Goal: Task Accomplishment & Management: Use online tool/utility

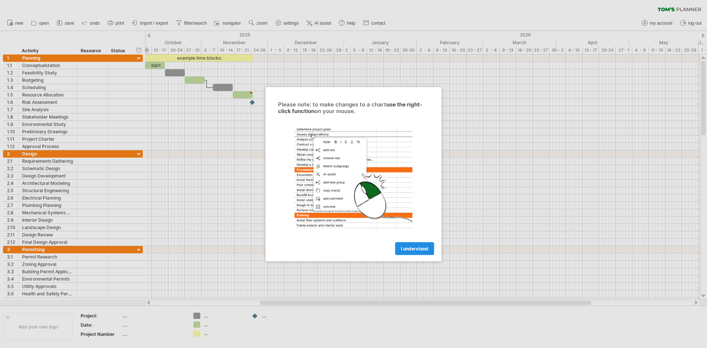
click at [411, 250] on span "I understand" at bounding box center [414, 249] width 27 height 6
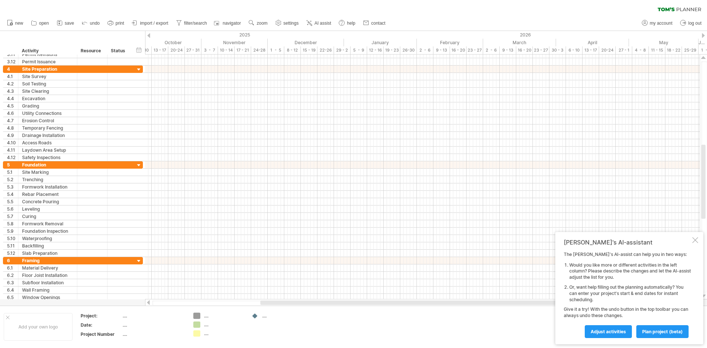
click at [149, 37] on div at bounding box center [148, 35] width 3 height 5
click at [704, 34] on div at bounding box center [703, 35] width 3 height 5
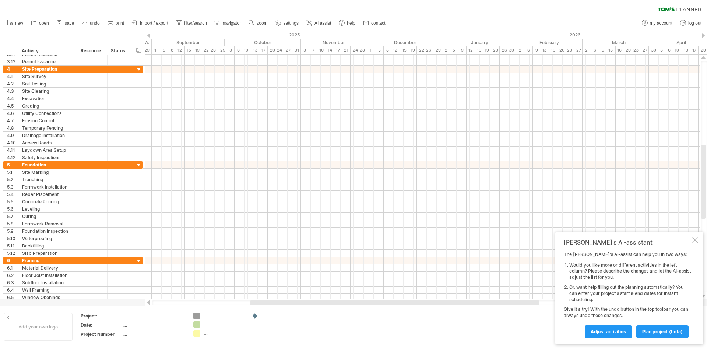
click at [704, 37] on div at bounding box center [703, 35] width 3 height 5
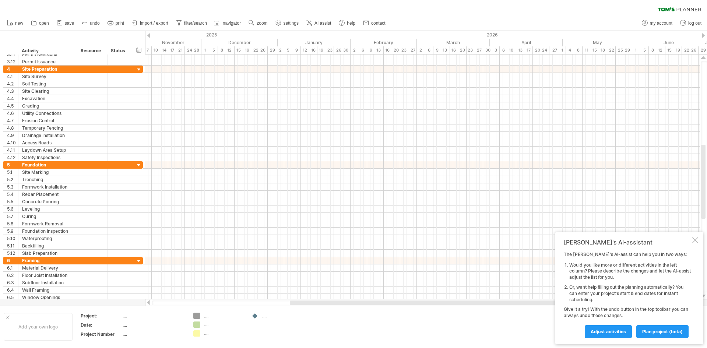
click at [704, 37] on div at bounding box center [703, 35] width 3 height 5
click at [150, 35] on div at bounding box center [148, 35] width 3 height 5
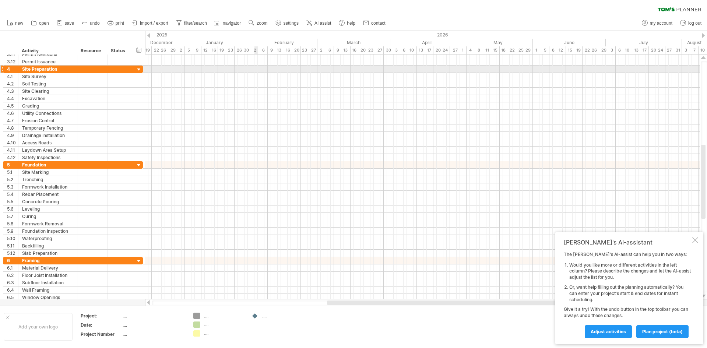
click at [256, 70] on div at bounding box center [422, 69] width 555 height 7
click at [258, 70] on div at bounding box center [422, 69] width 555 height 7
click at [258, 69] on div at bounding box center [422, 69] width 555 height 7
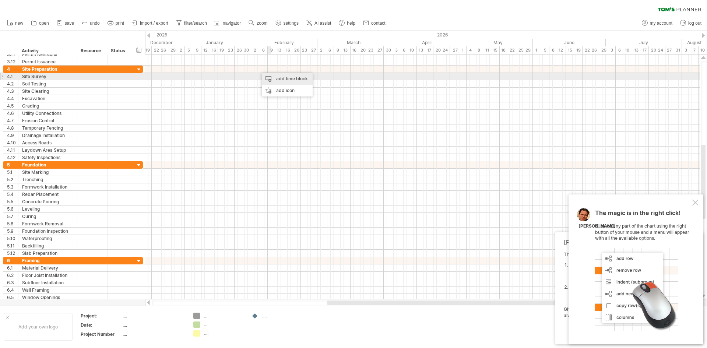
click at [269, 80] on div "add time block" at bounding box center [287, 79] width 51 height 12
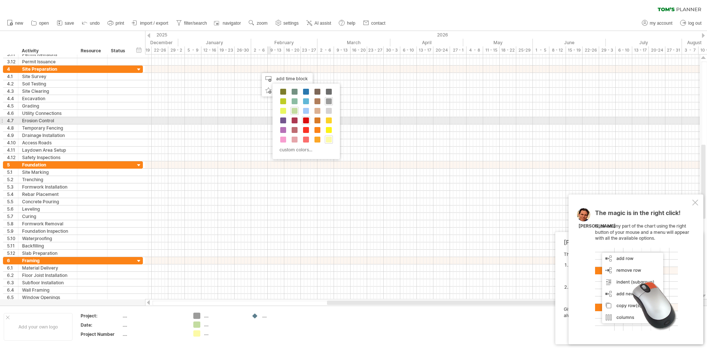
click at [307, 121] on span at bounding box center [306, 120] width 6 height 6
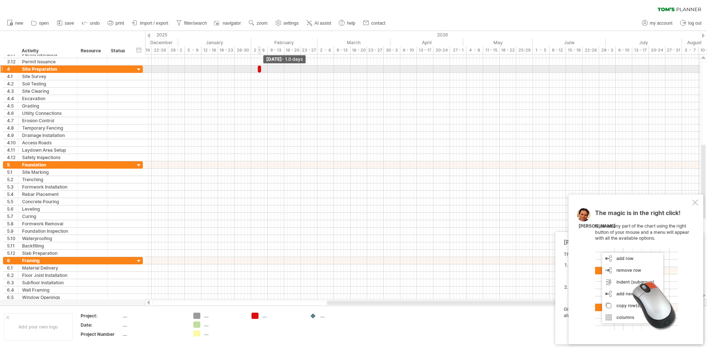
click at [261, 71] on span at bounding box center [261, 69] width 3 height 7
drag, startPoint x: 261, startPoint y: 71, endPoint x: 267, endPoint y: 72, distance: 6.0
click at [267, 72] on span at bounding box center [267, 69] width 3 height 7
drag, startPoint x: 259, startPoint y: 70, endPoint x: 252, endPoint y: 68, distance: 6.8
click at [252, 68] on span at bounding box center [251, 69] width 3 height 7
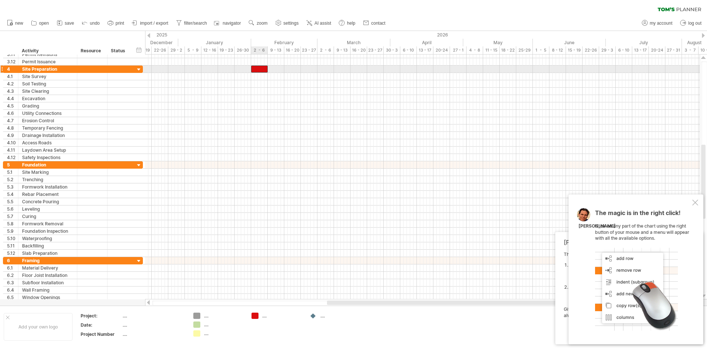
click at [258, 68] on div at bounding box center [259, 69] width 17 height 7
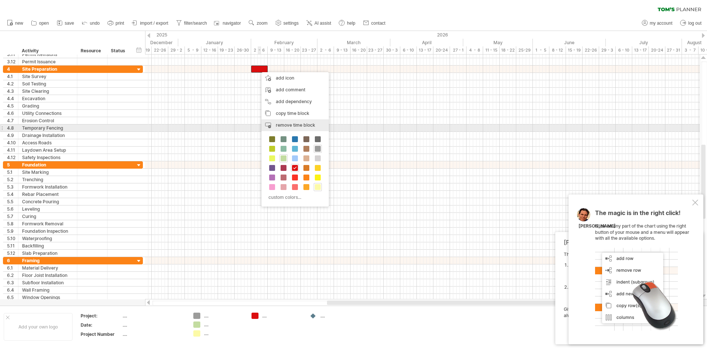
click at [283, 125] on span "remove time block" at bounding box center [295, 125] width 39 height 6
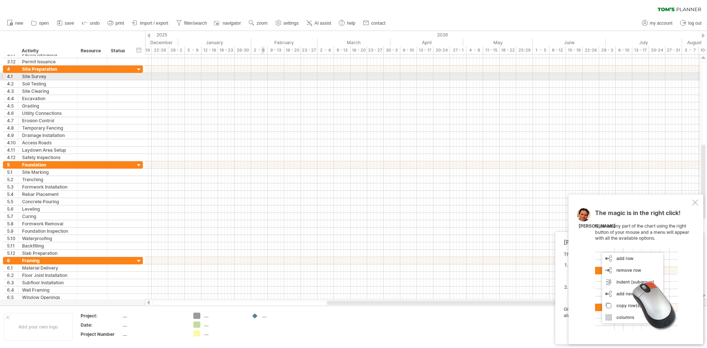
click at [263, 77] on div at bounding box center [422, 76] width 555 height 7
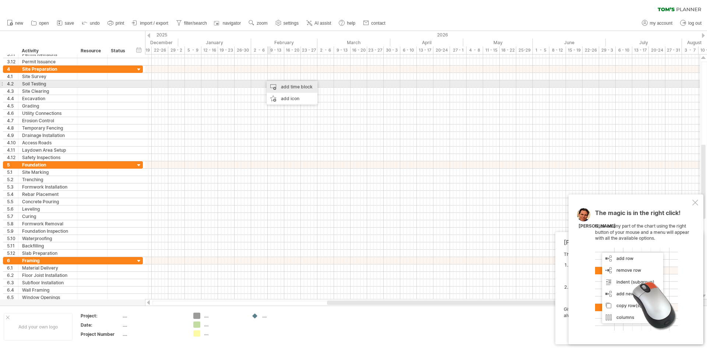
click at [281, 86] on div "add time block" at bounding box center [292, 87] width 51 height 12
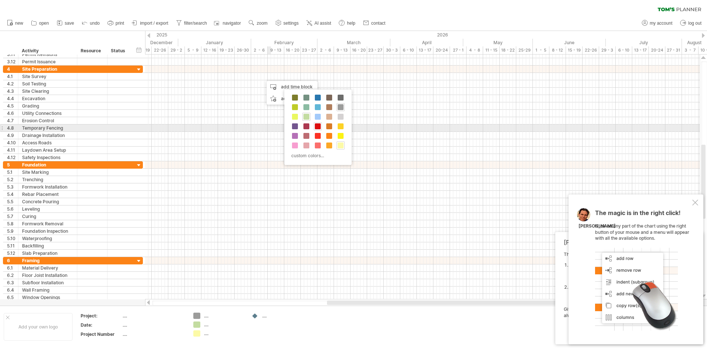
click at [316, 125] on span at bounding box center [318, 126] width 6 height 6
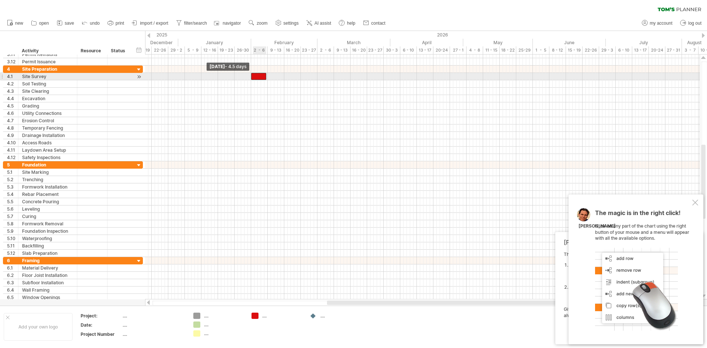
drag, startPoint x: 262, startPoint y: 78, endPoint x: 252, endPoint y: 79, distance: 10.7
click at [252, 79] on span at bounding box center [251, 76] width 3 height 7
drag, startPoint x: 266, startPoint y: 77, endPoint x: 257, endPoint y: 77, distance: 8.5
click at [257, 77] on span at bounding box center [257, 76] width 3 height 7
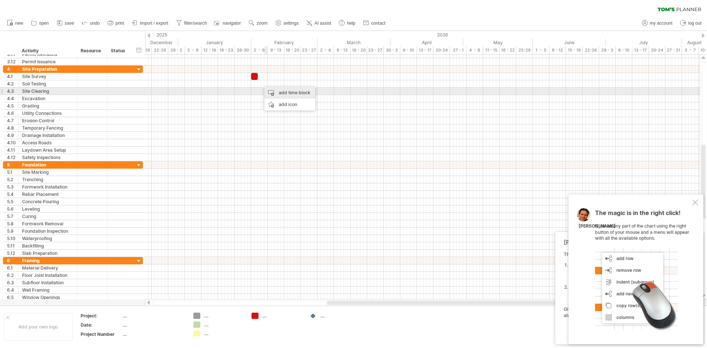
click at [273, 91] on div "add time block" at bounding box center [289, 93] width 51 height 12
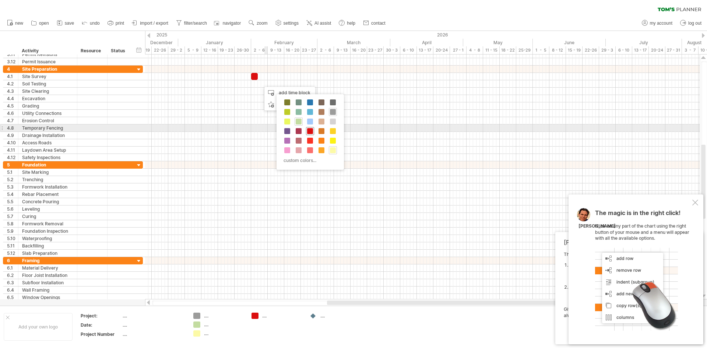
click at [312, 131] on span at bounding box center [310, 131] width 6 height 6
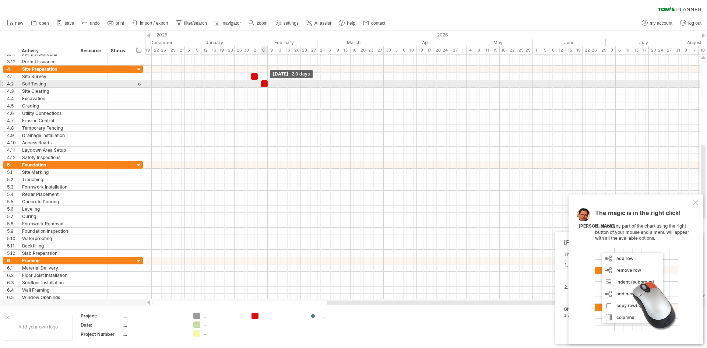
click at [268, 85] on span at bounding box center [267, 83] width 3 height 7
drag, startPoint x: 261, startPoint y: 84, endPoint x: 257, endPoint y: 84, distance: 4.1
click at [257, 84] on span at bounding box center [257, 83] width 3 height 7
click at [268, 84] on span at bounding box center [267, 83] width 3 height 7
click at [268, 84] on span at bounding box center [269, 83] width 3 height 7
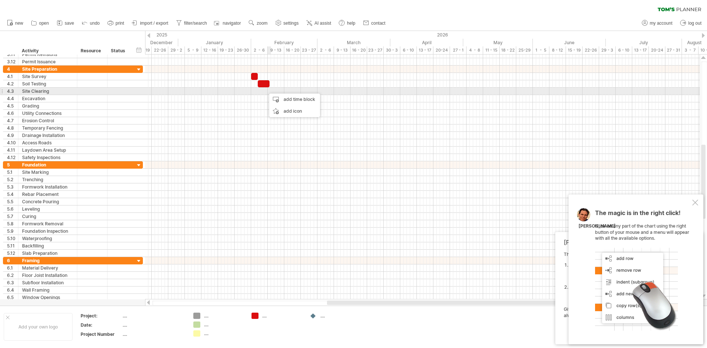
click at [270, 91] on div at bounding box center [422, 91] width 555 height 7
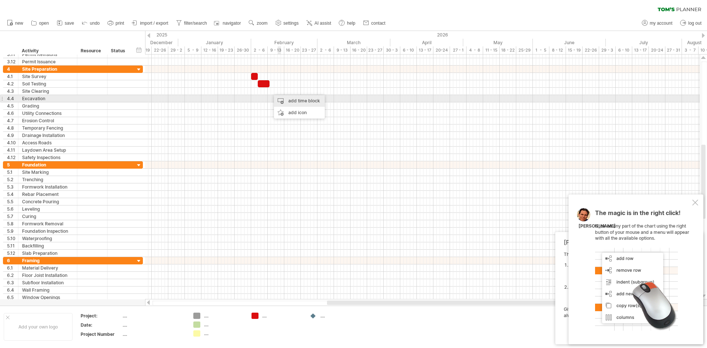
click at [295, 100] on div "add time block" at bounding box center [299, 101] width 51 height 12
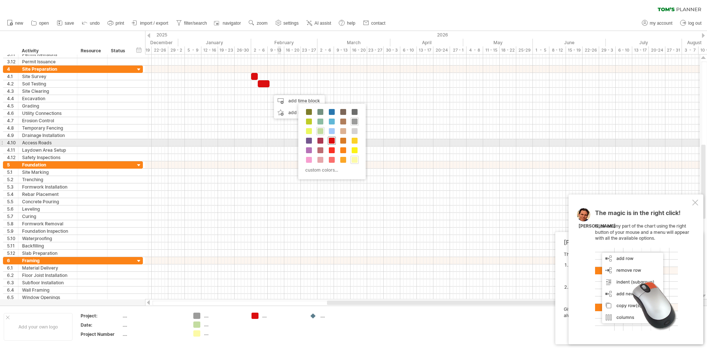
click at [333, 140] on span at bounding box center [332, 141] width 6 height 6
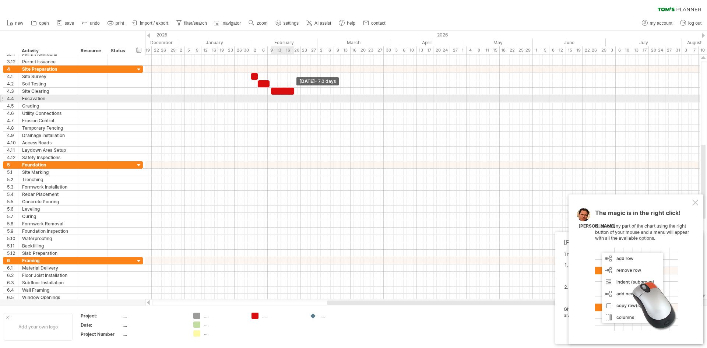
drag, startPoint x: 275, startPoint y: 93, endPoint x: 295, endPoint y: 96, distance: 19.3
click at [295, 96] on div "example time blocks: start Wednesday 18 February - 7.0 days Wednesday 04 Februa…" at bounding box center [422, 176] width 555 height 245
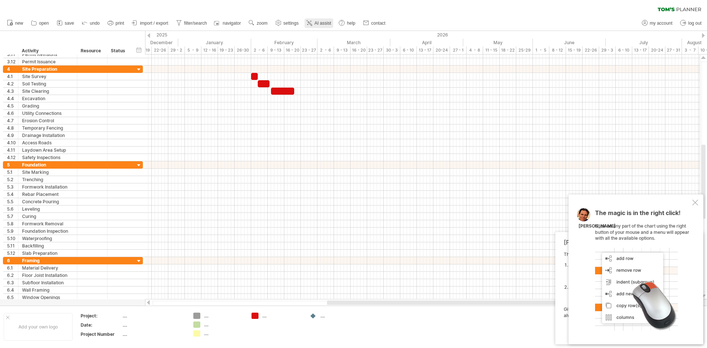
click at [314, 22] on link "AI assist" at bounding box center [319, 23] width 29 height 10
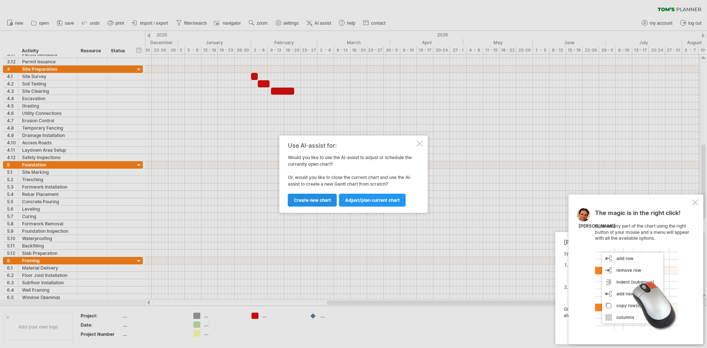
click at [330, 202] on span "Create new chart" at bounding box center [312, 200] width 37 height 6
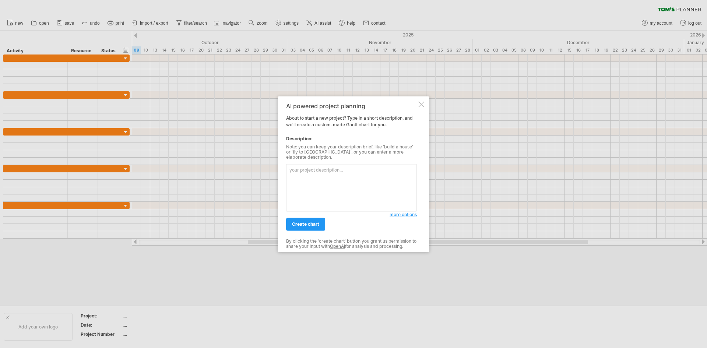
click at [424, 110] on div "AI powered project planning About to start a new project? Type in a short descr…" at bounding box center [354, 174] width 152 height 156
click at [421, 107] on div at bounding box center [421, 104] width 6 height 6
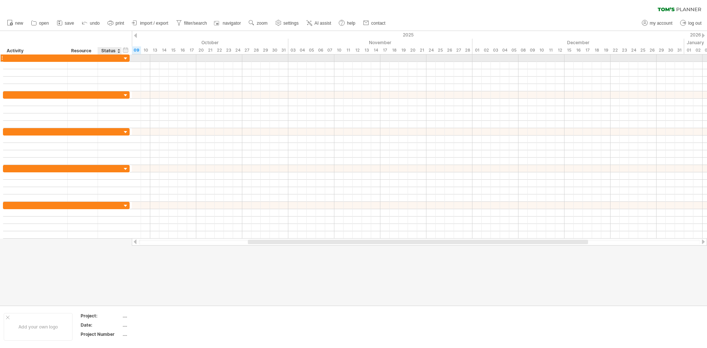
click at [126, 59] on div at bounding box center [125, 58] width 7 height 7
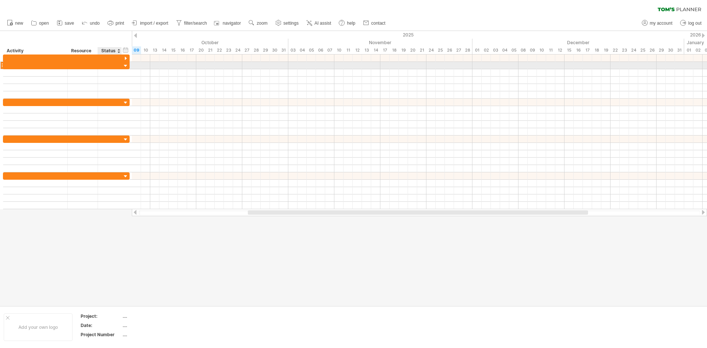
click at [127, 65] on div at bounding box center [125, 66] width 7 height 7
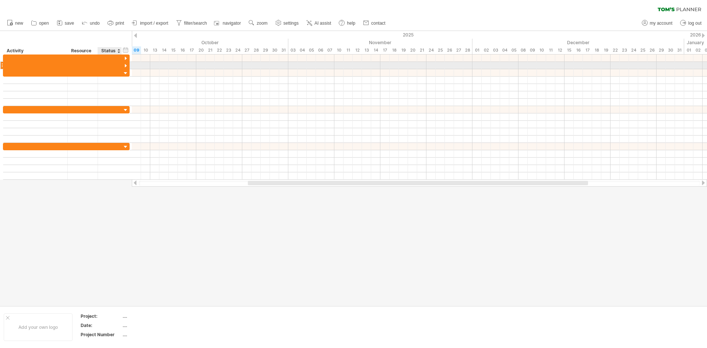
click at [127, 66] on div at bounding box center [125, 66] width 7 height 7
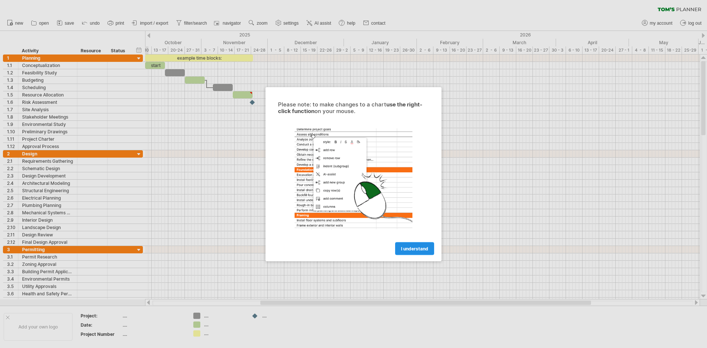
click at [412, 250] on span "I understand" at bounding box center [414, 249] width 27 height 6
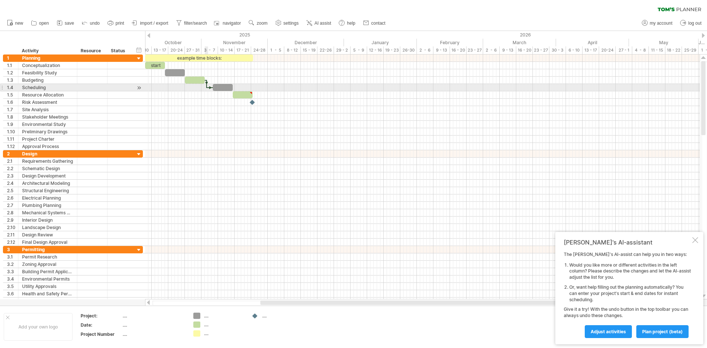
click at [207, 85] on div at bounding box center [206, 84] width 2 height 8
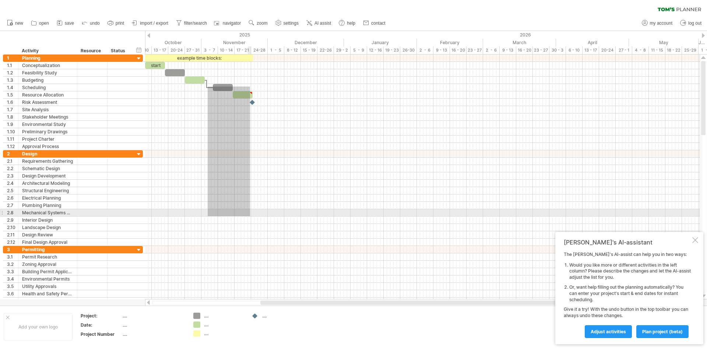
drag, startPoint x: 208, startPoint y: 87, endPoint x: 260, endPoint y: 212, distance: 136.2
click at [259, 214] on div "example time blocks: start" at bounding box center [422, 176] width 555 height 245
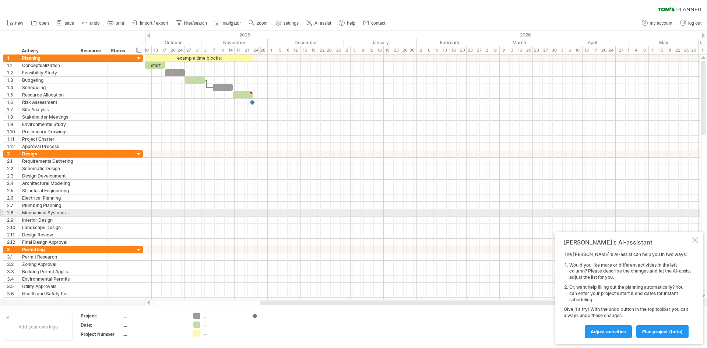
click at [260, 212] on div at bounding box center [422, 212] width 555 height 7
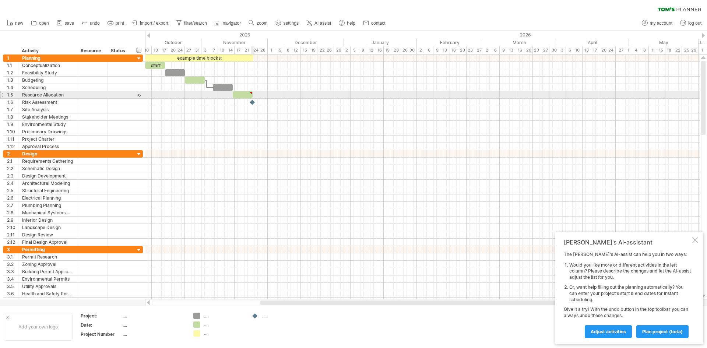
type textarea "**********"
click at [252, 94] on div at bounding box center [250, 92] width 3 height 3
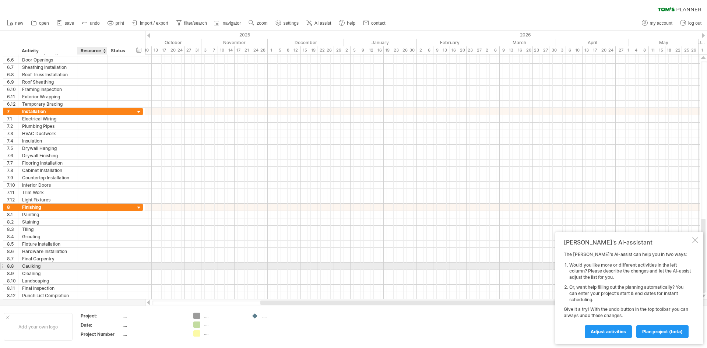
click at [76, 263] on div at bounding box center [76, 266] width 4 height 7
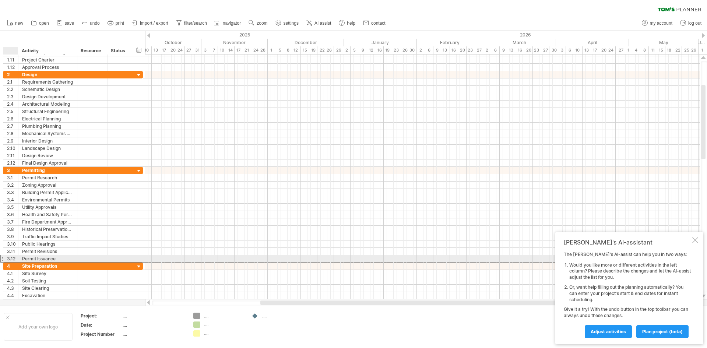
click at [12, 259] on div "3.12" at bounding box center [12, 258] width 11 height 7
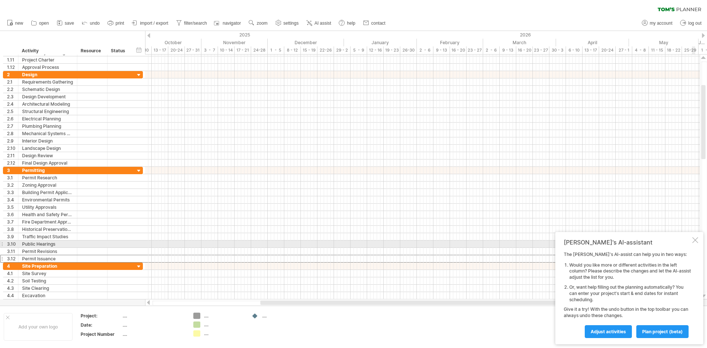
click at [693, 241] on div at bounding box center [695, 240] width 6 height 6
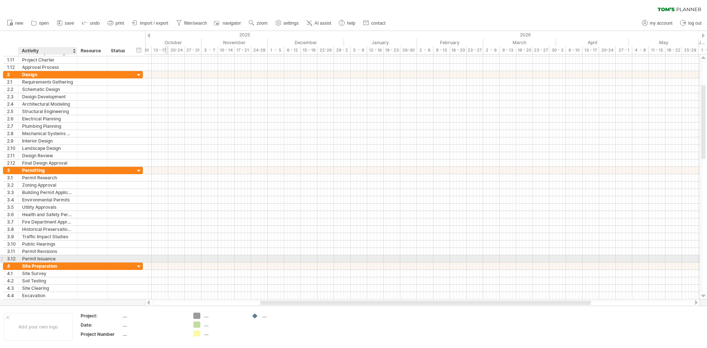
click at [81, 259] on div at bounding box center [92, 258] width 22 height 7
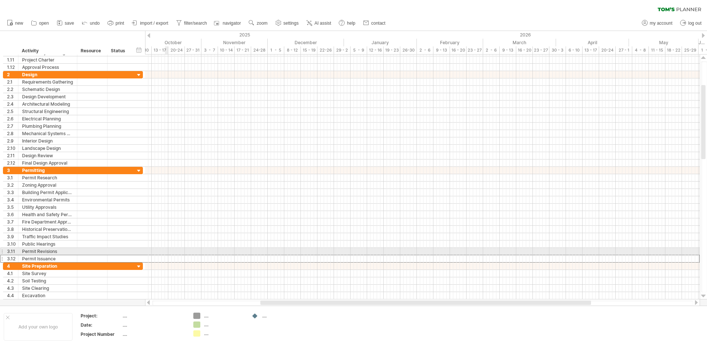
click at [0, 255] on div at bounding box center [1, 259] width 3 height 8
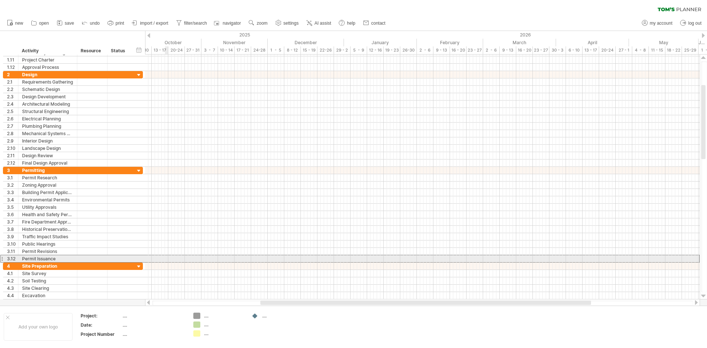
click at [2, 259] on div at bounding box center [1, 259] width 3 height 8
click at [2, 260] on div at bounding box center [1, 259] width 3 height 8
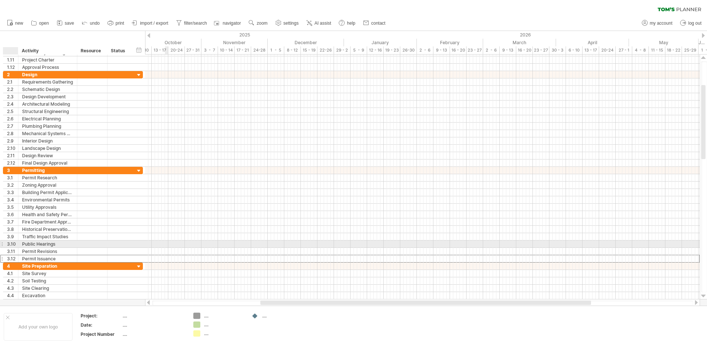
drag, startPoint x: 2, startPoint y: 260, endPoint x: 24, endPoint y: 246, distance: 25.8
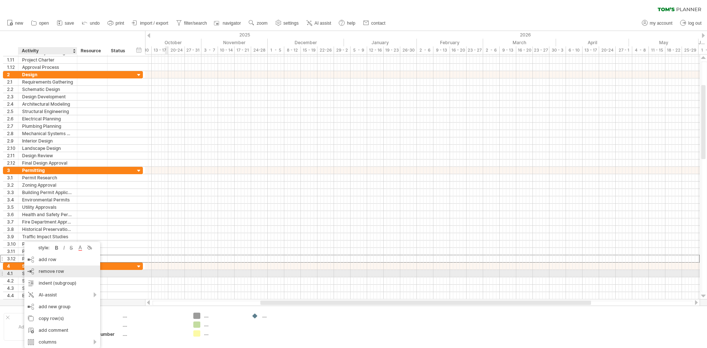
click at [78, 271] on div "remove row remove selected rows" at bounding box center [62, 271] width 76 height 12
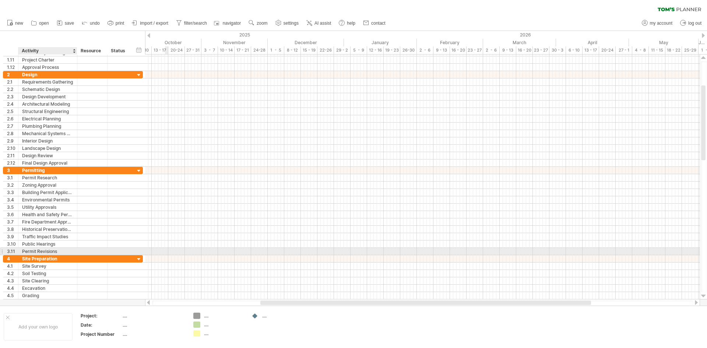
click at [64, 252] on div "Permit Revisions" at bounding box center [47, 251] width 51 height 7
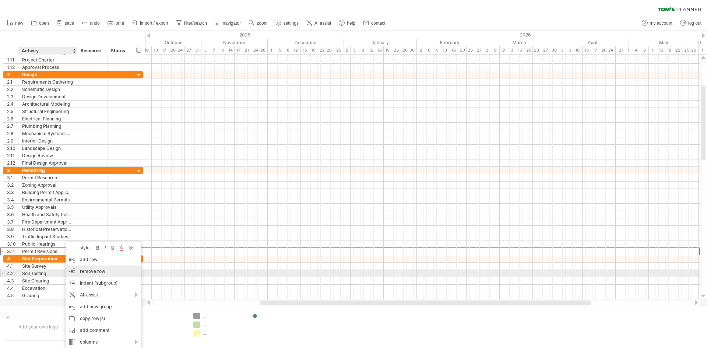
click at [102, 274] on span "remove row" at bounding box center [92, 271] width 25 height 6
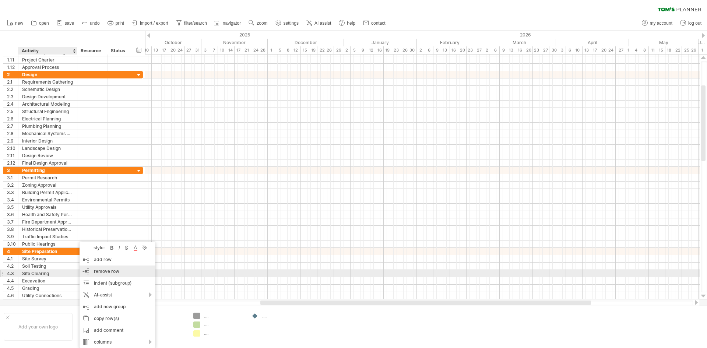
click at [109, 272] on span "remove row" at bounding box center [106, 271] width 25 height 6
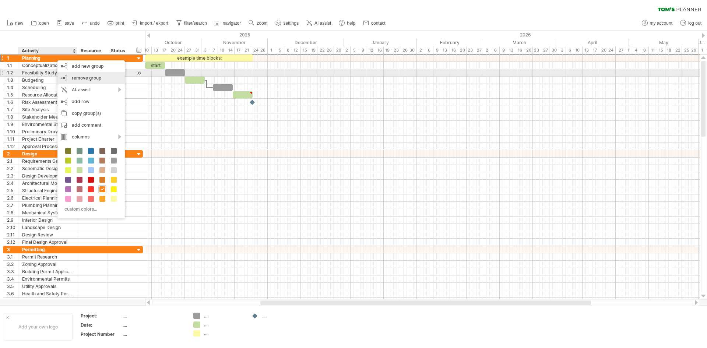
click at [86, 74] on div "remove group remove selected groups" at bounding box center [90, 78] width 67 height 12
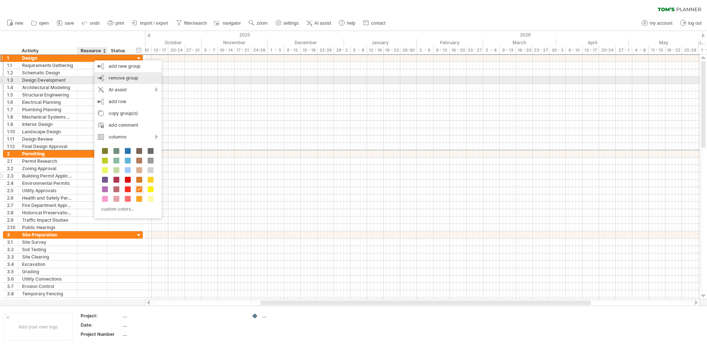
click at [118, 78] on span "remove group" at bounding box center [123, 78] width 29 height 6
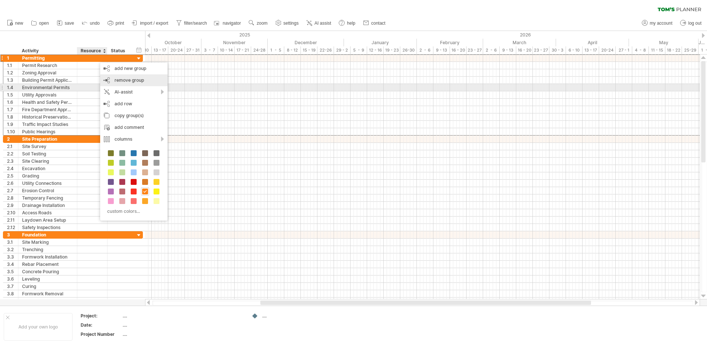
click at [131, 84] on div "remove group remove selected groups" at bounding box center [133, 80] width 67 height 12
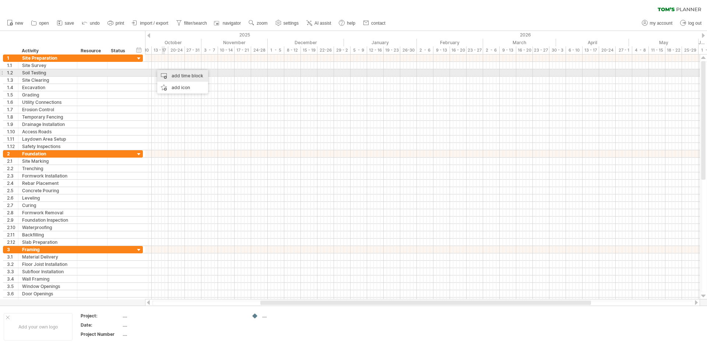
click at [173, 72] on div "add time block" at bounding box center [182, 76] width 51 height 12
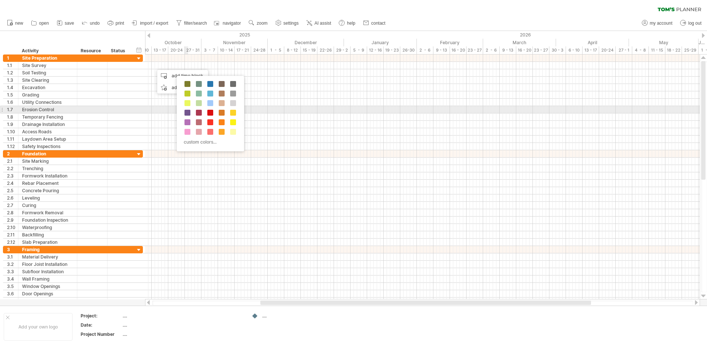
click at [208, 108] on div "custom colors..." at bounding box center [210, 113] width 67 height 75
click at [207, 113] on span at bounding box center [210, 113] width 6 height 6
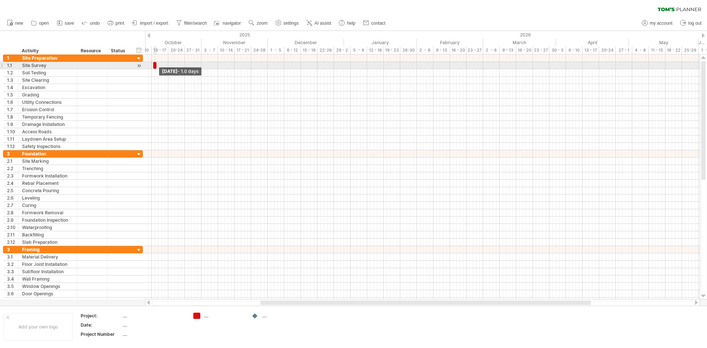
click at [157, 67] on span at bounding box center [156, 65] width 3 height 7
click at [156, 67] on span at bounding box center [156, 65] width 3 height 7
click at [155, 66] on span at bounding box center [156, 65] width 3 height 7
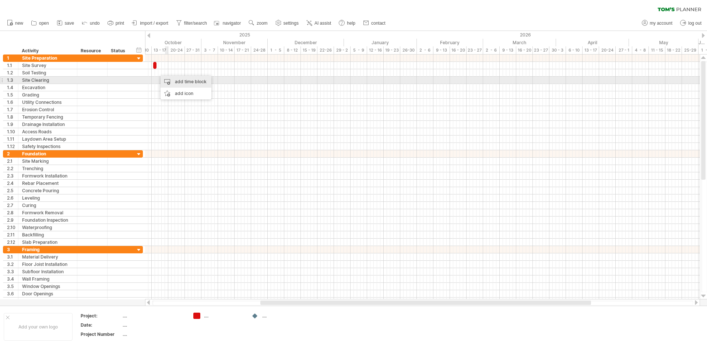
click at [177, 80] on div "add time block" at bounding box center [186, 82] width 51 height 12
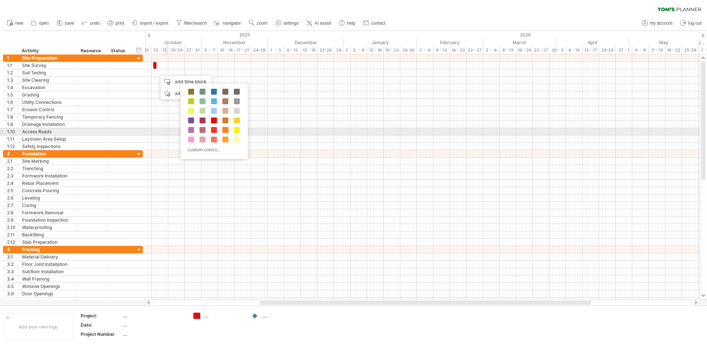
click at [222, 130] on span at bounding box center [225, 130] width 6 height 6
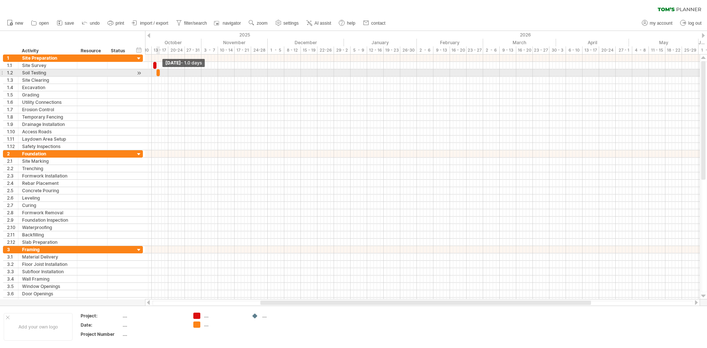
click at [160, 74] on span at bounding box center [159, 72] width 3 height 7
drag, startPoint x: 161, startPoint y: 74, endPoint x: 164, endPoint y: 73, distance: 3.7
click at [162, 74] on span at bounding box center [163, 72] width 3 height 7
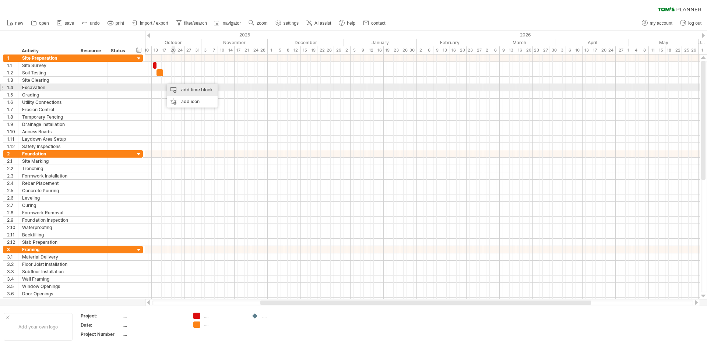
click at [184, 89] on div "add time block" at bounding box center [192, 90] width 51 height 12
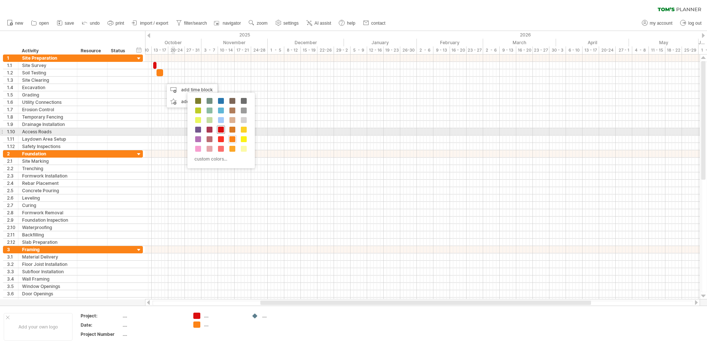
drag, startPoint x: 221, startPoint y: 130, endPoint x: 214, endPoint y: 116, distance: 15.6
click at [221, 130] on span at bounding box center [221, 130] width 6 height 6
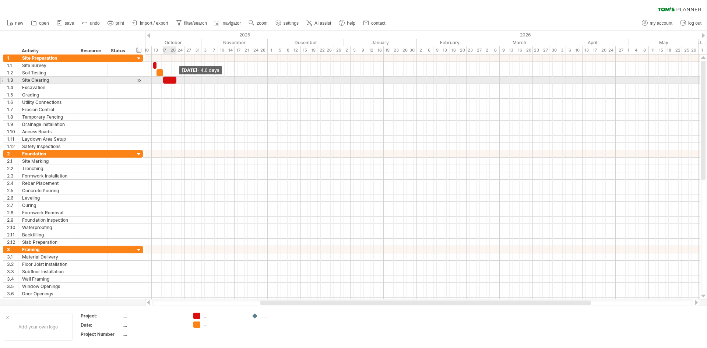
drag, startPoint x: 165, startPoint y: 81, endPoint x: 175, endPoint y: 82, distance: 10.0
click at [175, 82] on span at bounding box center [176, 80] width 3 height 7
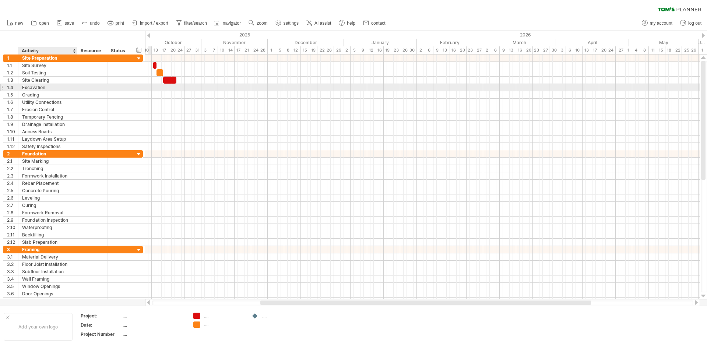
click at [73, 87] on div "Excavation" at bounding box center [47, 87] width 51 height 7
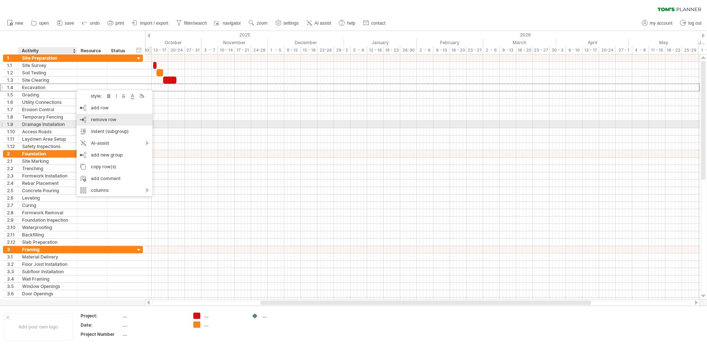
click at [127, 123] on div "remove row remove selected rows" at bounding box center [115, 120] width 76 height 12
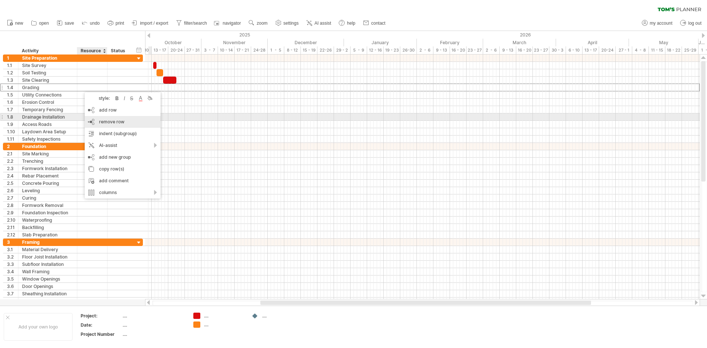
click at [120, 118] on div "remove row remove selected rows" at bounding box center [123, 122] width 76 height 12
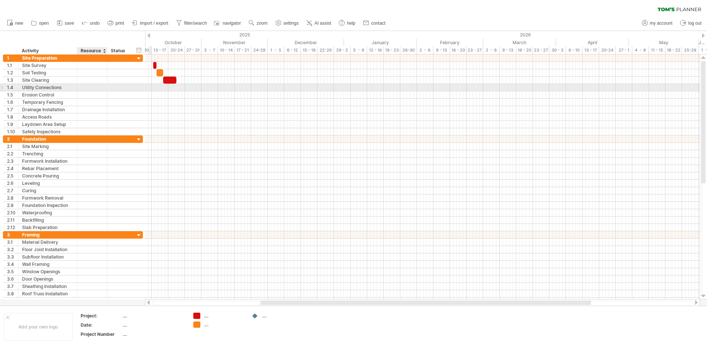
click at [92, 88] on div at bounding box center [92, 87] width 22 height 7
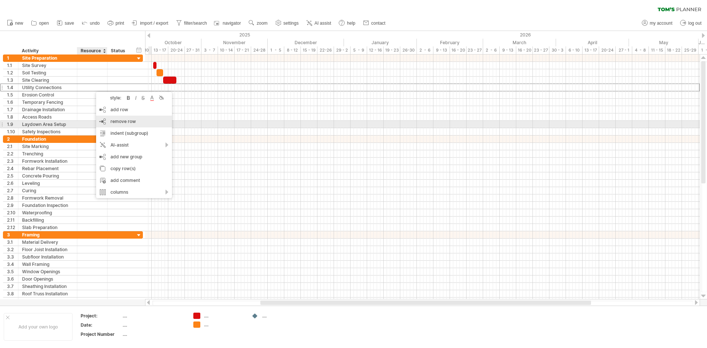
click at [136, 121] on div "remove row remove selected rows" at bounding box center [134, 122] width 76 height 12
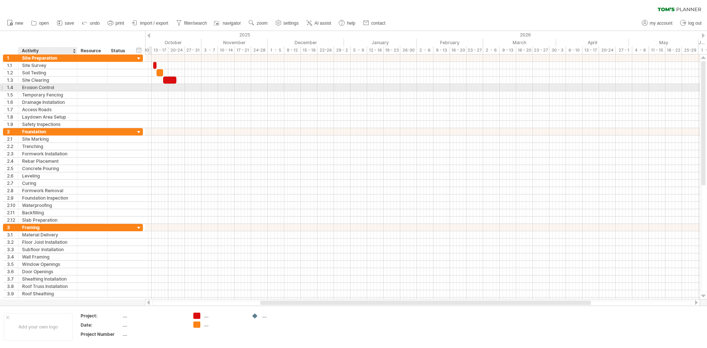
click at [75, 89] on div at bounding box center [76, 87] width 4 height 7
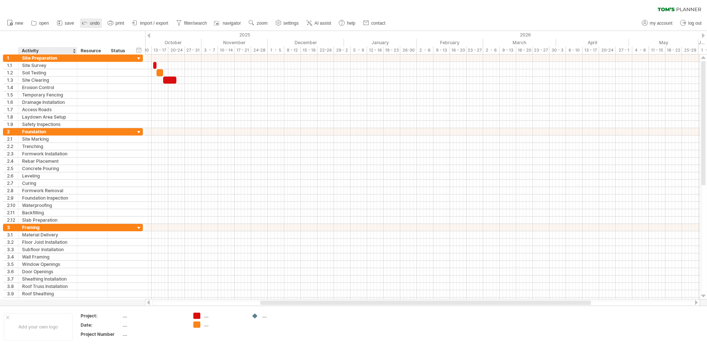
click at [92, 21] on span "undo" at bounding box center [95, 23] width 10 height 5
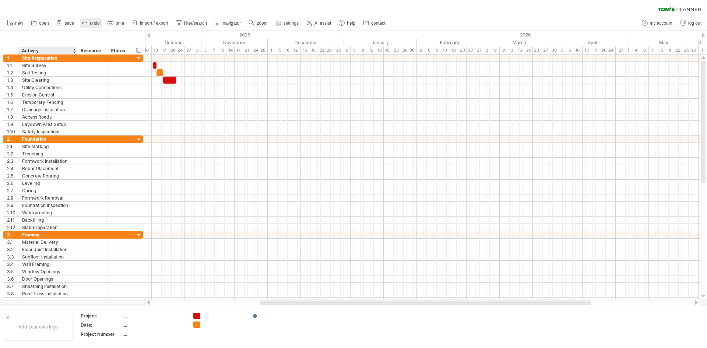
click at [92, 21] on span "undo" at bounding box center [95, 23] width 10 height 5
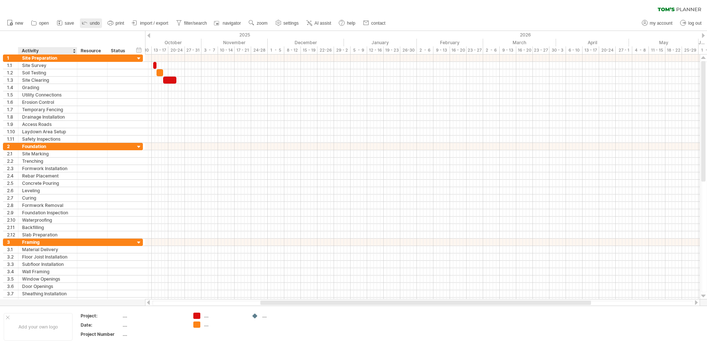
click at [92, 21] on span "undo" at bounding box center [95, 23] width 10 height 5
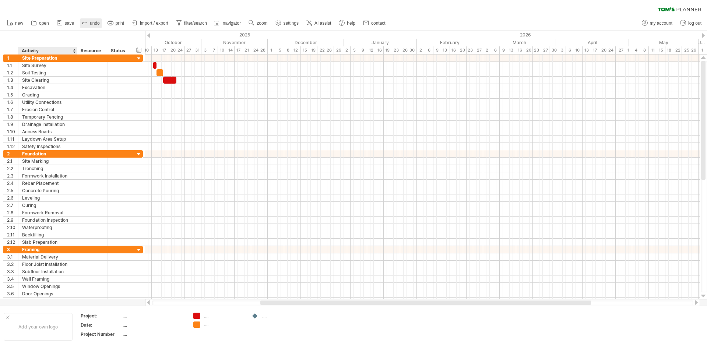
click at [92, 21] on span "undo" at bounding box center [95, 23] width 10 height 5
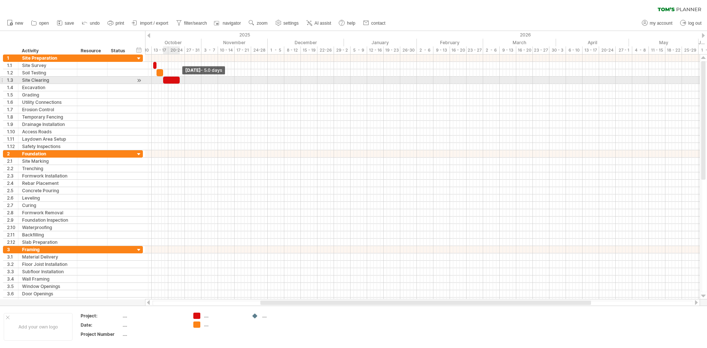
drag, startPoint x: 166, startPoint y: 81, endPoint x: 180, endPoint y: 81, distance: 14.0
click at [180, 81] on span at bounding box center [179, 80] width 3 height 7
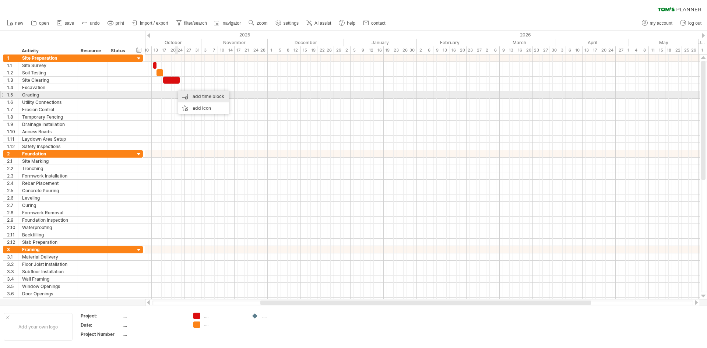
click at [183, 95] on div "add time block" at bounding box center [203, 97] width 51 height 12
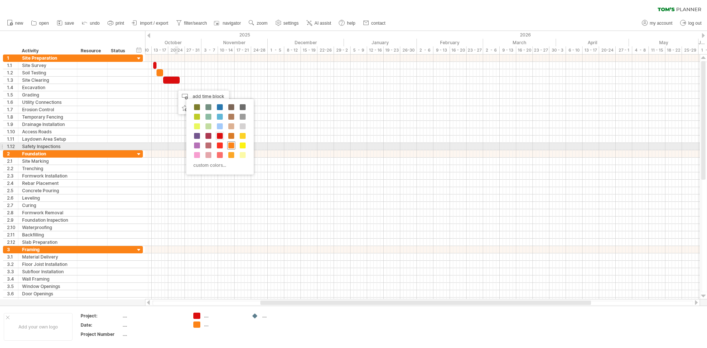
click at [228, 147] on div at bounding box center [231, 145] width 8 height 8
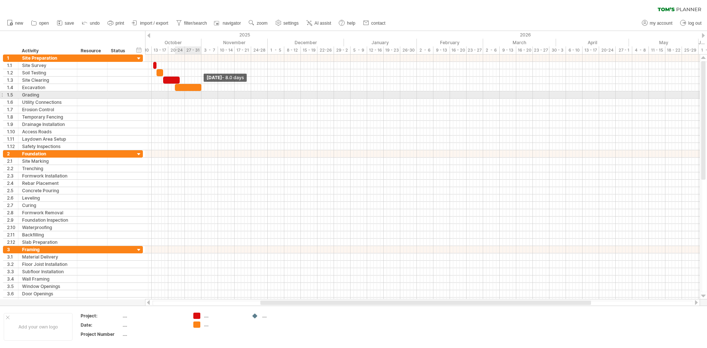
drag, startPoint x: 179, startPoint y: 89, endPoint x: 201, endPoint y: 93, distance: 23.1
click at [201, 93] on div "[DATE] - 8.0 days [DATE]" at bounding box center [422, 176] width 555 height 245
click at [187, 95] on div at bounding box center [422, 94] width 555 height 7
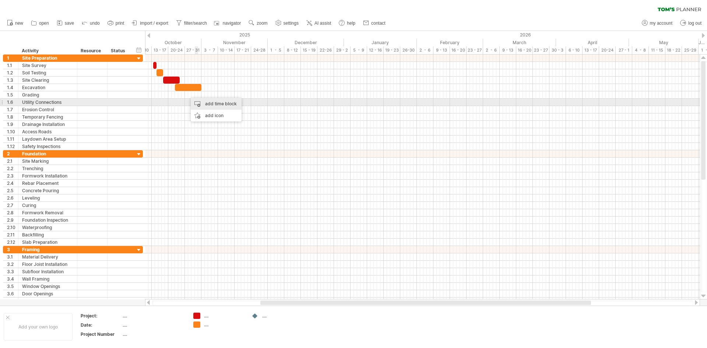
click at [214, 104] on div "add time block" at bounding box center [216, 104] width 51 height 12
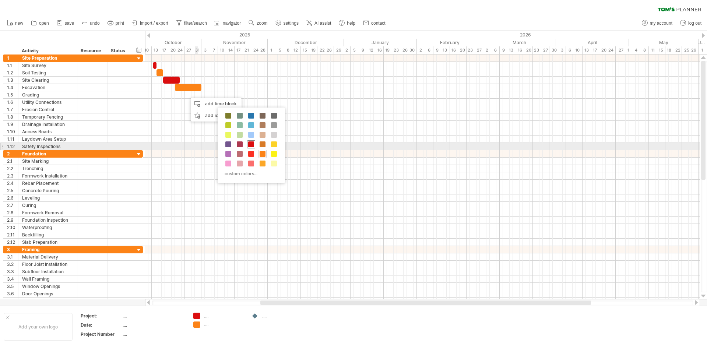
click at [251, 144] on span at bounding box center [251, 144] width 6 height 6
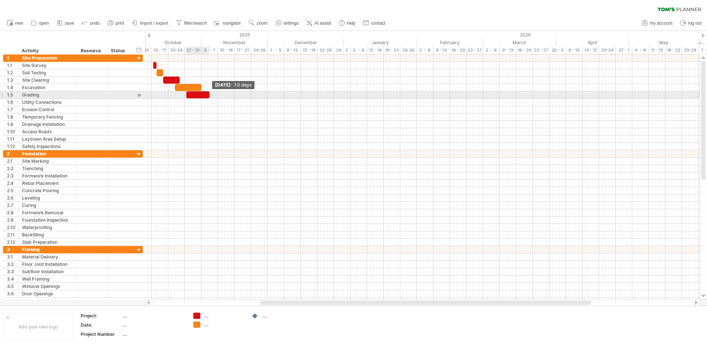
drag, startPoint x: 189, startPoint y: 96, endPoint x: 210, endPoint y: 98, distance: 20.7
click at [210, 98] on div "[DATE] - 7.0 days [DATE]" at bounding box center [422, 176] width 555 height 245
click at [189, 97] on span at bounding box center [190, 94] width 3 height 7
drag, startPoint x: 209, startPoint y: 94, endPoint x: 213, endPoint y: 96, distance: 4.7
click at [213, 96] on span at bounding box center [214, 94] width 3 height 7
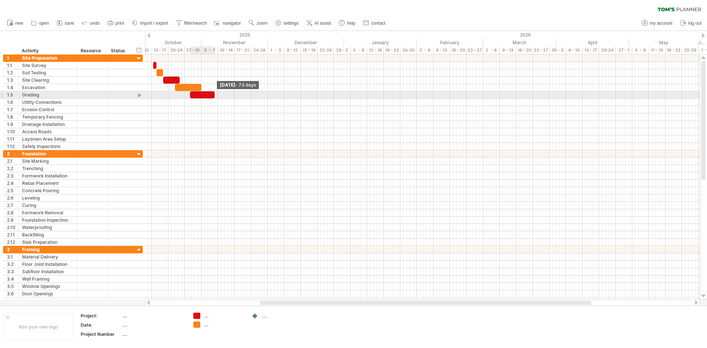
click at [214, 94] on span at bounding box center [214, 94] width 3 height 7
click at [190, 93] on span at bounding box center [190, 94] width 3 height 7
click at [192, 96] on span at bounding box center [191, 94] width 3 height 7
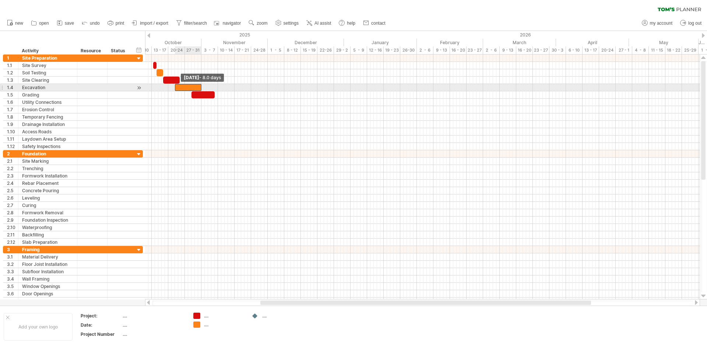
click at [174, 87] on span at bounding box center [174, 87] width 3 height 7
click at [200, 88] on span at bounding box center [201, 87] width 3 height 7
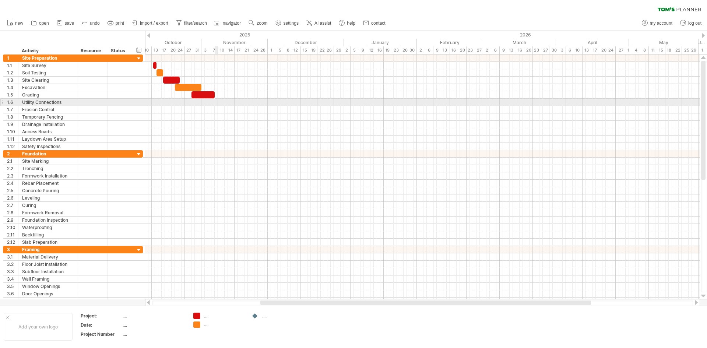
click at [216, 102] on div at bounding box center [422, 102] width 555 height 7
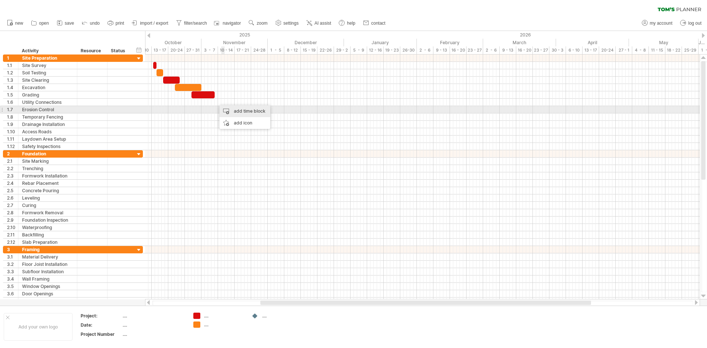
click at [233, 109] on div "add time block" at bounding box center [244, 111] width 51 height 12
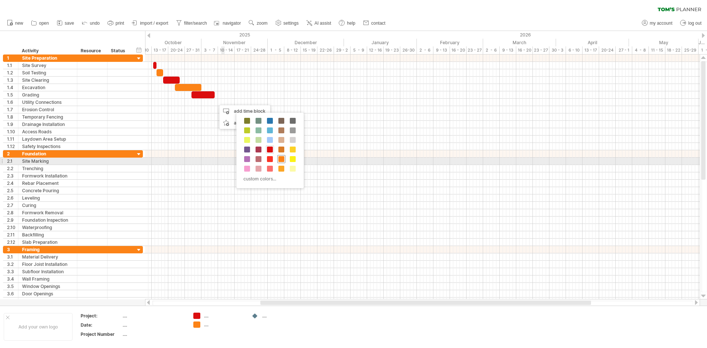
click at [284, 159] on div at bounding box center [281, 159] width 8 height 8
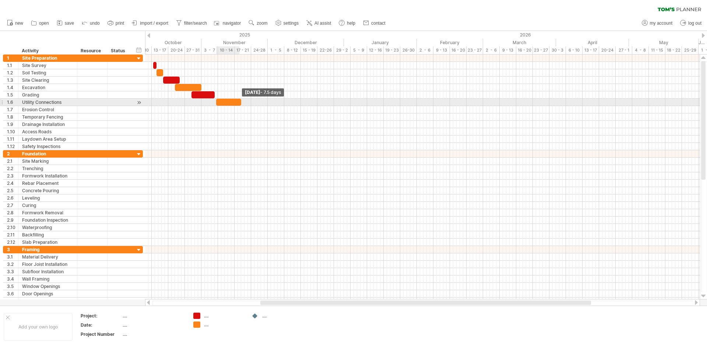
drag, startPoint x: 219, startPoint y: 102, endPoint x: 240, endPoint y: 105, distance: 21.1
click at [240, 105] on span at bounding box center [241, 102] width 3 height 7
click at [215, 103] on span at bounding box center [214, 102] width 3 height 7
click at [239, 105] on span at bounding box center [239, 102] width 3 height 7
drag, startPoint x: 239, startPoint y: 104, endPoint x: 235, endPoint y: 105, distance: 4.1
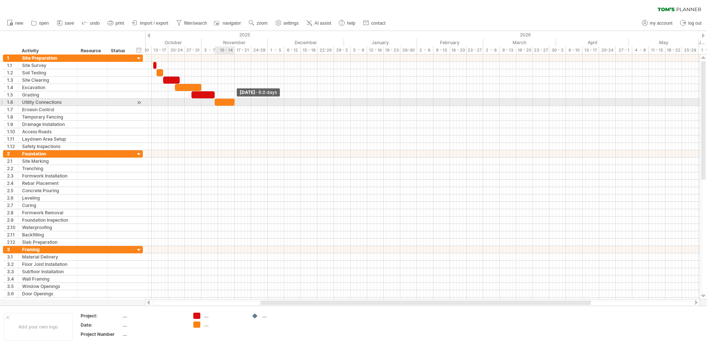
click at [235, 105] on span at bounding box center [234, 102] width 3 height 7
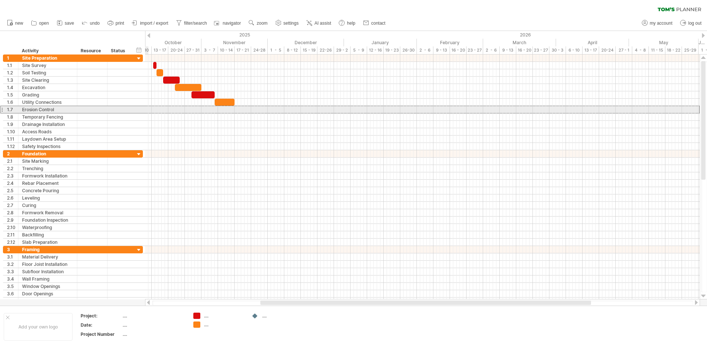
click at [140, 109] on div "**********" at bounding box center [73, 110] width 140 height 8
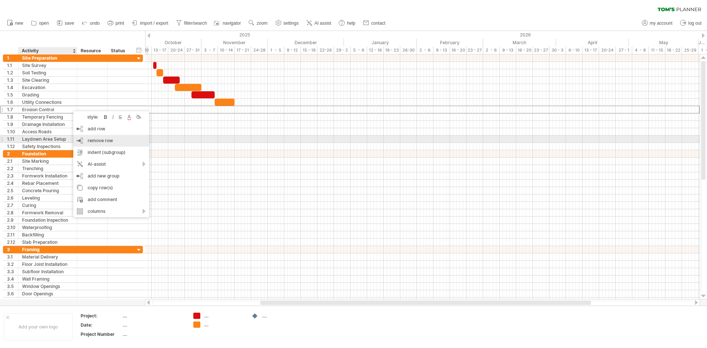
click at [107, 143] on span "remove row" at bounding box center [100, 141] width 25 height 6
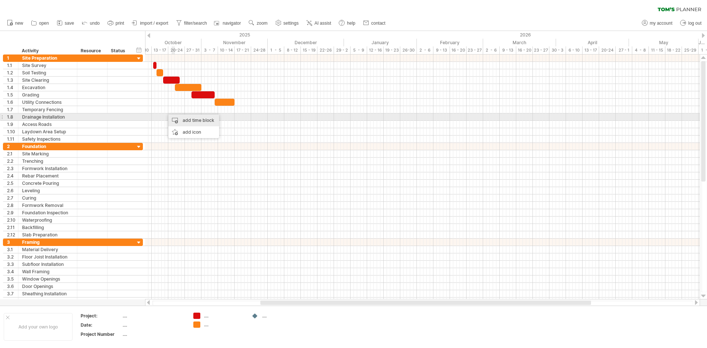
click at [180, 120] on div "add time block" at bounding box center [193, 121] width 51 height 12
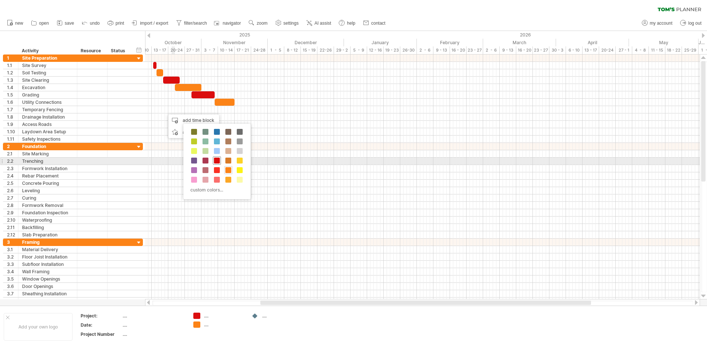
click at [216, 159] on span at bounding box center [217, 161] width 6 height 6
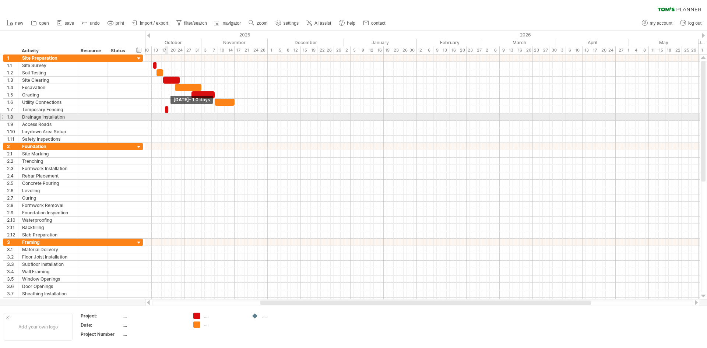
drag, startPoint x: 167, startPoint y: 109, endPoint x: 167, endPoint y: 114, distance: 4.8
click at [167, 114] on div "[DATE] - 1.0 days [DATE] - 8.0 days" at bounding box center [422, 176] width 555 height 245
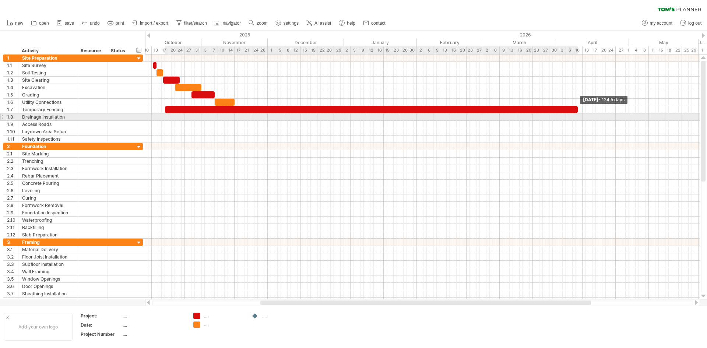
drag, startPoint x: 168, startPoint y: 110, endPoint x: 576, endPoint y: 116, distance: 408.8
click at [576, 116] on div "[DATE] - 124.5 days [DATE] - 8.0 days" at bounding box center [422, 176] width 555 height 245
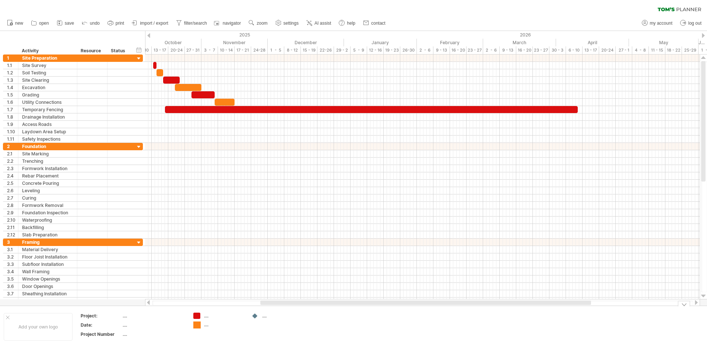
click at [197, 325] on div "Trying to reach [DOMAIN_NAME] Connected again... 0% clear filter new 1" at bounding box center [353, 174] width 707 height 348
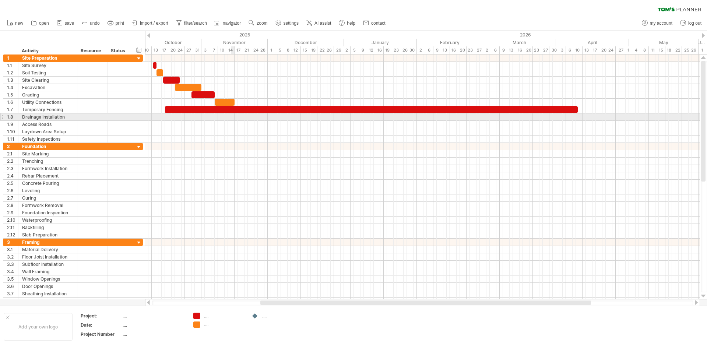
click at [234, 118] on div at bounding box center [422, 116] width 555 height 7
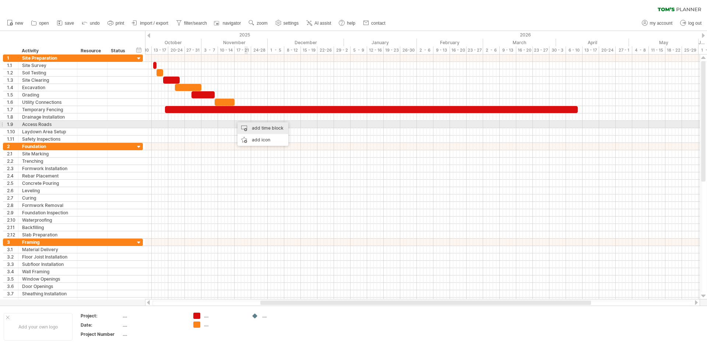
click at [247, 125] on div "add time block" at bounding box center [263, 128] width 51 height 12
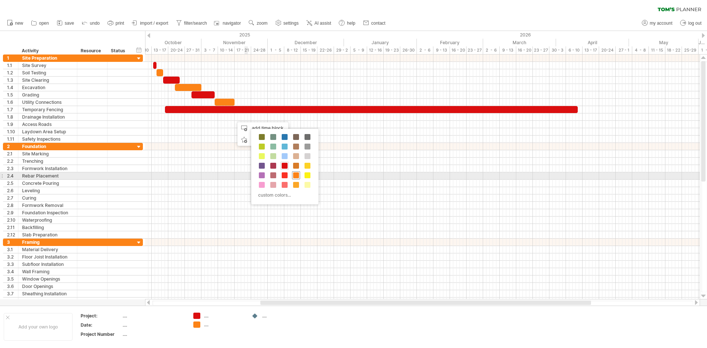
click at [296, 173] on span at bounding box center [296, 175] width 6 height 6
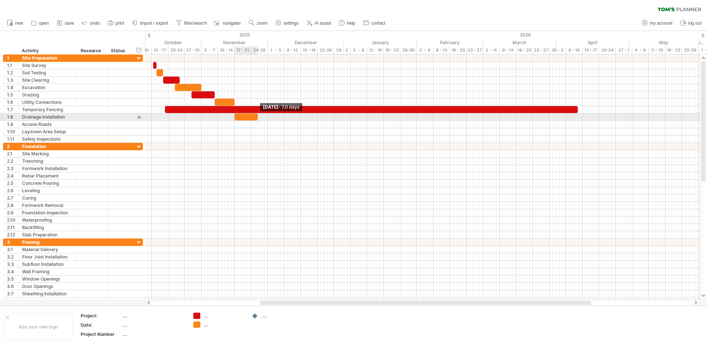
drag, startPoint x: 238, startPoint y: 118, endPoint x: 259, endPoint y: 118, distance: 20.6
click at [259, 118] on span at bounding box center [257, 116] width 3 height 7
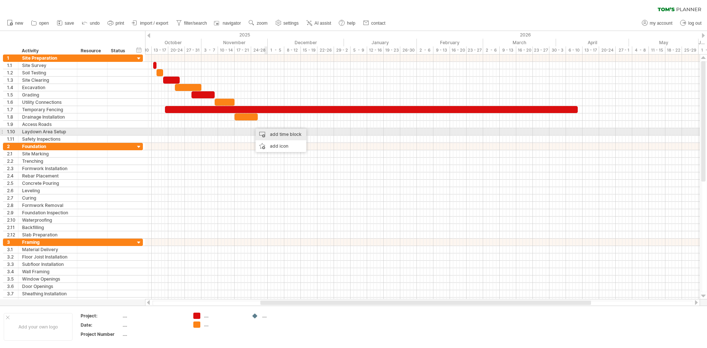
click at [272, 134] on div "add time block" at bounding box center [281, 135] width 51 height 12
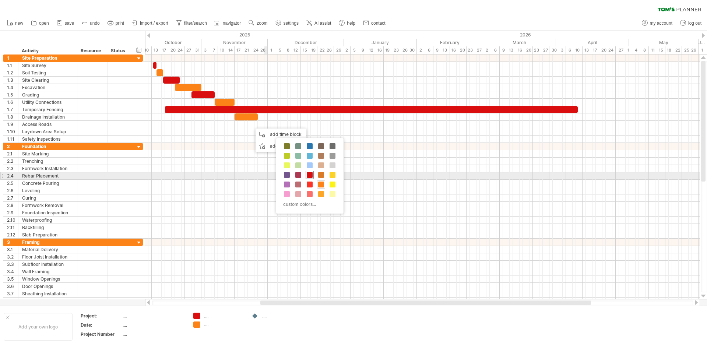
click at [312, 176] on span at bounding box center [310, 175] width 6 height 6
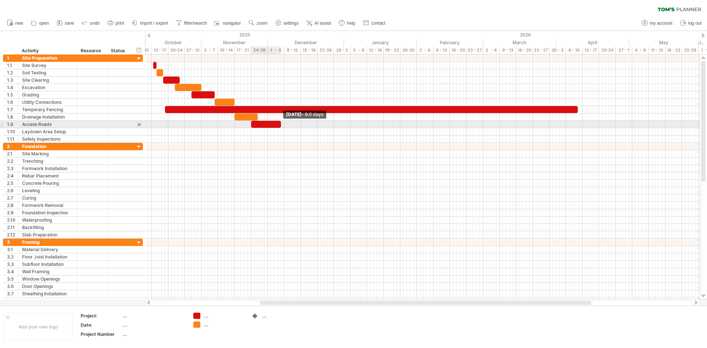
drag, startPoint x: 253, startPoint y: 125, endPoint x: 280, endPoint y: 127, distance: 27.3
click at [280, 127] on span at bounding box center [280, 124] width 3 height 7
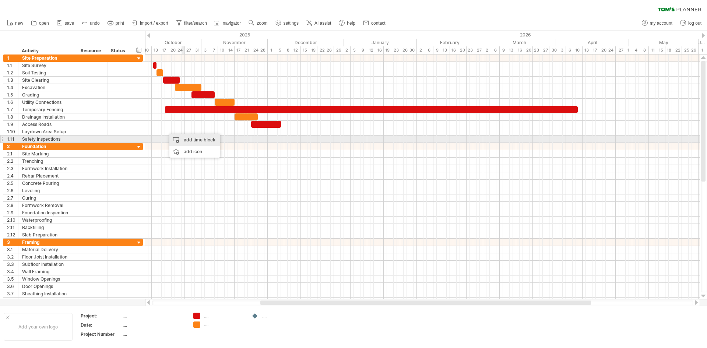
click at [188, 138] on div "add time block" at bounding box center [194, 140] width 51 height 12
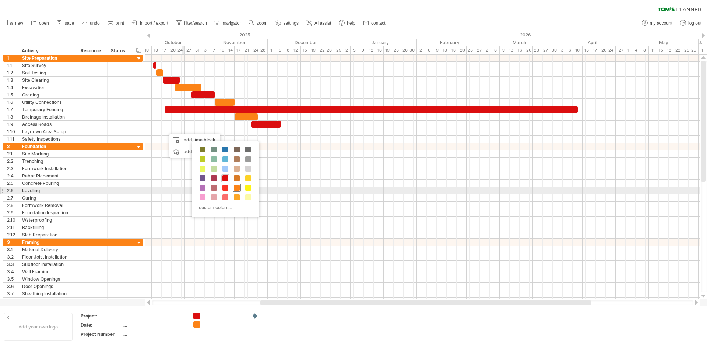
click at [238, 188] on span at bounding box center [237, 188] width 6 height 6
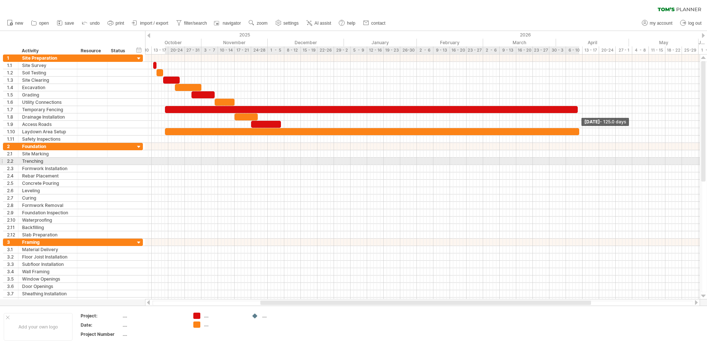
drag, startPoint x: 169, startPoint y: 132, endPoint x: 579, endPoint y: 158, distance: 411.0
click at [579, 158] on div "[DATE] - 125.0 days [DATE] - 8.0 days" at bounding box center [422, 176] width 555 height 245
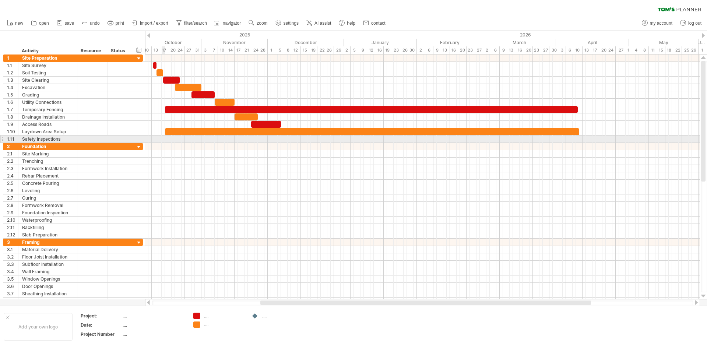
click at [164, 140] on div at bounding box center [422, 139] width 555 height 7
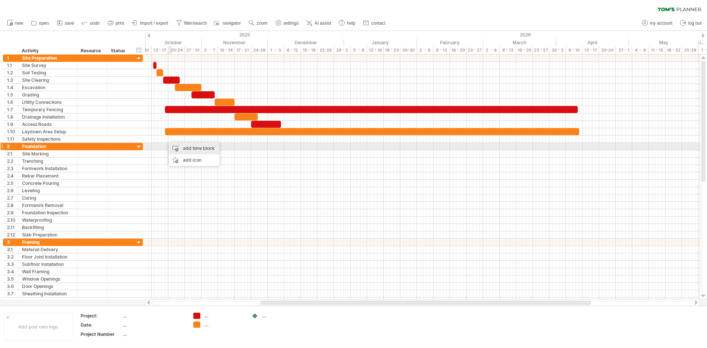
click at [180, 147] on div "add time block" at bounding box center [194, 149] width 51 height 12
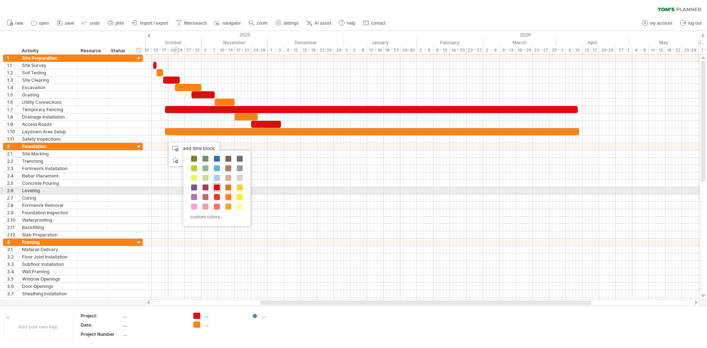
click at [219, 189] on span at bounding box center [217, 187] width 6 height 6
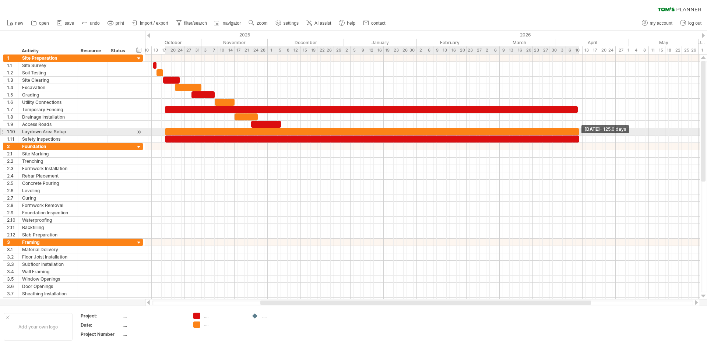
drag, startPoint x: 168, startPoint y: 140, endPoint x: 578, endPoint y: 131, distance: 410.7
click at [185, 131] on div at bounding box center [185, 98] width 0 height 88
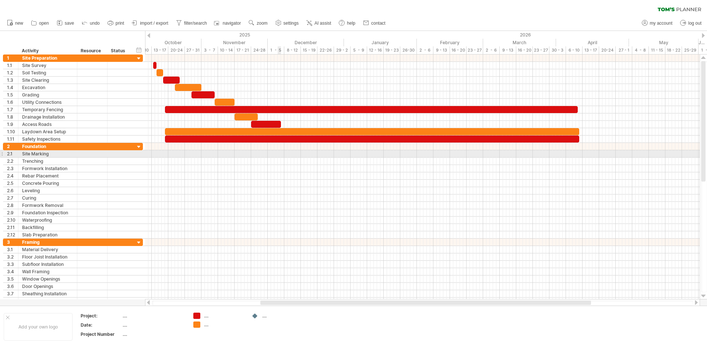
click at [280, 153] on div at bounding box center [422, 153] width 555 height 7
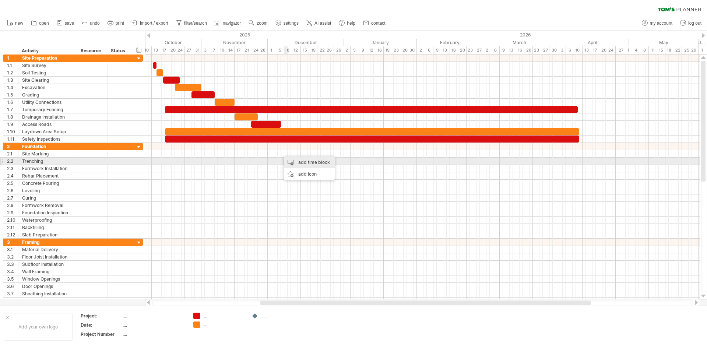
click at [295, 159] on div "add time block" at bounding box center [309, 163] width 51 height 12
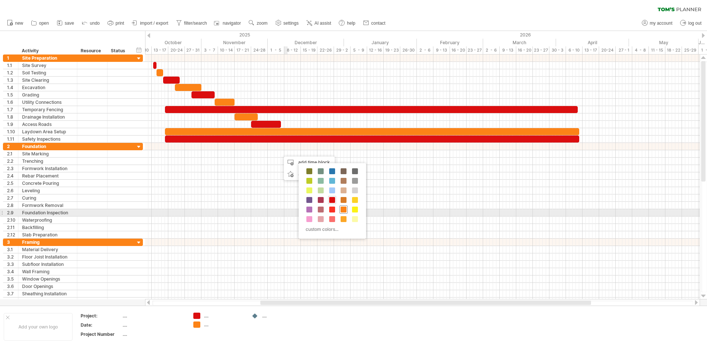
click at [344, 210] on span at bounding box center [344, 210] width 6 height 6
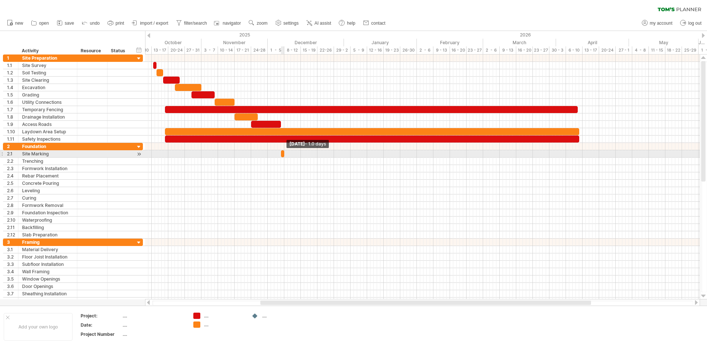
click at [285, 155] on span at bounding box center [284, 153] width 3 height 7
click at [283, 155] on span at bounding box center [284, 153] width 3 height 7
drag, startPoint x: 282, startPoint y: 155, endPoint x: 276, endPoint y: 154, distance: 6.2
click at [276, 154] on div at bounding box center [280, 153] width 8 height 7
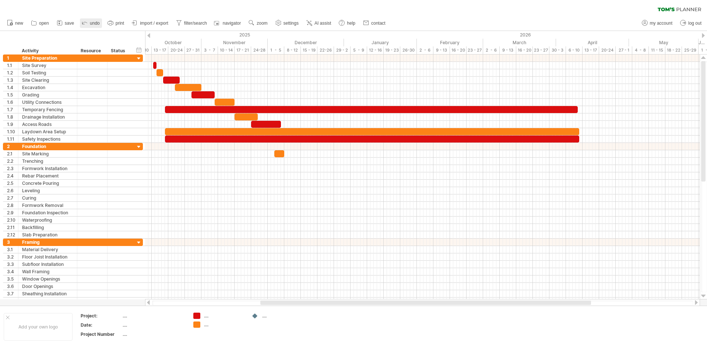
click at [85, 22] on icon at bounding box center [84, 23] width 5 height 2
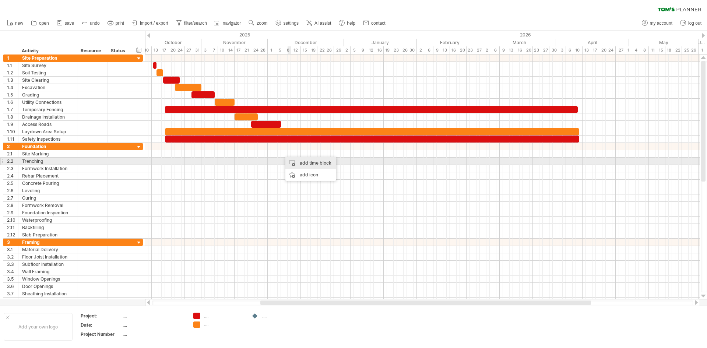
click at [294, 159] on div "add time block" at bounding box center [310, 163] width 51 height 12
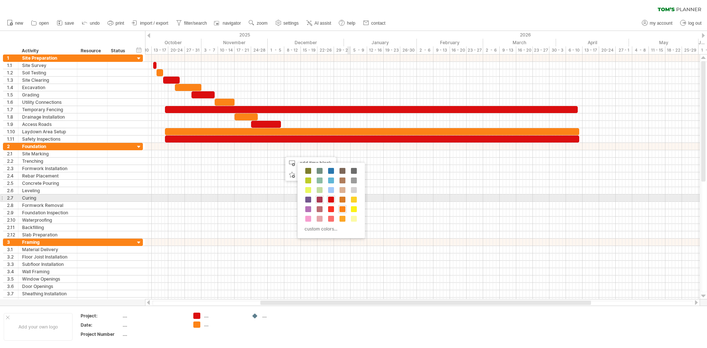
click at [318, 201] on span at bounding box center [320, 200] width 6 height 6
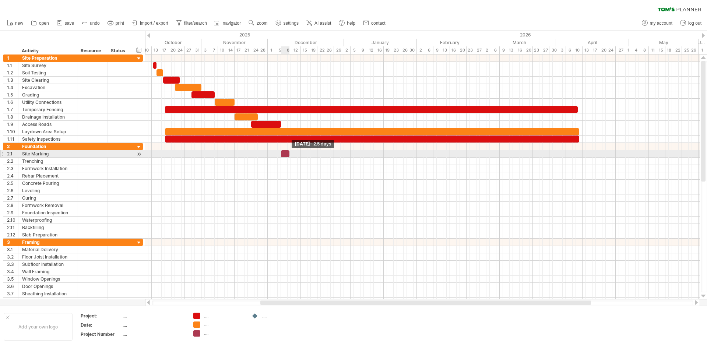
drag, startPoint x: 284, startPoint y: 154, endPoint x: 289, endPoint y: 156, distance: 5.6
click at [289, 156] on span at bounding box center [289, 153] width 3 height 7
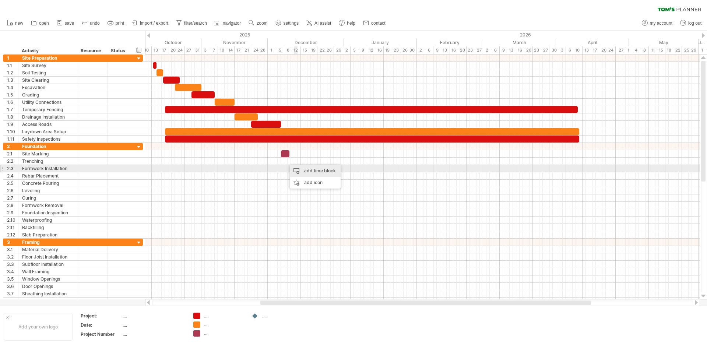
click at [314, 172] on div "add time block" at bounding box center [315, 171] width 51 height 12
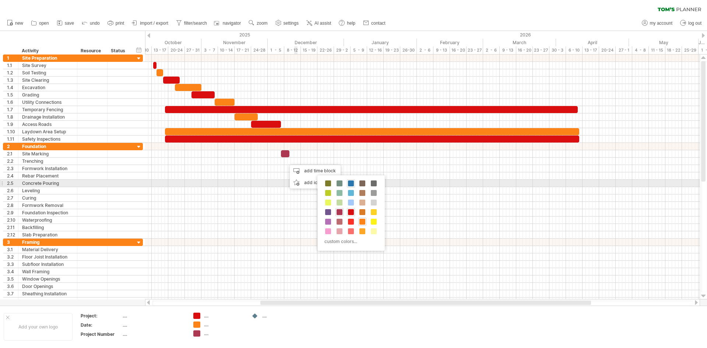
click at [352, 182] on span at bounding box center [351, 183] width 6 height 6
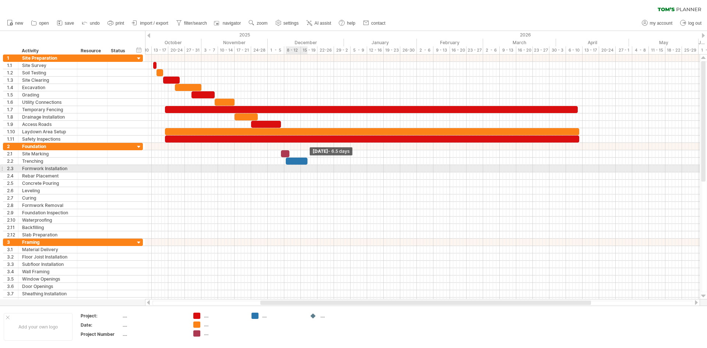
drag, startPoint x: 289, startPoint y: 163, endPoint x: 307, endPoint y: 166, distance: 18.0
click at [307, 166] on div "[DATE] - 6.5 days [DATE] - 3.0 days" at bounding box center [422, 176] width 555 height 245
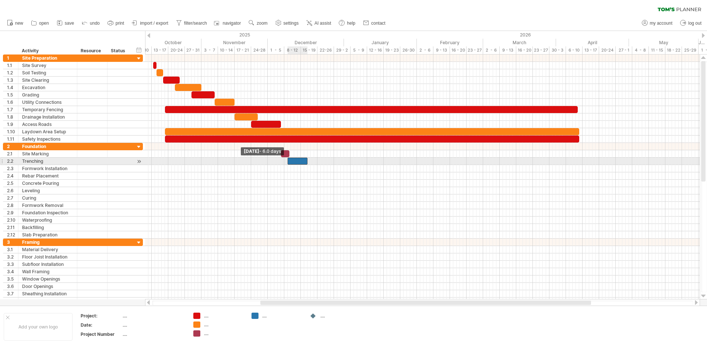
click at [288, 163] on span at bounding box center [287, 161] width 3 height 7
click at [307, 161] on span at bounding box center [307, 161] width 3 height 7
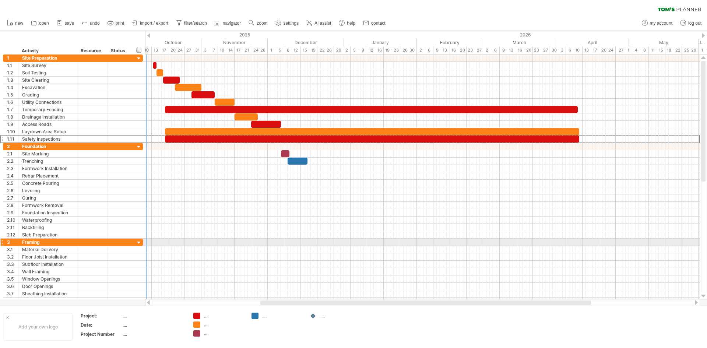
drag, startPoint x: 0, startPoint y: 228, endPoint x: 0, endPoint y: 343, distance: 114.5
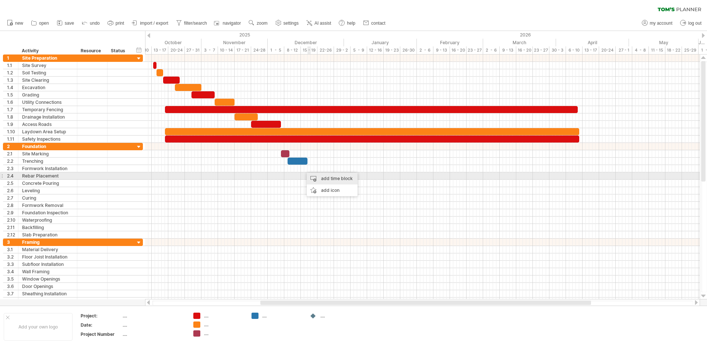
click at [314, 176] on div "add time block" at bounding box center [332, 179] width 51 height 12
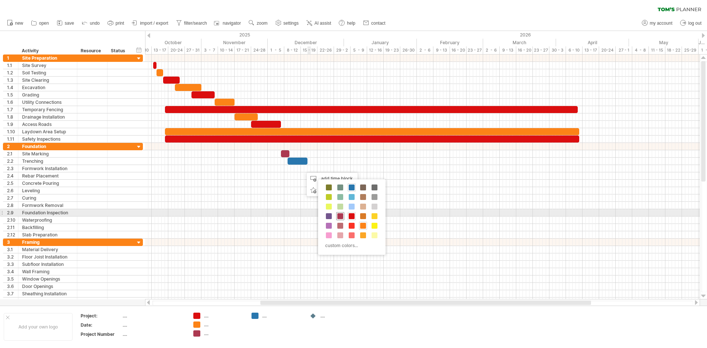
drag, startPoint x: 341, startPoint y: 215, endPoint x: 339, endPoint y: 211, distance: 4.8
click at [341, 215] on span at bounding box center [340, 216] width 6 height 6
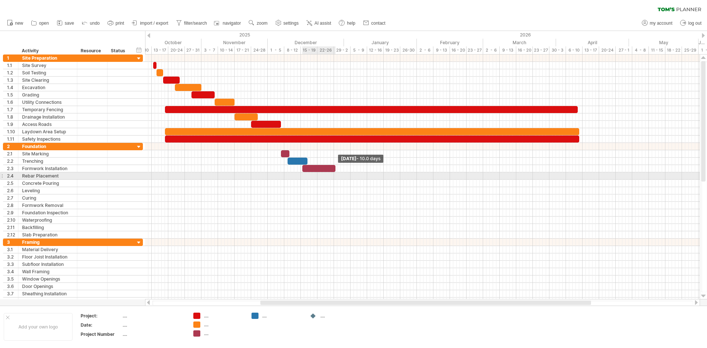
drag, startPoint x: 307, startPoint y: 171, endPoint x: 337, endPoint y: 174, distance: 30.7
click at [337, 174] on div "[DATE] - 10.0 days [DATE] - 6.0 days" at bounding box center [422, 176] width 555 height 245
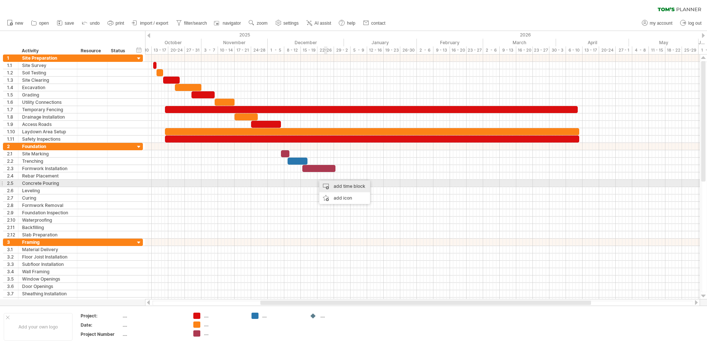
click at [328, 183] on div "add time block" at bounding box center [344, 186] width 51 height 12
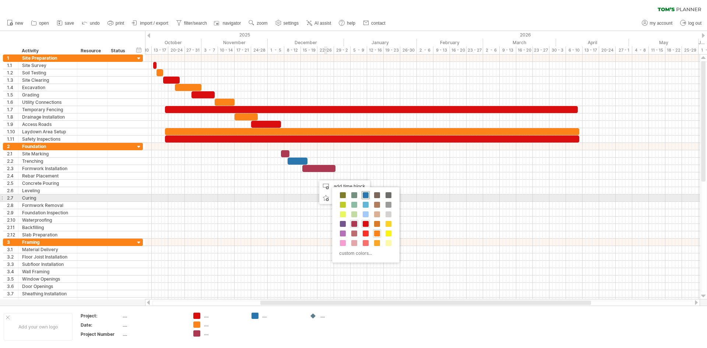
click at [366, 196] on span at bounding box center [366, 195] width 6 height 6
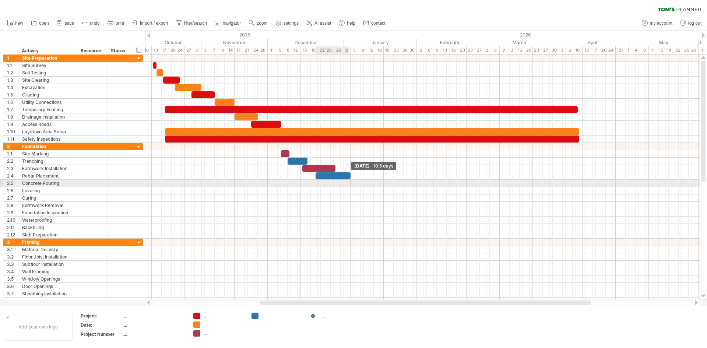
drag, startPoint x: 319, startPoint y: 176, endPoint x: 349, endPoint y: 180, distance: 31.2
click at [349, 180] on div "[DATE] - 10.5 days [DATE] - 6.0 days" at bounding box center [422, 176] width 555 height 245
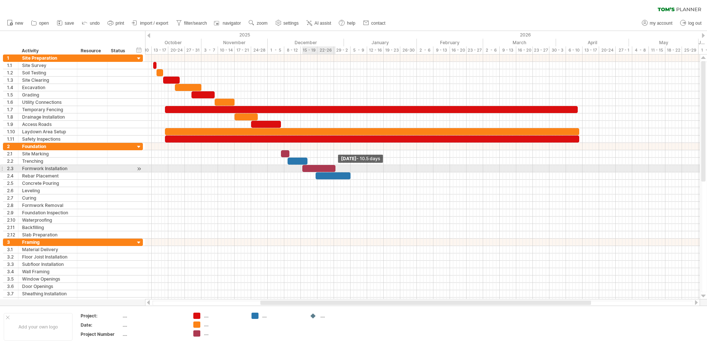
click at [334, 167] on span at bounding box center [335, 168] width 3 height 7
drag, startPoint x: 334, startPoint y: 167, endPoint x: 327, endPoint y: 166, distance: 6.7
click at [327, 166] on span at bounding box center [328, 168] width 3 height 7
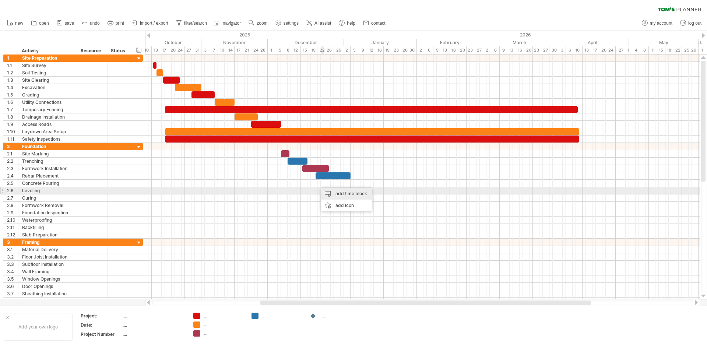
click at [342, 192] on div "add time block" at bounding box center [346, 194] width 51 height 12
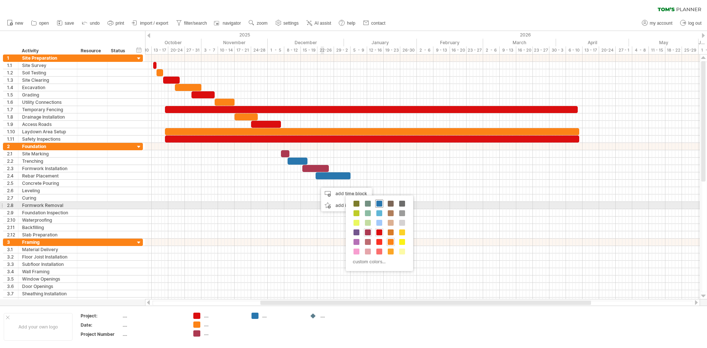
click at [380, 204] on span at bounding box center [379, 204] width 6 height 6
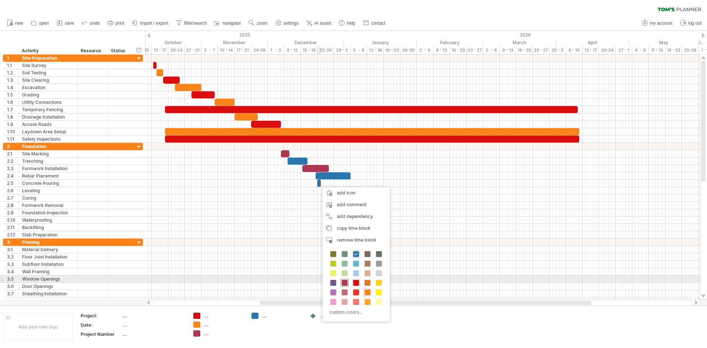
click at [342, 281] on span at bounding box center [345, 283] width 6 height 6
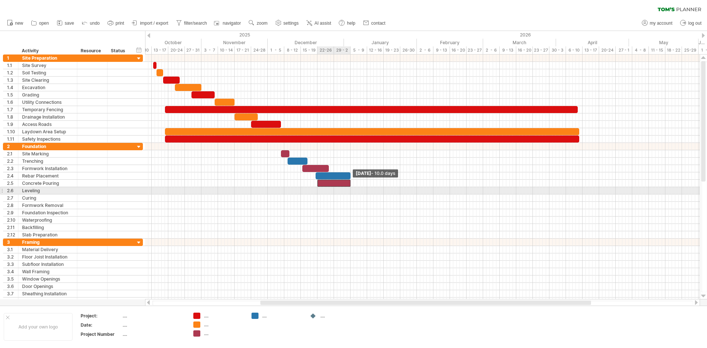
drag, startPoint x: 322, startPoint y: 184, endPoint x: 351, endPoint y: 191, distance: 30.3
click at [351, 191] on div "[DATE] - 10.0 days [DATE] - 6.0 days" at bounding box center [422, 176] width 555 height 245
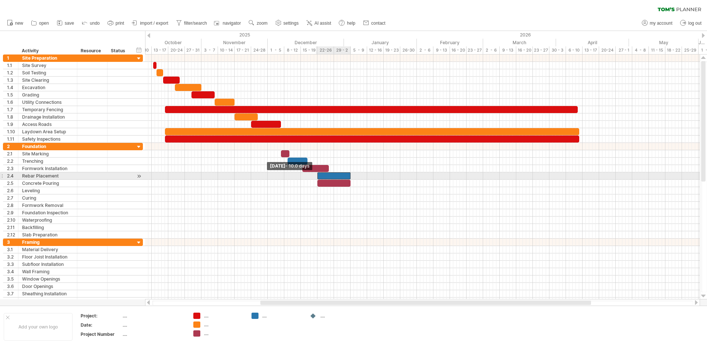
click at [316, 175] on span at bounding box center [317, 175] width 3 height 7
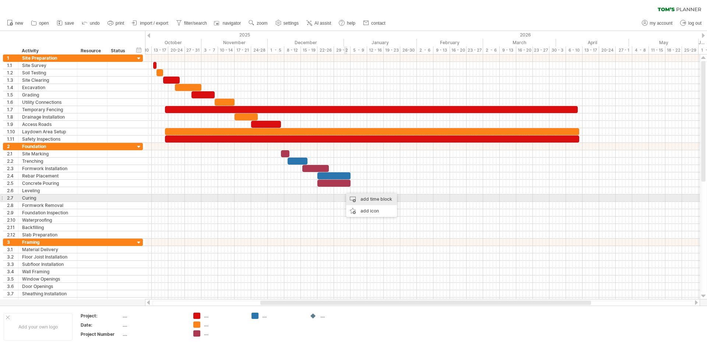
click at [359, 197] on div "add time block" at bounding box center [371, 199] width 51 height 12
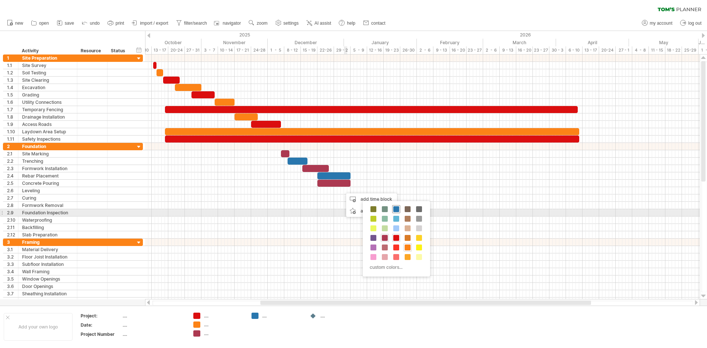
click at [395, 210] on span at bounding box center [396, 209] width 6 height 6
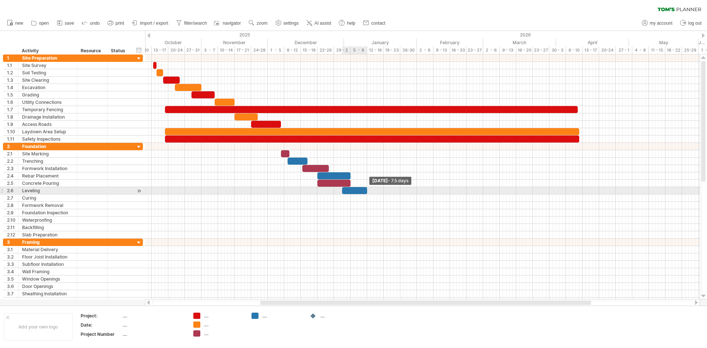
drag, startPoint x: 345, startPoint y: 190, endPoint x: 366, endPoint y: 192, distance: 21.8
click at [366, 192] on span at bounding box center [367, 190] width 3 height 7
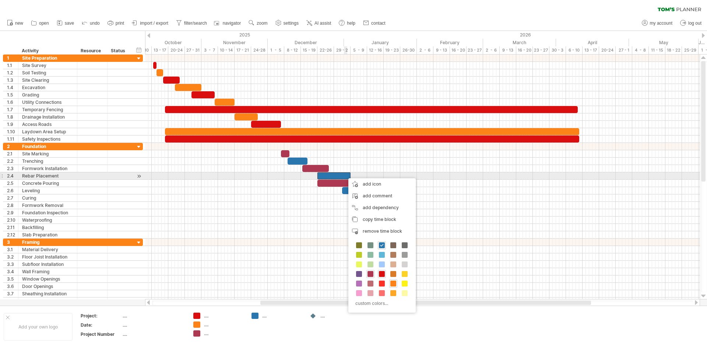
click at [344, 176] on div at bounding box center [333, 175] width 33 height 7
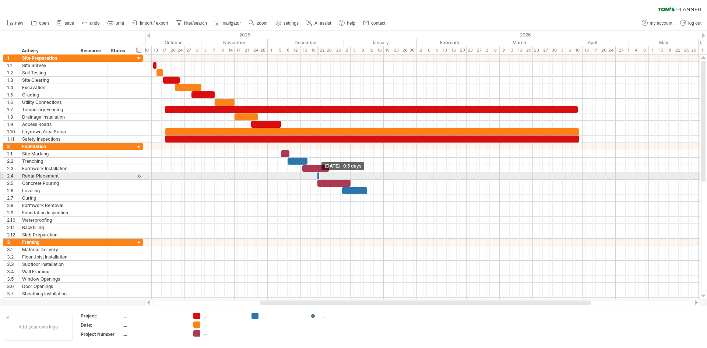
drag, startPoint x: 351, startPoint y: 176, endPoint x: 298, endPoint y: 176, distance: 52.7
click at [298, 176] on div "[DATE] - 0.5 days [DATE]" at bounding box center [422, 176] width 555 height 245
drag, startPoint x: 316, startPoint y: 173, endPoint x: 302, endPoint y: 173, distance: 14.4
click at [302, 173] on span at bounding box center [302, 175] width 3 height 7
drag, startPoint x: 318, startPoint y: 176, endPoint x: 327, endPoint y: 176, distance: 9.2
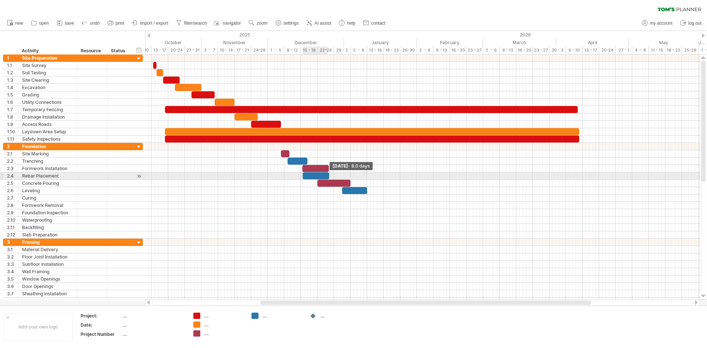
click at [327, 176] on div at bounding box center [316, 175] width 27 height 7
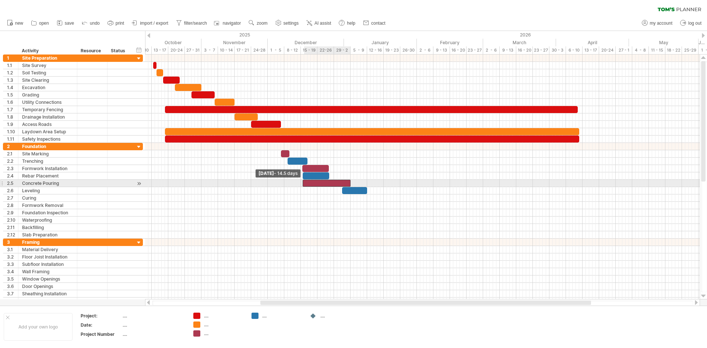
drag, startPoint x: 318, startPoint y: 183, endPoint x: 304, endPoint y: 181, distance: 14.5
click at [304, 181] on span at bounding box center [302, 183] width 3 height 7
drag, startPoint x: 349, startPoint y: 182, endPoint x: 333, endPoint y: 180, distance: 15.9
click at [334, 181] on span at bounding box center [335, 183] width 3 height 7
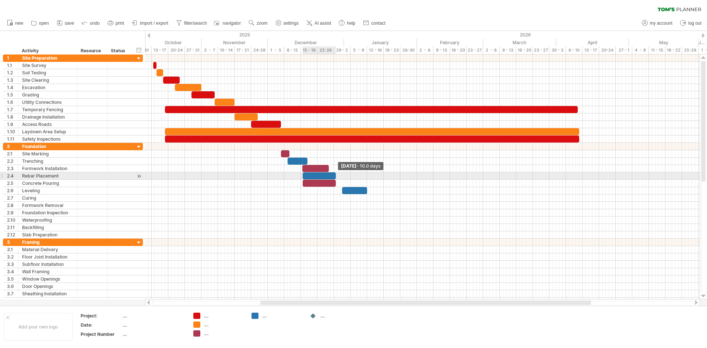
drag, startPoint x: 329, startPoint y: 176, endPoint x: 336, endPoint y: 176, distance: 6.6
click at [336, 176] on span at bounding box center [335, 175] width 3 height 7
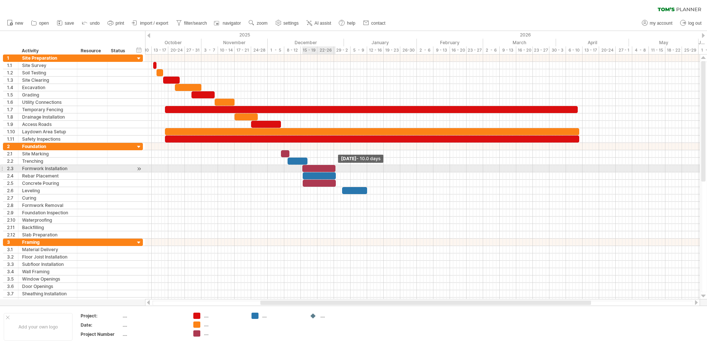
drag, startPoint x: 330, startPoint y: 168, endPoint x: 336, endPoint y: 169, distance: 6.3
click at [336, 169] on span at bounding box center [335, 168] width 3 height 7
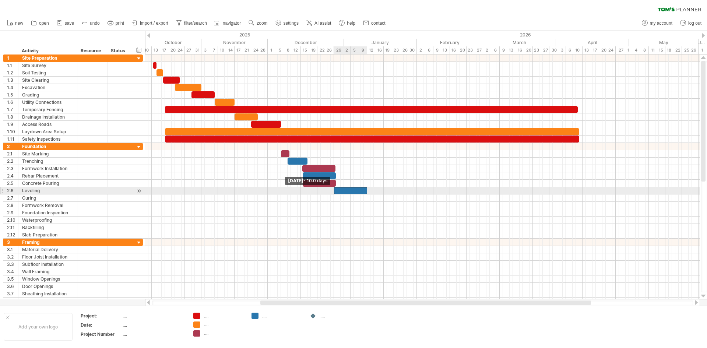
drag, startPoint x: 342, startPoint y: 190, endPoint x: 333, endPoint y: 188, distance: 8.6
click at [333, 188] on span at bounding box center [334, 190] width 3 height 7
drag, startPoint x: 366, startPoint y: 189, endPoint x: 358, endPoint y: 187, distance: 7.9
click at [358, 187] on span at bounding box center [359, 190] width 3 height 7
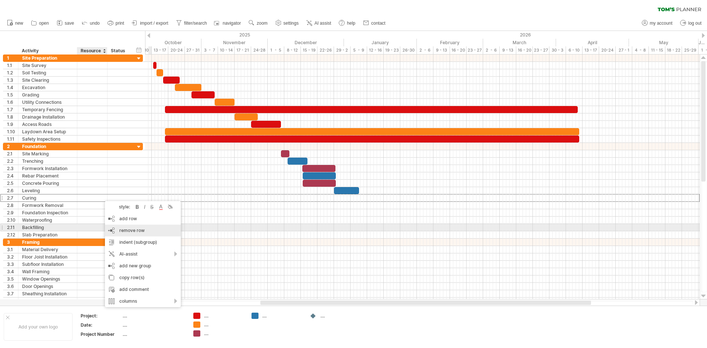
click at [152, 231] on div "remove row remove selected rows" at bounding box center [143, 231] width 76 height 12
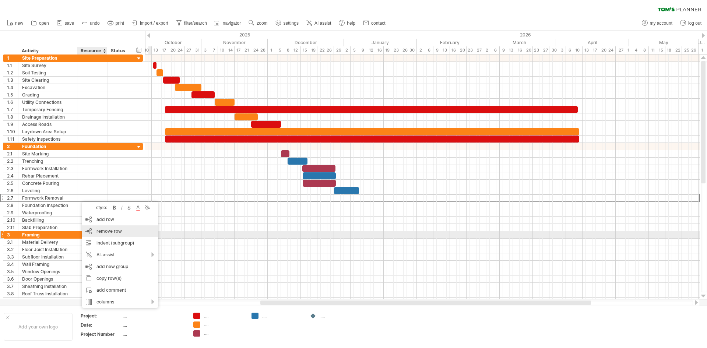
click at [105, 232] on span "remove row" at bounding box center [108, 231] width 25 height 6
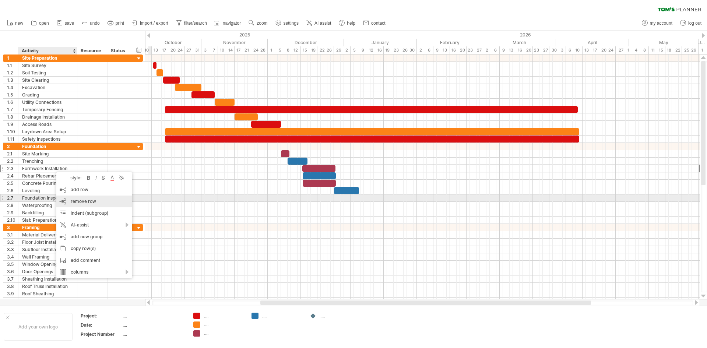
click at [91, 201] on span "remove row" at bounding box center [83, 201] width 25 height 6
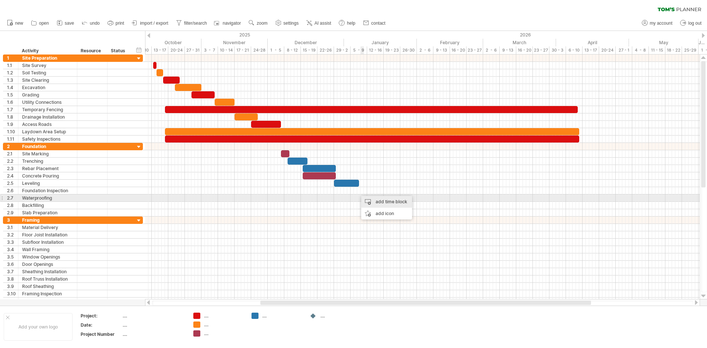
click at [380, 201] on div "add time block" at bounding box center [386, 202] width 51 height 12
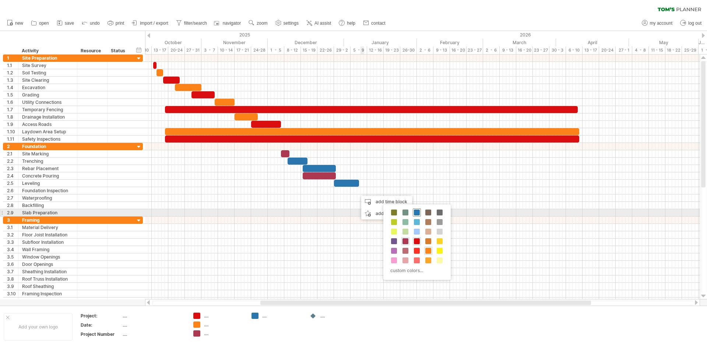
click at [416, 212] on span at bounding box center [417, 213] width 6 height 6
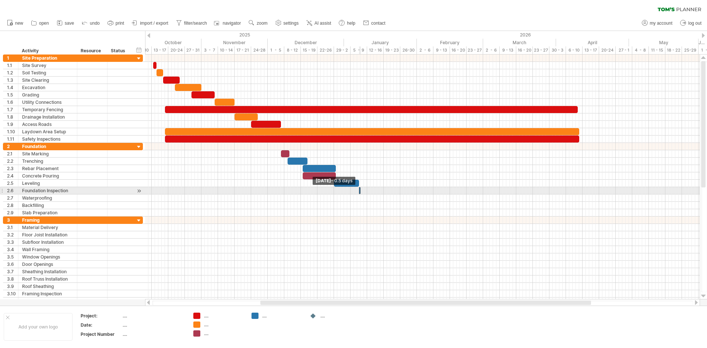
drag, startPoint x: 356, startPoint y: 191, endPoint x: 367, endPoint y: 191, distance: 10.7
click at [367, 191] on div "[DATE] - 7.5 days [DATE] - 0.5 days" at bounding box center [422, 176] width 555 height 245
drag, startPoint x: 361, startPoint y: 192, endPoint x: 369, endPoint y: 193, distance: 7.4
click at [369, 193] on span at bounding box center [369, 190] width 3 height 7
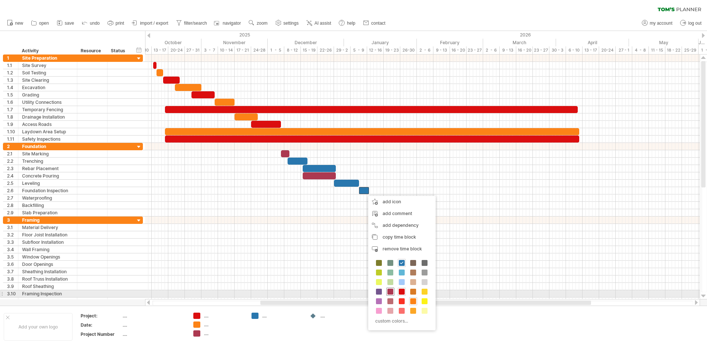
click at [389, 292] on span at bounding box center [390, 292] width 6 height 6
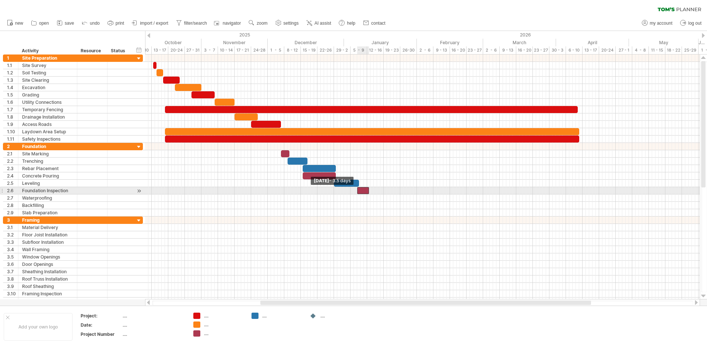
click at [357, 190] on span at bounding box center [357, 190] width 3 height 7
drag, startPoint x: 361, startPoint y: 188, endPoint x: 368, endPoint y: 188, distance: 7.4
click at [365, 190] on div at bounding box center [363, 190] width 12 height 7
drag, startPoint x: 368, startPoint y: 190, endPoint x: 361, endPoint y: 193, distance: 6.8
click at [362, 193] on span at bounding box center [363, 190] width 3 height 7
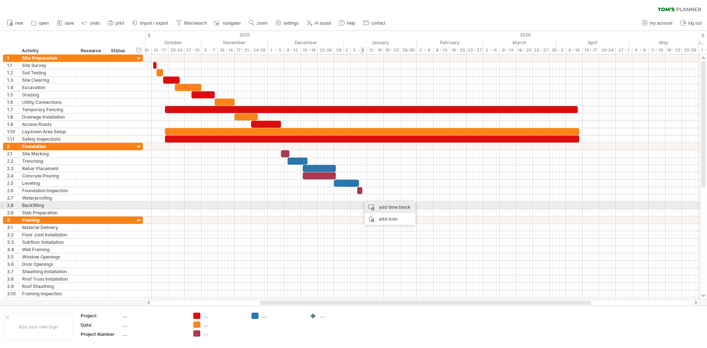
click at [386, 208] on div "add time block" at bounding box center [390, 207] width 51 height 12
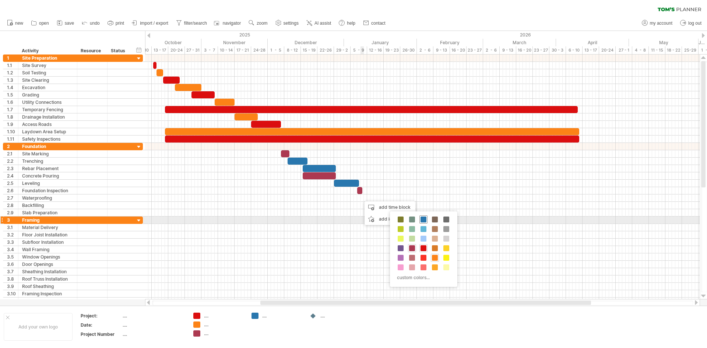
click at [423, 218] on span at bounding box center [424, 220] width 6 height 6
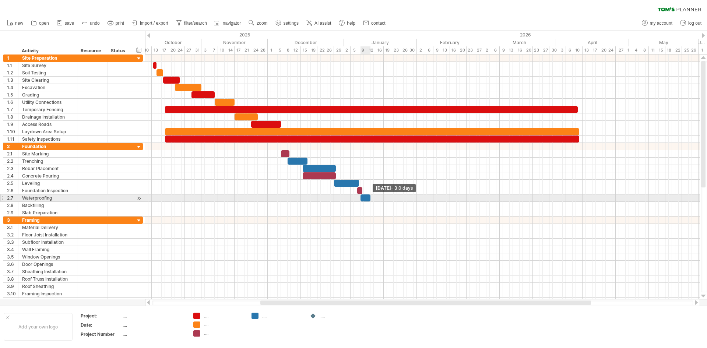
drag, startPoint x: 363, startPoint y: 198, endPoint x: 370, endPoint y: 199, distance: 7.1
click at [370, 199] on span at bounding box center [370, 197] width 3 height 7
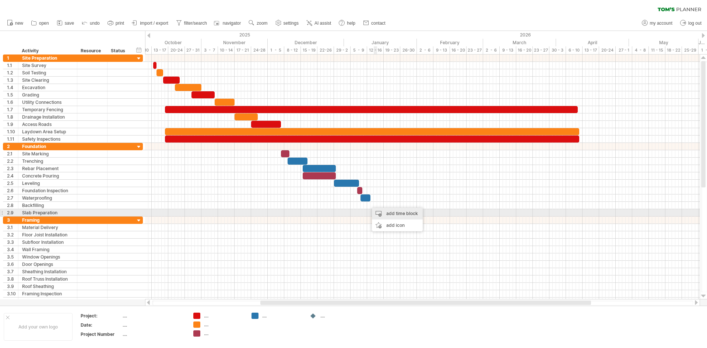
click at [389, 210] on div "add time block" at bounding box center [397, 214] width 51 height 12
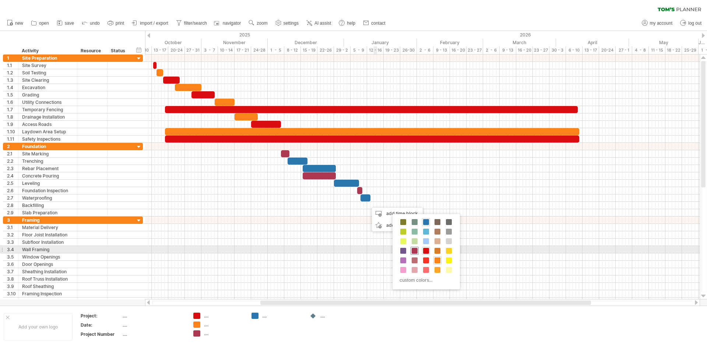
click at [415, 250] on span at bounding box center [415, 251] width 6 height 6
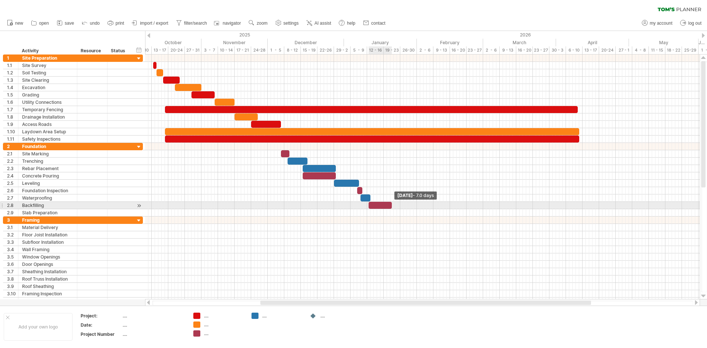
drag, startPoint x: 372, startPoint y: 206, endPoint x: 392, endPoint y: 207, distance: 19.5
click at [392, 207] on span at bounding box center [391, 205] width 3 height 7
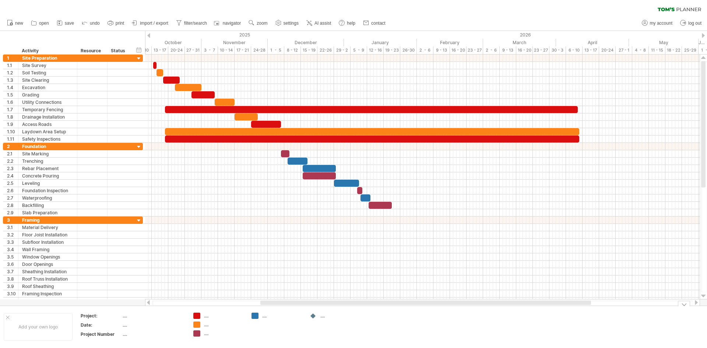
drag, startPoint x: 254, startPoint y: 318, endPoint x: 275, endPoint y: 302, distance: 26.8
click at [255, 317] on div "Trying to reach [DOMAIN_NAME] Connected again... 0% clear filter new 1" at bounding box center [353, 174] width 707 height 348
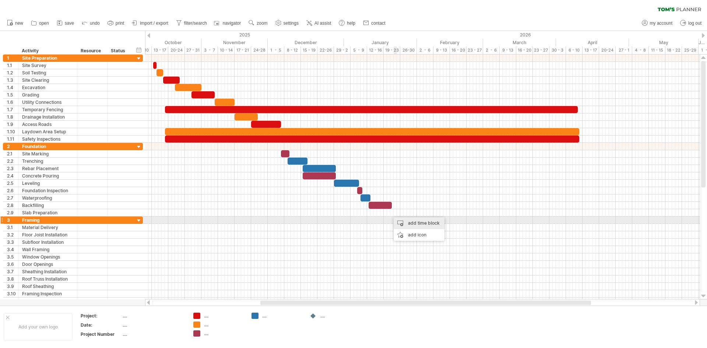
click at [407, 221] on div "add time block" at bounding box center [419, 223] width 51 height 12
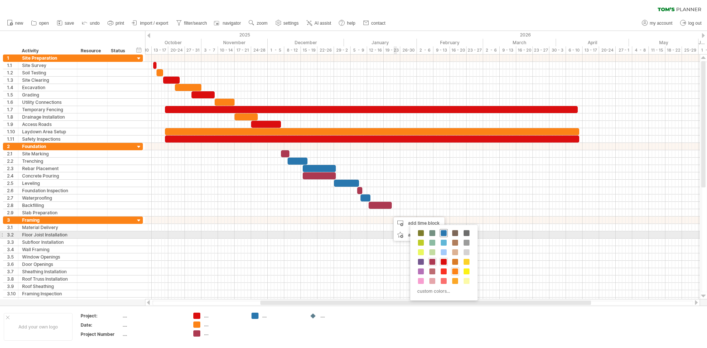
click at [445, 234] on span at bounding box center [444, 233] width 6 height 6
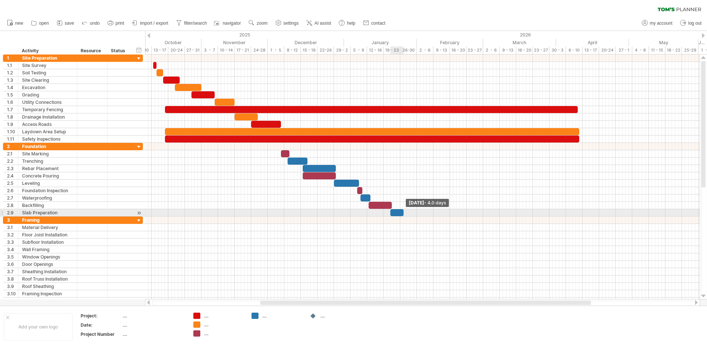
drag, startPoint x: 394, startPoint y: 214, endPoint x: 404, endPoint y: 213, distance: 10.7
click at [404, 213] on span at bounding box center [403, 212] width 3 height 7
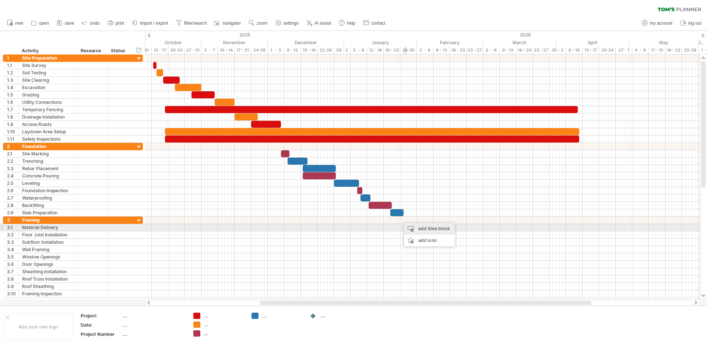
click at [418, 228] on div "add time block" at bounding box center [429, 229] width 51 height 12
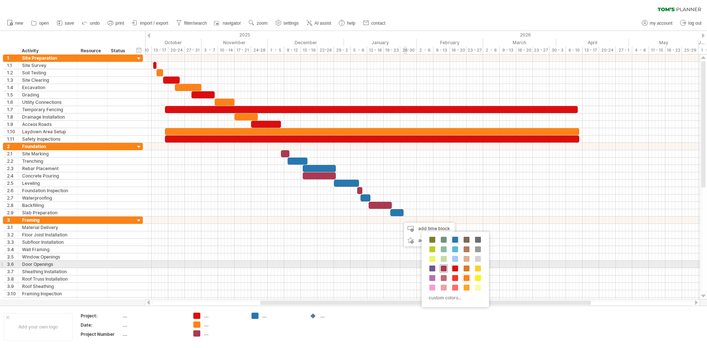
drag, startPoint x: 443, startPoint y: 266, endPoint x: 443, endPoint y: 262, distance: 4.4
click at [444, 266] on span at bounding box center [444, 268] width 6 height 6
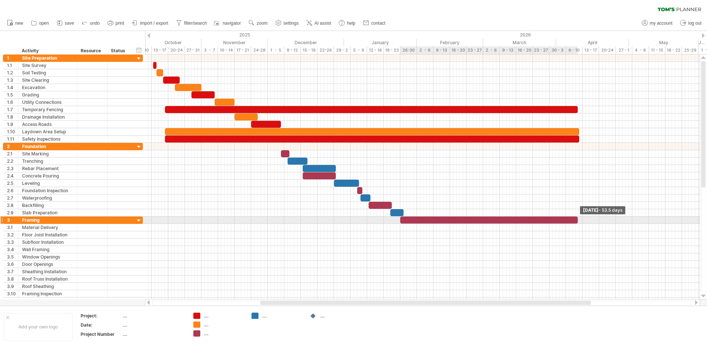
drag, startPoint x: 404, startPoint y: 221, endPoint x: 577, endPoint y: 221, distance: 173.8
click at [577, 221] on span at bounding box center [577, 220] width 3 height 7
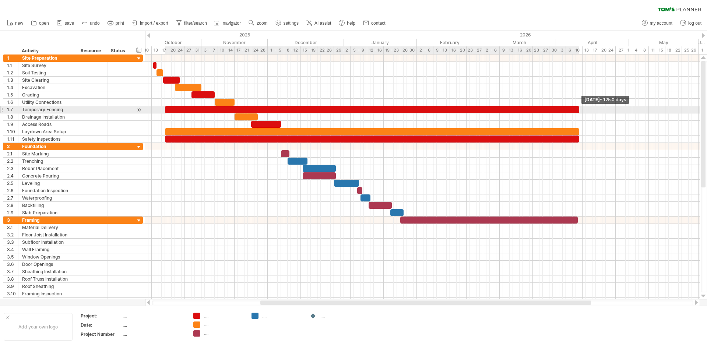
click at [579, 112] on span at bounding box center [579, 109] width 3 height 7
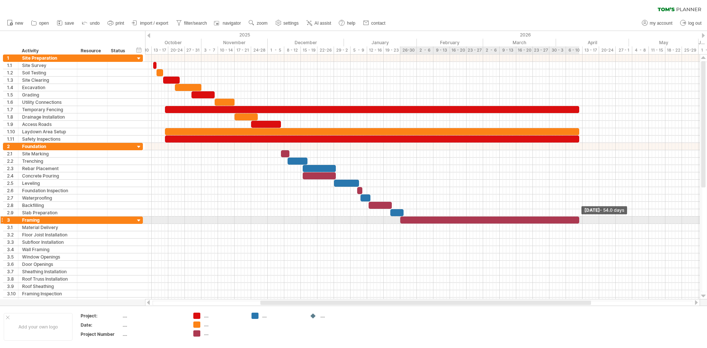
click at [580, 219] on span at bounding box center [579, 220] width 3 height 7
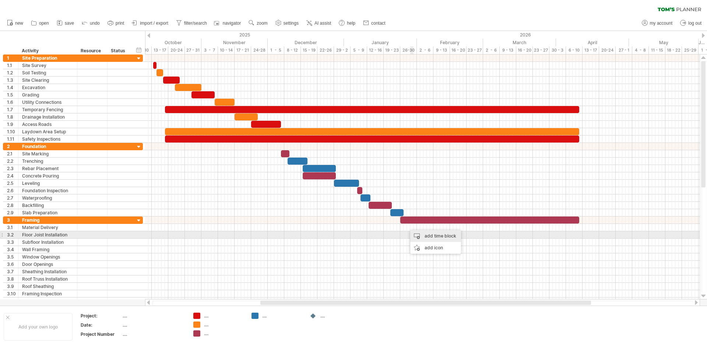
drag, startPoint x: 425, startPoint y: 236, endPoint x: 418, endPoint y: 234, distance: 7.7
click at [425, 236] on div "add time block" at bounding box center [435, 236] width 51 height 12
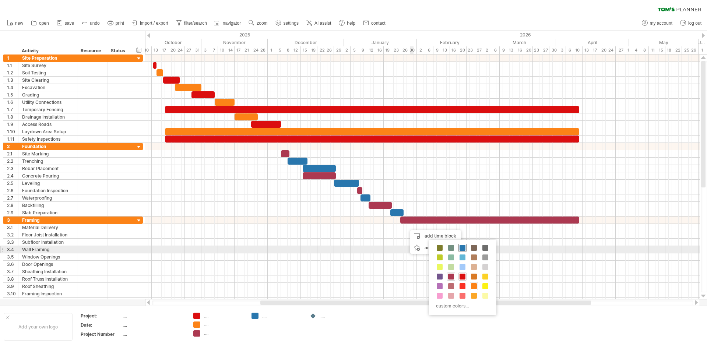
click at [462, 247] on span at bounding box center [463, 248] width 6 height 6
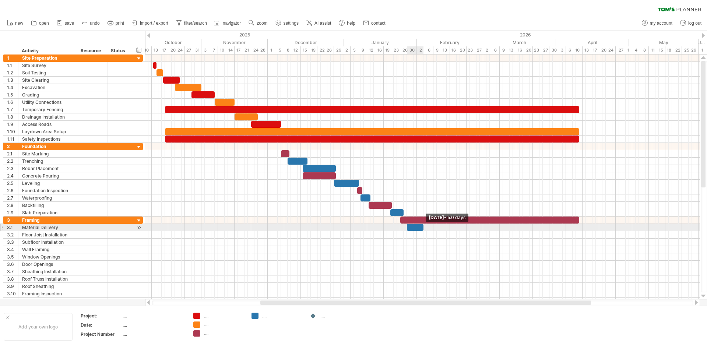
drag, startPoint x: 409, startPoint y: 228, endPoint x: 423, endPoint y: 227, distance: 13.3
click at [423, 227] on span at bounding box center [423, 227] width 3 height 7
click at [404, 228] on span at bounding box center [403, 227] width 3 height 7
click at [416, 226] on div at bounding box center [414, 227] width 20 height 7
drag, startPoint x: 422, startPoint y: 227, endPoint x: 416, endPoint y: 229, distance: 6.5
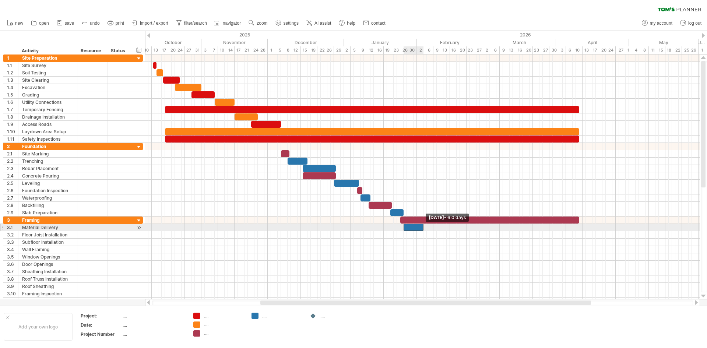
click at [422, 227] on span at bounding box center [423, 227] width 3 height 7
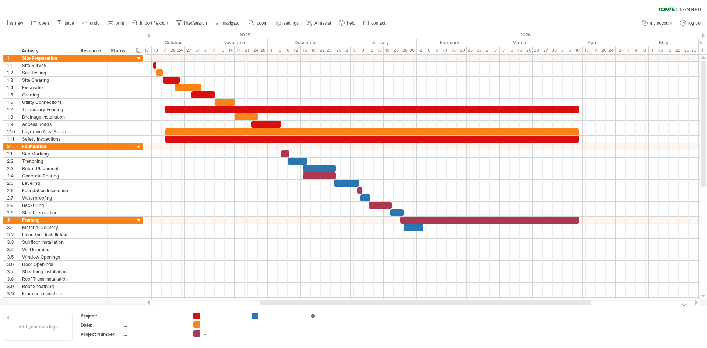
click at [197, 334] on div "Trying to reach [DOMAIN_NAME] Connected again... 0% clear filter new 1" at bounding box center [353, 174] width 707 height 348
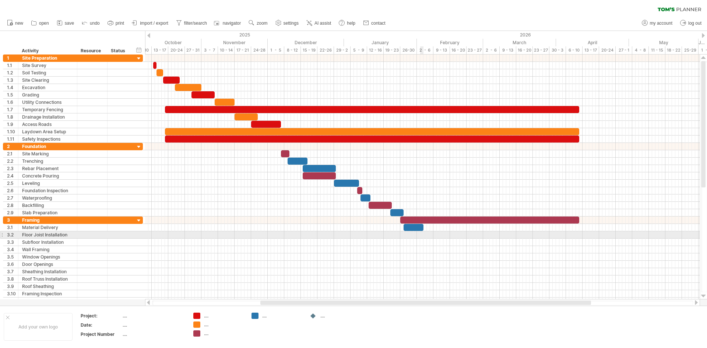
click at [422, 233] on div at bounding box center [422, 234] width 555 height 7
click at [420, 235] on div at bounding box center [422, 234] width 555 height 7
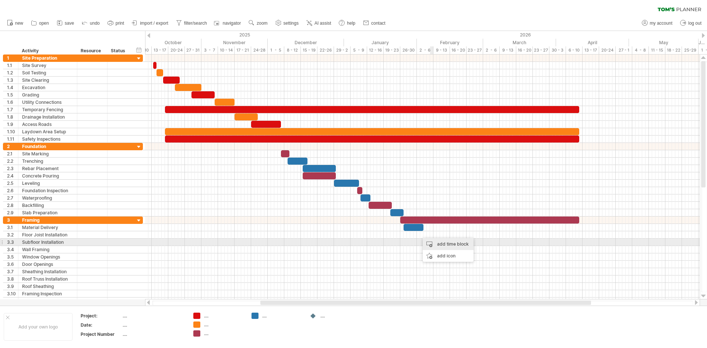
click at [437, 241] on div "add time block" at bounding box center [448, 244] width 51 height 12
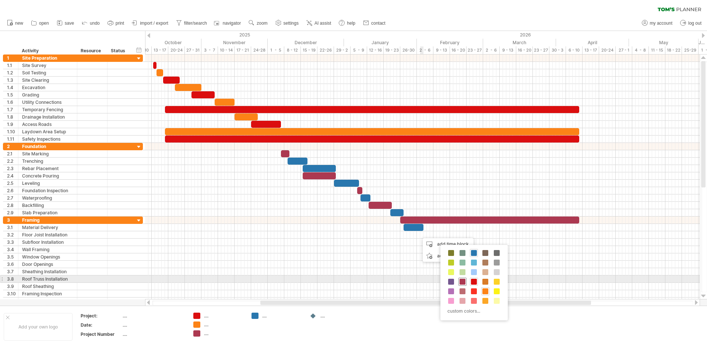
click at [462, 279] on span at bounding box center [463, 282] width 6 height 6
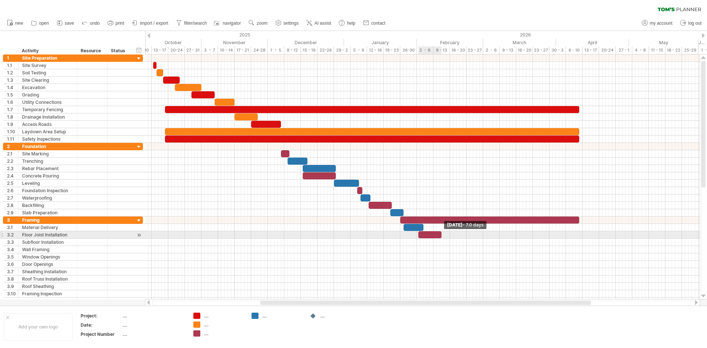
drag, startPoint x: 421, startPoint y: 235, endPoint x: 440, endPoint y: 234, distance: 19.5
click at [440, 234] on span at bounding box center [441, 234] width 3 height 7
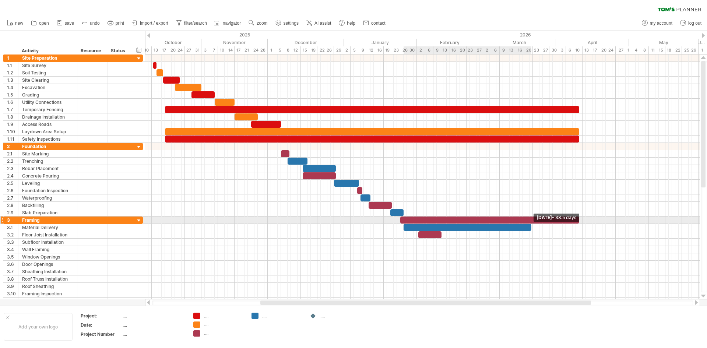
drag, startPoint x: 423, startPoint y: 228, endPoint x: 531, endPoint y: 223, distance: 108.4
click at [185, 223] on div at bounding box center [185, 261] width 0 height 88
drag, startPoint x: 531, startPoint y: 226, endPoint x: 592, endPoint y: 218, distance: 62.4
click at [592, 218] on div "[DATE] - 57.0 days [DATE]" at bounding box center [422, 176] width 555 height 245
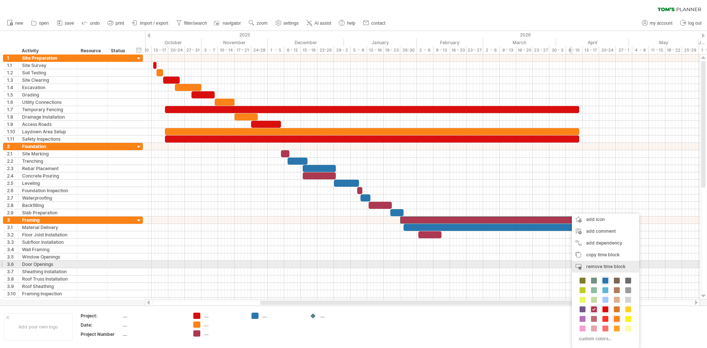
click at [617, 267] on span "remove time block" at bounding box center [605, 267] width 39 height 6
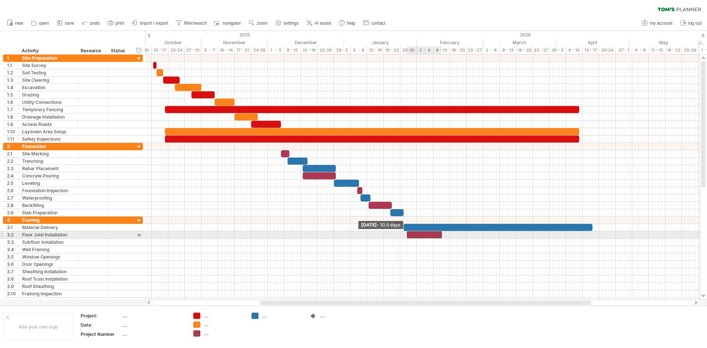
drag, startPoint x: 419, startPoint y: 236, endPoint x: 407, endPoint y: 238, distance: 11.8
click at [407, 238] on span at bounding box center [406, 234] width 3 height 7
click at [439, 235] on div at bounding box center [424, 234] width 35 height 7
drag, startPoint x: 441, startPoint y: 235, endPoint x: 427, endPoint y: 237, distance: 14.2
click at [427, 237] on span at bounding box center [426, 234] width 3 height 7
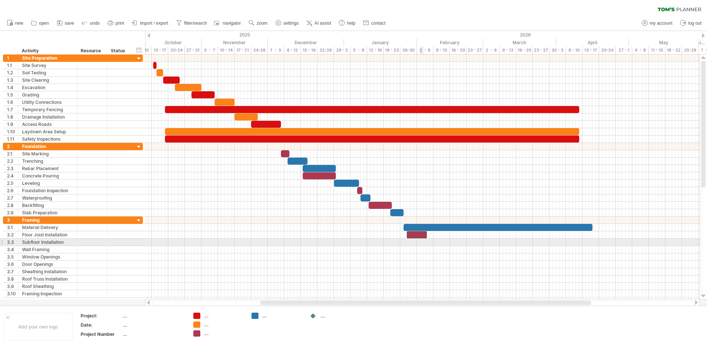
click at [423, 243] on div at bounding box center [422, 242] width 555 height 7
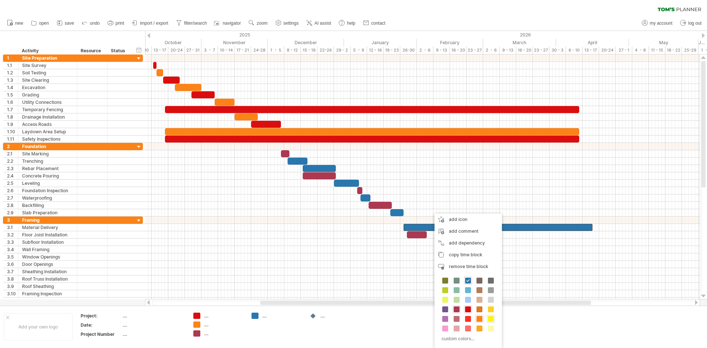
click at [491, 319] on span at bounding box center [491, 319] width 6 height 6
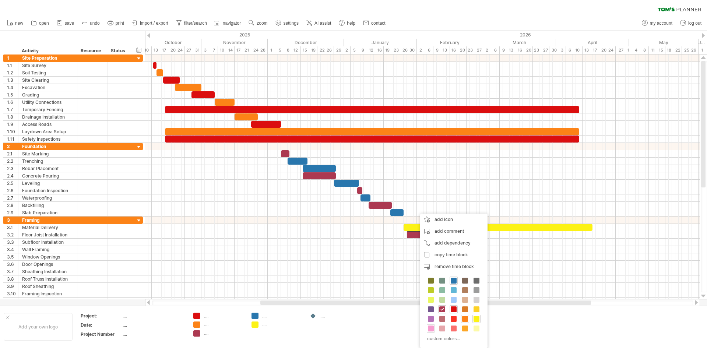
click at [433, 326] on span at bounding box center [431, 329] width 6 height 6
click at [457, 318] on span at bounding box center [456, 319] width 6 height 6
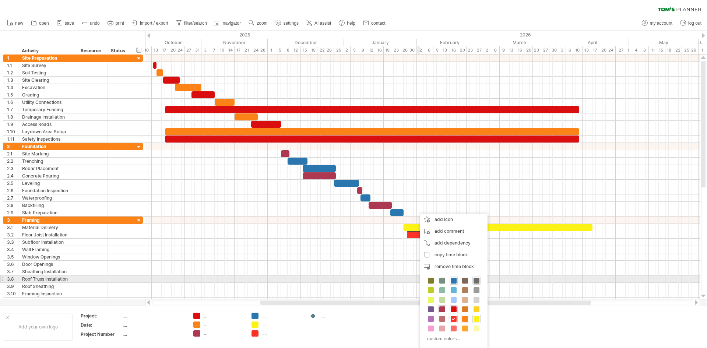
click at [475, 281] on span at bounding box center [477, 281] width 6 height 6
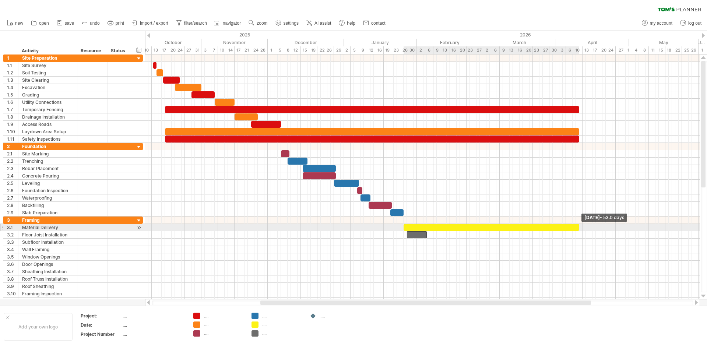
drag, startPoint x: 592, startPoint y: 227, endPoint x: 579, endPoint y: 229, distance: 13.4
click at [579, 229] on span at bounding box center [579, 227] width 3 height 7
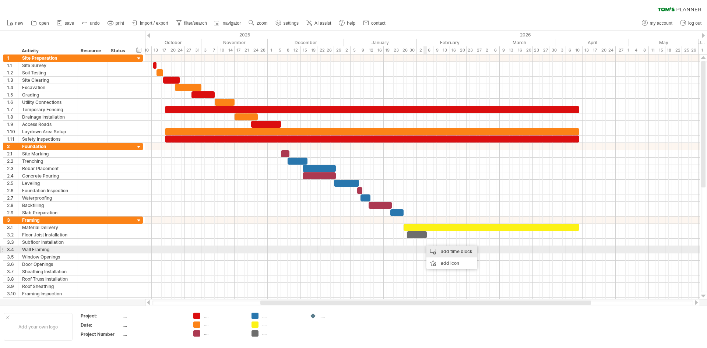
click at [440, 251] on div "add time block" at bounding box center [451, 252] width 51 height 12
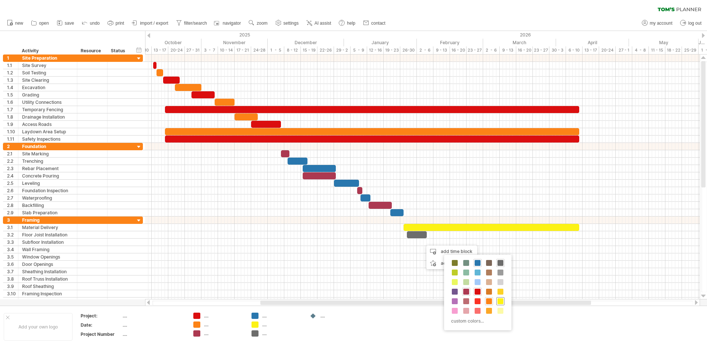
drag, startPoint x: 503, startPoint y: 300, endPoint x: 475, endPoint y: 289, distance: 30.2
click at [502, 300] on span at bounding box center [500, 301] width 6 height 6
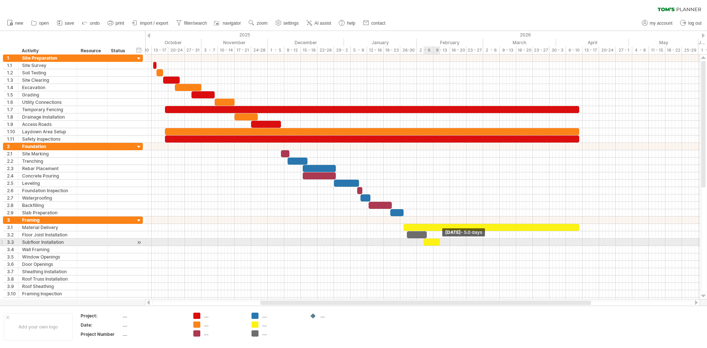
drag, startPoint x: 426, startPoint y: 242, endPoint x: 439, endPoint y: 243, distance: 12.9
click at [439, 243] on span at bounding box center [440, 242] width 3 height 7
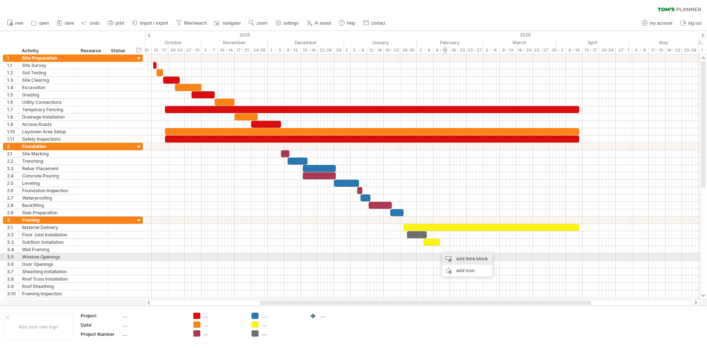
click at [455, 260] on div "add time block" at bounding box center [467, 259] width 51 height 12
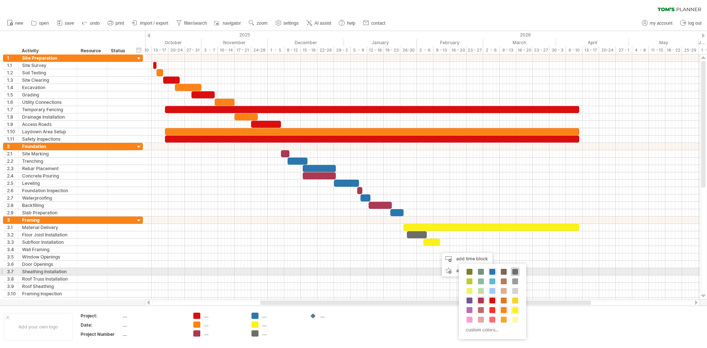
click at [516, 273] on span at bounding box center [515, 272] width 6 height 6
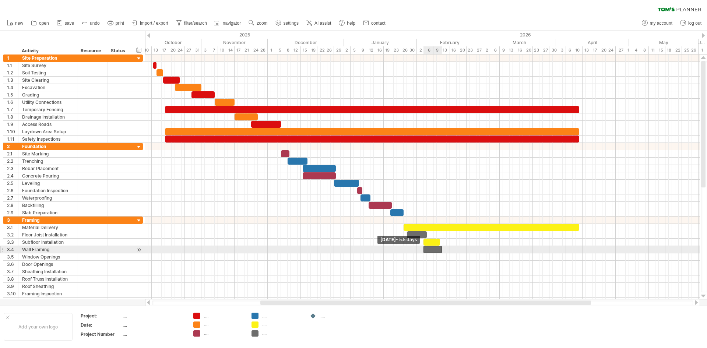
drag, startPoint x: 439, startPoint y: 250, endPoint x: 423, endPoint y: 250, distance: 15.5
click at [423, 250] on span at bounding box center [423, 249] width 3 height 7
drag, startPoint x: 441, startPoint y: 249, endPoint x: 437, endPoint y: 254, distance: 6.3
click at [449, 250] on span at bounding box center [450, 249] width 3 height 7
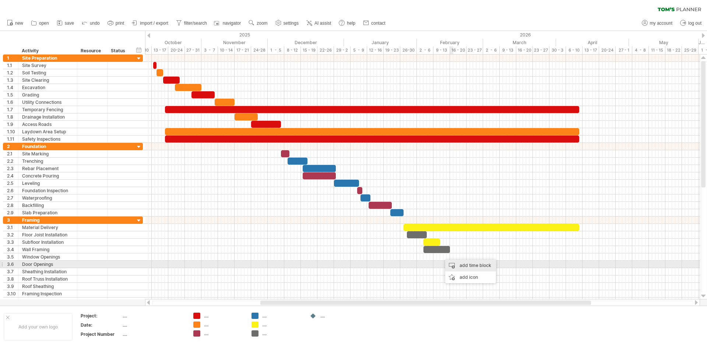
click at [459, 264] on div "add time block" at bounding box center [470, 266] width 51 height 12
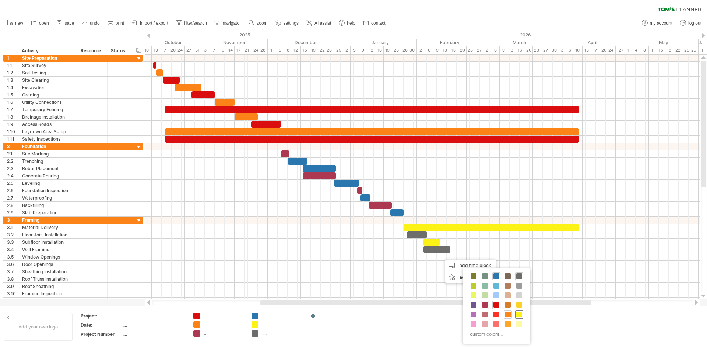
click at [519, 312] on span at bounding box center [519, 315] width 6 height 6
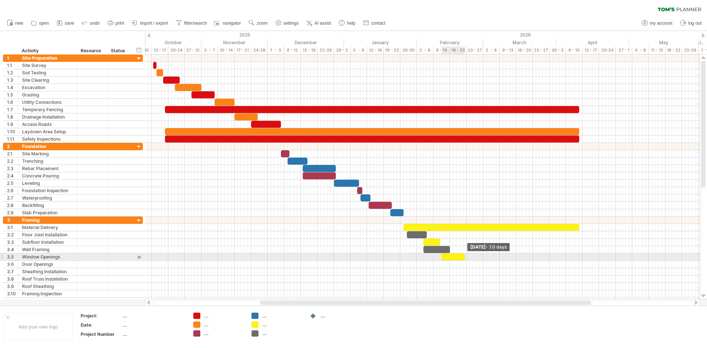
drag, startPoint x: 444, startPoint y: 258, endPoint x: 463, endPoint y: 258, distance: 19.5
click at [463, 258] on span at bounding box center [464, 256] width 3 height 7
drag, startPoint x: 442, startPoint y: 259, endPoint x: 449, endPoint y: 258, distance: 7.4
click at [449, 258] on span at bounding box center [448, 256] width 3 height 7
click at [467, 259] on span at bounding box center [466, 256] width 3 height 7
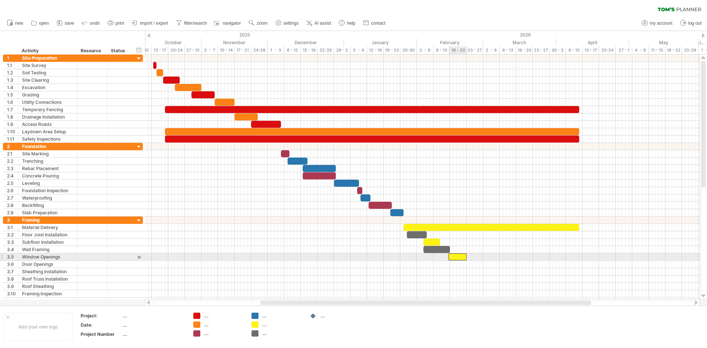
click at [463, 258] on div at bounding box center [458, 256] width 18 height 7
drag, startPoint x: 465, startPoint y: 256, endPoint x: 458, endPoint y: 256, distance: 7.7
click at [458, 256] on span at bounding box center [458, 256] width 3 height 7
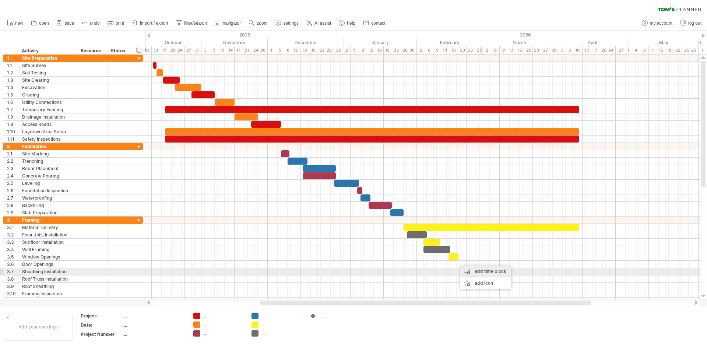
click at [482, 270] on div "add time block" at bounding box center [485, 271] width 51 height 12
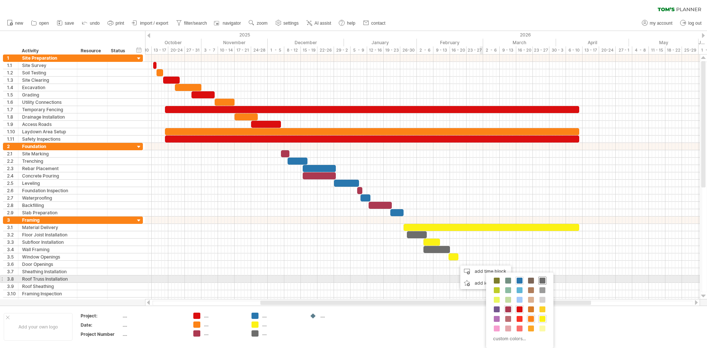
click at [544, 278] on span at bounding box center [542, 281] width 6 height 6
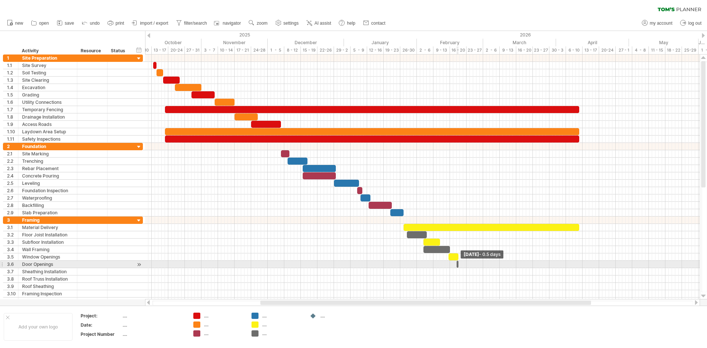
drag, startPoint x: 460, startPoint y: 266, endPoint x: 451, endPoint y: 264, distance: 8.3
click at [451, 264] on div "[DATE] - 0.5 days [DATE]" at bounding box center [422, 176] width 555 height 245
drag, startPoint x: 456, startPoint y: 264, endPoint x: 450, endPoint y: 265, distance: 6.4
click at [450, 265] on span at bounding box center [450, 264] width 3 height 7
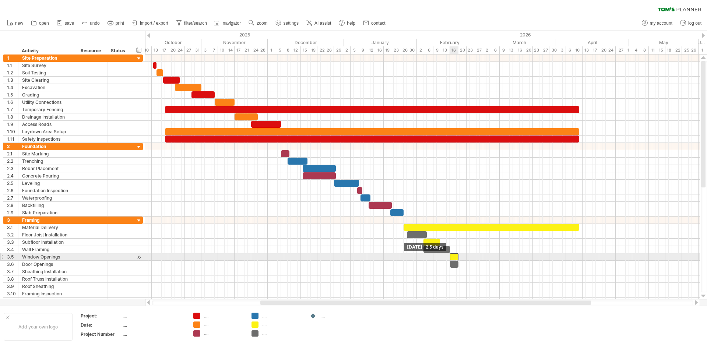
click at [450, 258] on span at bounding box center [450, 256] width 3 height 7
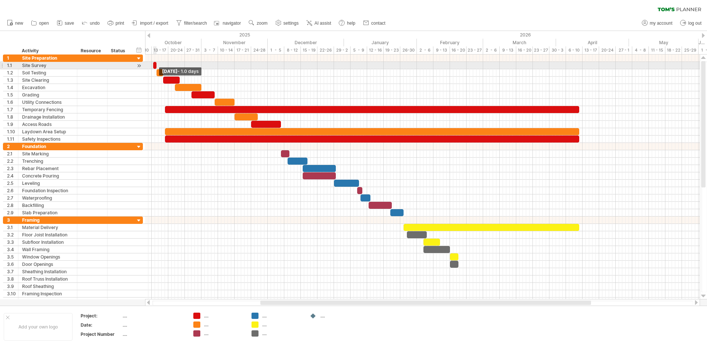
drag, startPoint x: 155, startPoint y: 65, endPoint x: 171, endPoint y: 66, distance: 16.2
click at [155, 65] on span at bounding box center [156, 65] width 3 height 7
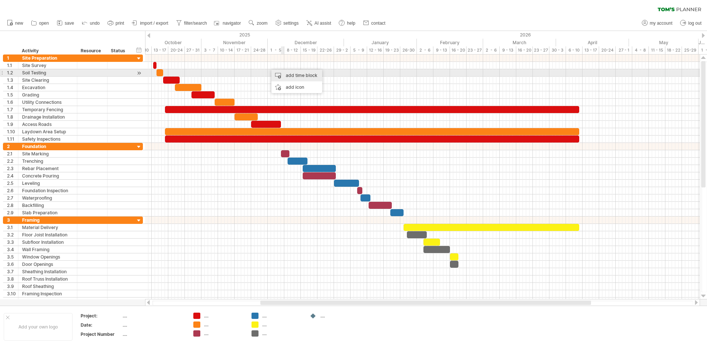
click at [286, 73] on div "add time block" at bounding box center [296, 76] width 51 height 12
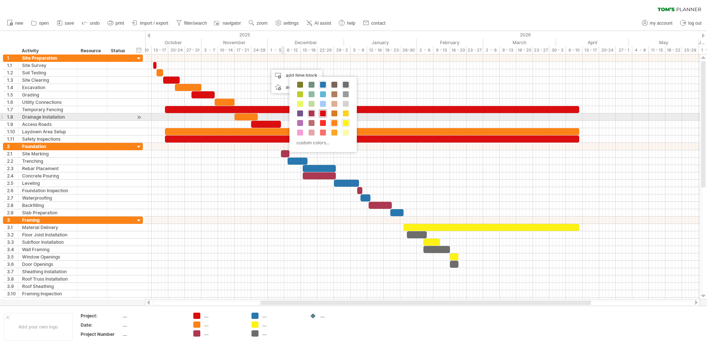
click at [322, 114] on span at bounding box center [323, 113] width 6 height 6
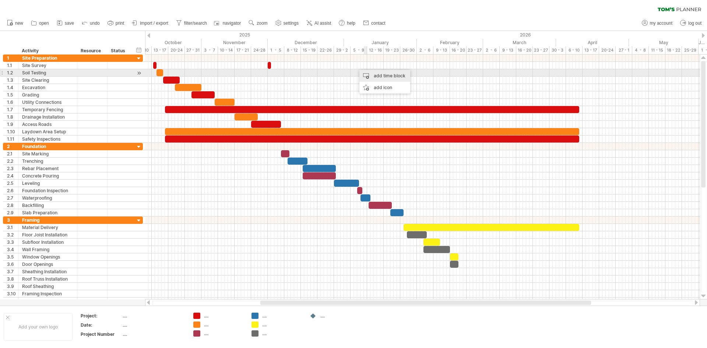
click at [371, 76] on div "add time block" at bounding box center [384, 76] width 51 height 12
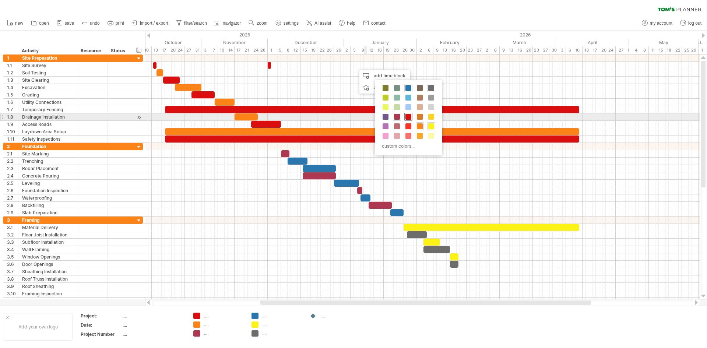
click at [408, 116] on span at bounding box center [408, 117] width 6 height 6
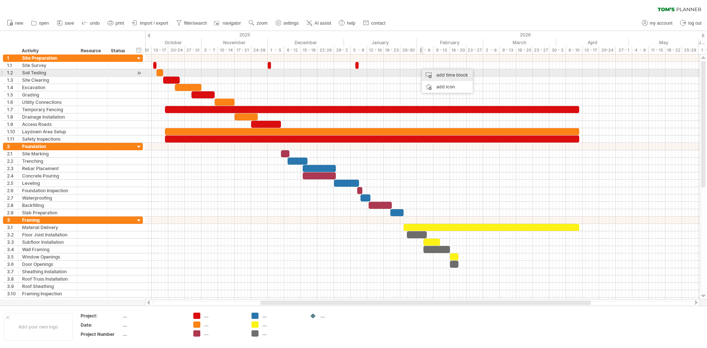
click at [441, 75] on div "add time block" at bounding box center [447, 75] width 51 height 12
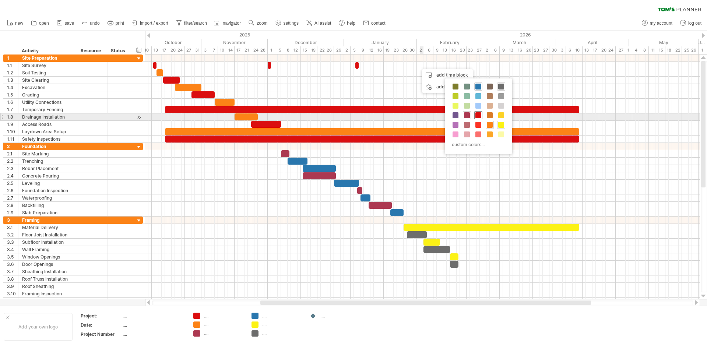
click at [480, 114] on span at bounding box center [478, 115] width 6 height 6
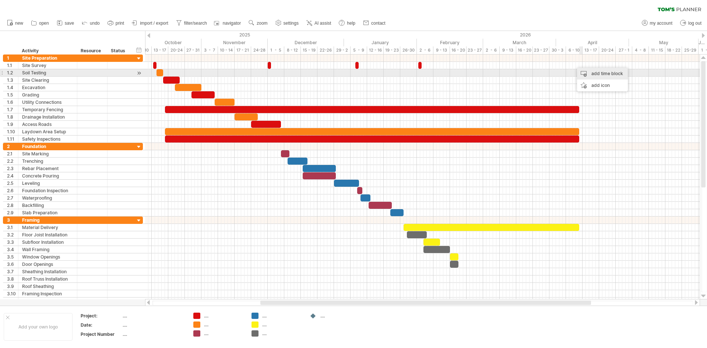
click at [597, 73] on div "add time block" at bounding box center [602, 74] width 51 height 12
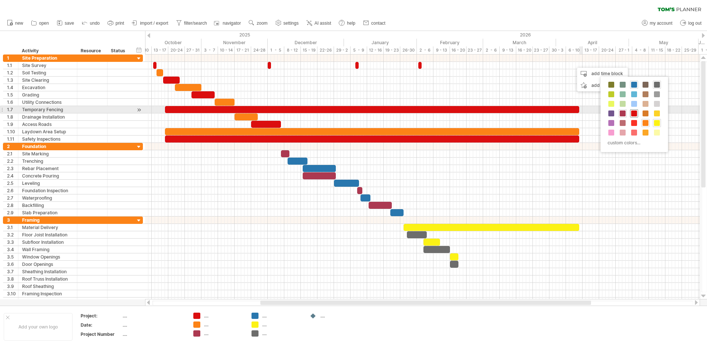
click at [634, 113] on span at bounding box center [634, 113] width 6 height 6
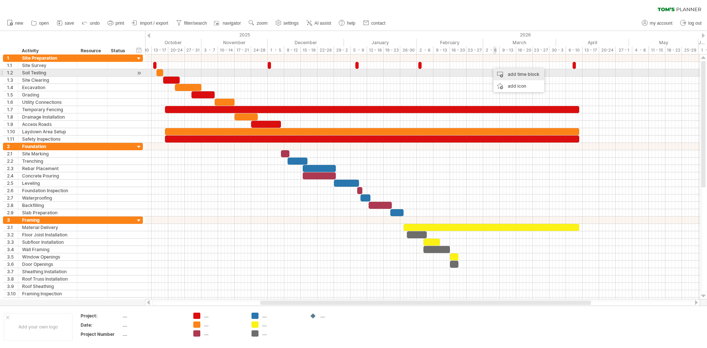
click at [524, 76] on div "add time block" at bounding box center [518, 74] width 51 height 12
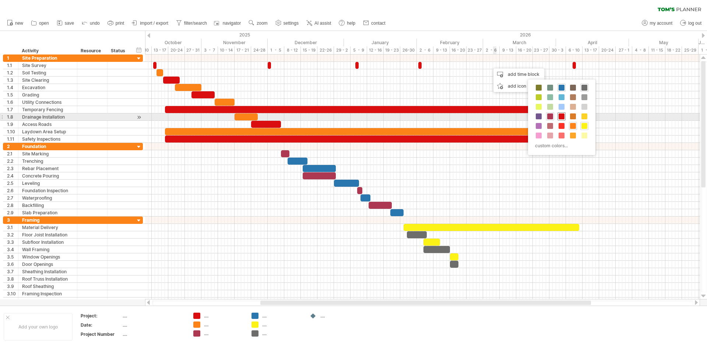
click at [561, 116] on span at bounding box center [562, 116] width 6 height 6
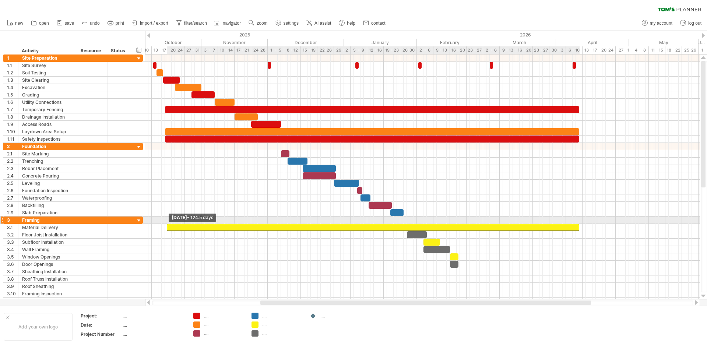
drag, startPoint x: 404, startPoint y: 226, endPoint x: 167, endPoint y: 223, distance: 236.8
click at [167, 223] on div "[DATE] - 1.0 days [DATE] - 124.5 days" at bounding box center [422, 176] width 555 height 245
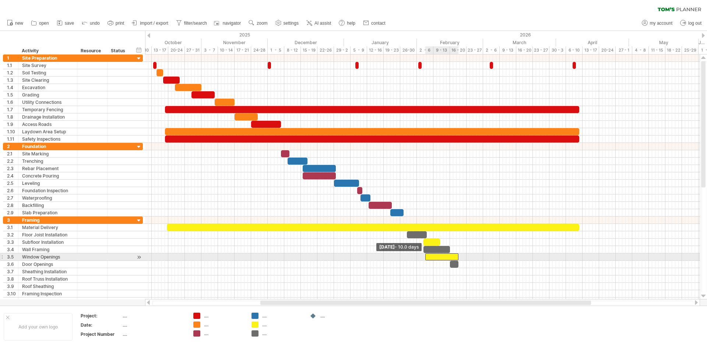
drag, startPoint x: 450, startPoint y: 257, endPoint x: 425, endPoint y: 257, distance: 25.0
click at [425, 257] on span at bounding box center [425, 256] width 3 height 7
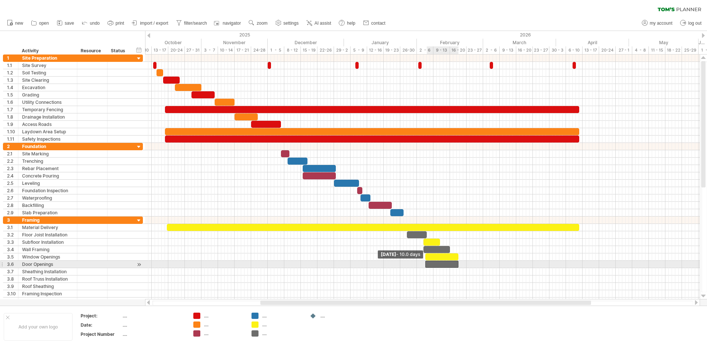
drag, startPoint x: 450, startPoint y: 264, endPoint x: 425, endPoint y: 263, distance: 24.3
click at [425, 263] on span at bounding box center [425, 264] width 3 height 7
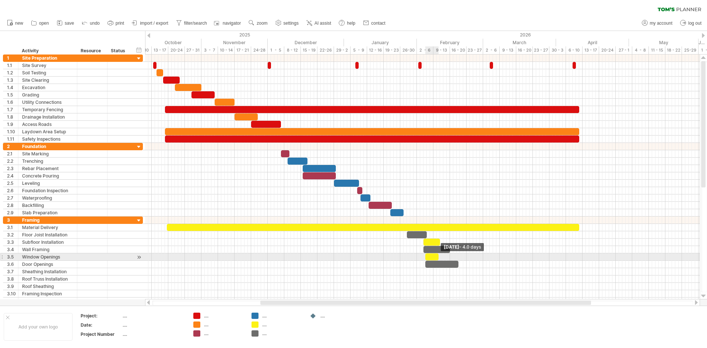
drag, startPoint x: 457, startPoint y: 256, endPoint x: 437, endPoint y: 255, distance: 19.9
click at [437, 255] on span at bounding box center [438, 256] width 3 height 7
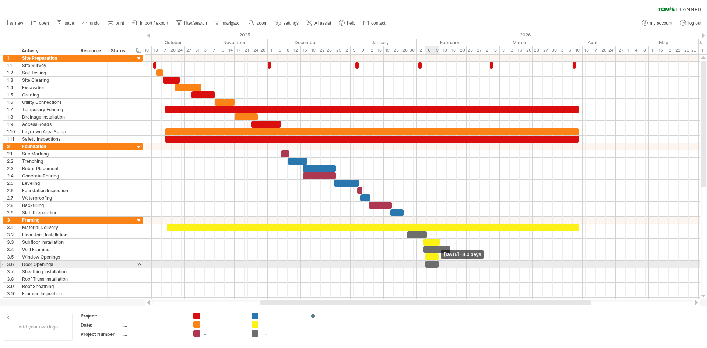
drag, startPoint x: 457, startPoint y: 264, endPoint x: 437, endPoint y: 263, distance: 20.7
click at [437, 263] on span at bounding box center [438, 264] width 3 height 7
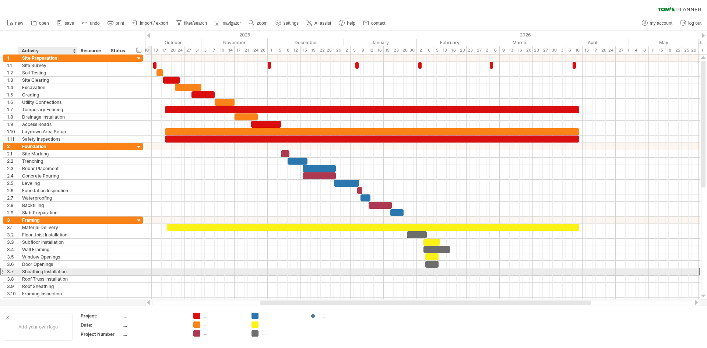
click at [44, 271] on div "Sheathing Installation" at bounding box center [47, 271] width 51 height 7
drag, startPoint x: 44, startPoint y: 271, endPoint x: 21, endPoint y: 271, distance: 23.2
click at [21, 271] on div "**********" at bounding box center [47, 271] width 59 height 7
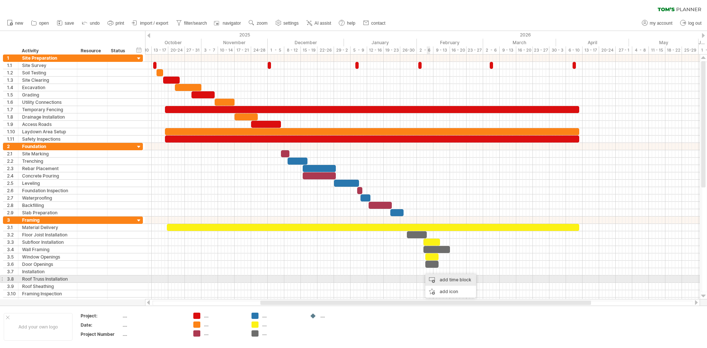
click at [444, 279] on div "add time block" at bounding box center [450, 280] width 51 height 12
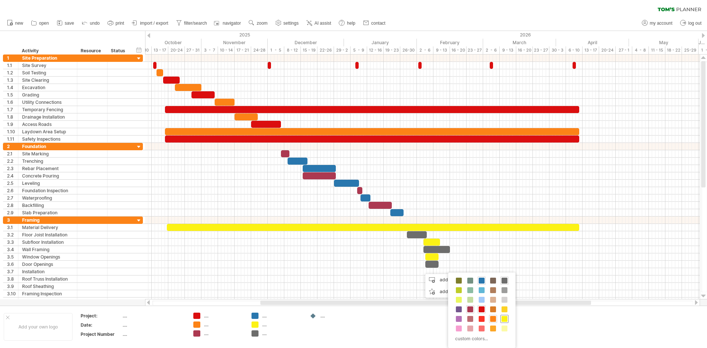
click at [503, 316] on span at bounding box center [505, 319] width 6 height 6
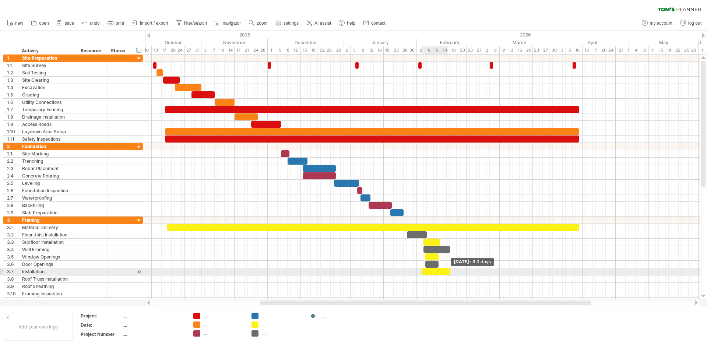
drag, startPoint x: 426, startPoint y: 272, endPoint x: 447, endPoint y: 275, distance: 21.2
click at [453, 275] on div "[DATE] - 8.0 days [DATE] - 10.0 days" at bounding box center [422, 176] width 555 height 245
drag, startPoint x: 423, startPoint y: 271, endPoint x: 412, endPoint y: 267, distance: 11.2
click at [420, 272] on span at bounding box center [418, 271] width 3 height 7
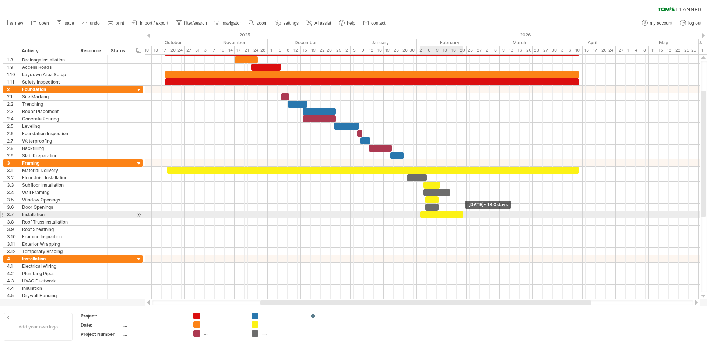
drag, startPoint x: 450, startPoint y: 215, endPoint x: 461, endPoint y: 214, distance: 11.4
click at [461, 214] on div at bounding box center [441, 214] width 43 height 7
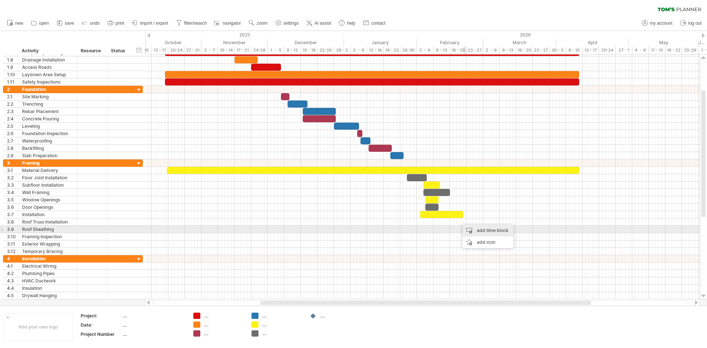
click at [473, 226] on div "add time block" at bounding box center [488, 231] width 51 height 12
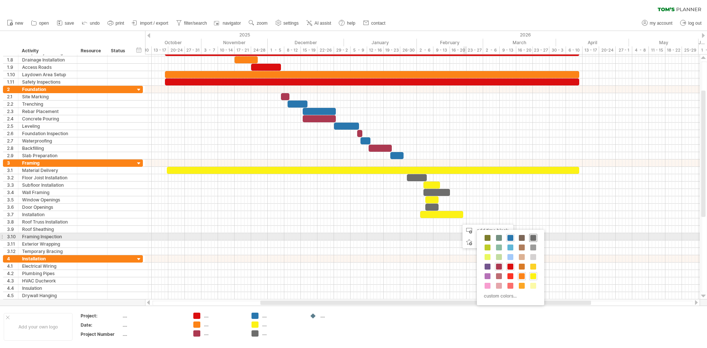
click at [532, 238] on span at bounding box center [533, 238] width 6 height 6
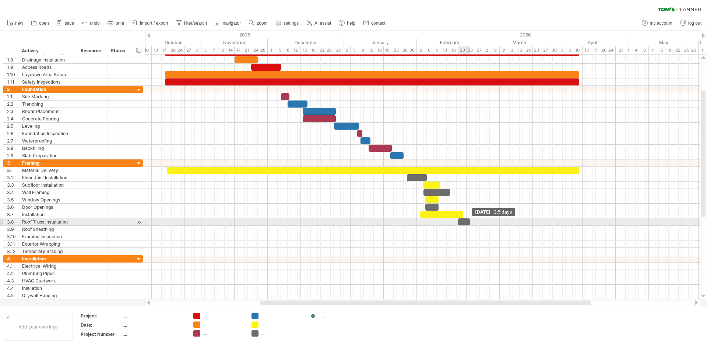
drag, startPoint x: 460, startPoint y: 223, endPoint x: 468, endPoint y: 222, distance: 8.5
click at [468, 222] on span at bounding box center [469, 221] width 3 height 7
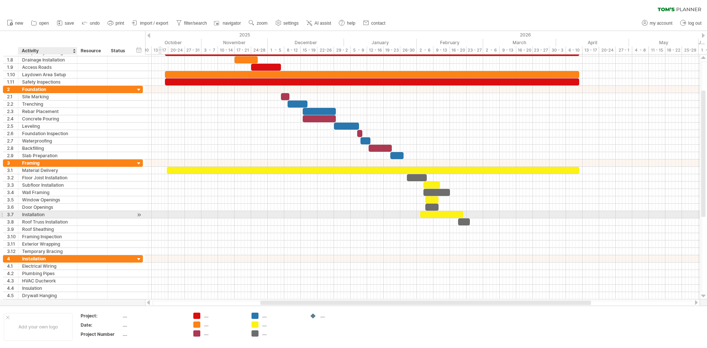
drag, startPoint x: 32, startPoint y: 215, endPoint x: 39, endPoint y: 215, distance: 6.6
click at [34, 215] on div "Installation" at bounding box center [47, 214] width 51 height 7
drag, startPoint x: 52, startPoint y: 215, endPoint x: 29, endPoint y: 216, distance: 22.8
click at [29, 216] on input "**********" at bounding box center [47, 214] width 51 height 7
type input "**********"
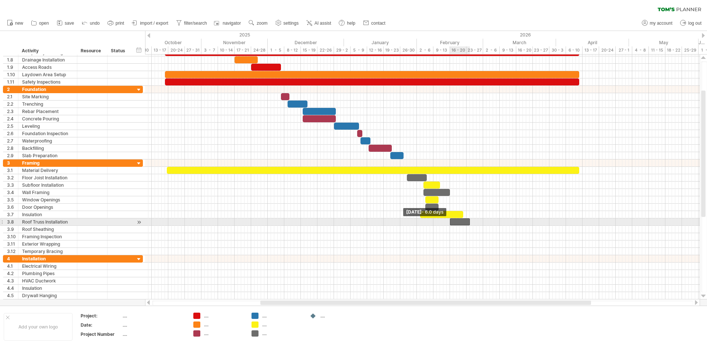
drag, startPoint x: 458, startPoint y: 223, endPoint x: 449, endPoint y: 224, distance: 9.7
click at [449, 224] on span at bounding box center [450, 221] width 3 height 7
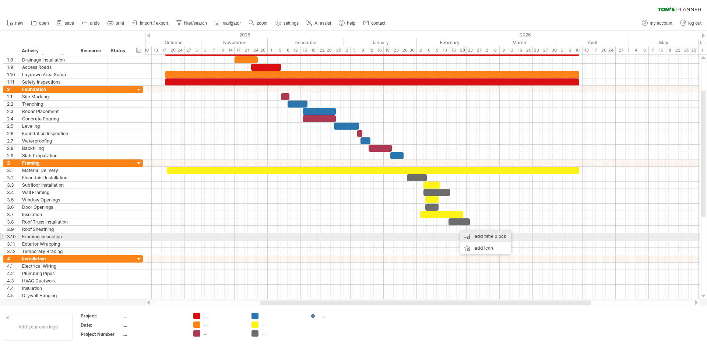
click at [486, 233] on div "add time block" at bounding box center [485, 237] width 51 height 12
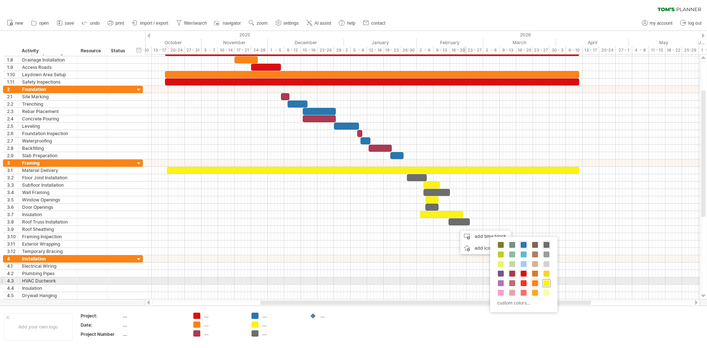
click at [546, 284] on span at bounding box center [547, 283] width 6 height 6
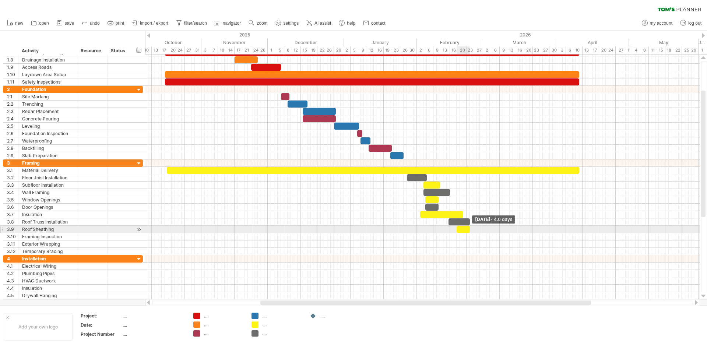
drag, startPoint x: 460, startPoint y: 231, endPoint x: 471, endPoint y: 230, distance: 10.7
click at [471, 230] on span at bounding box center [469, 229] width 3 height 7
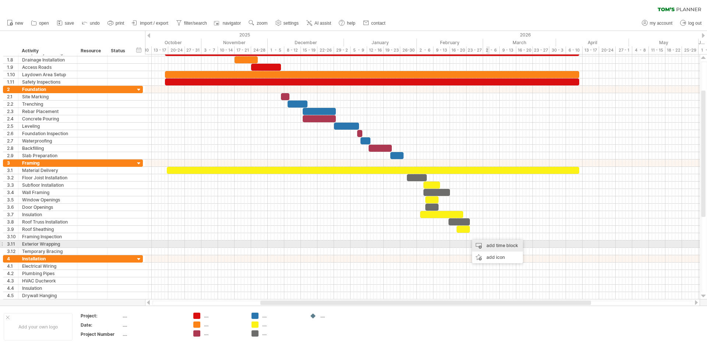
click at [488, 245] on div "add time block" at bounding box center [497, 246] width 51 height 12
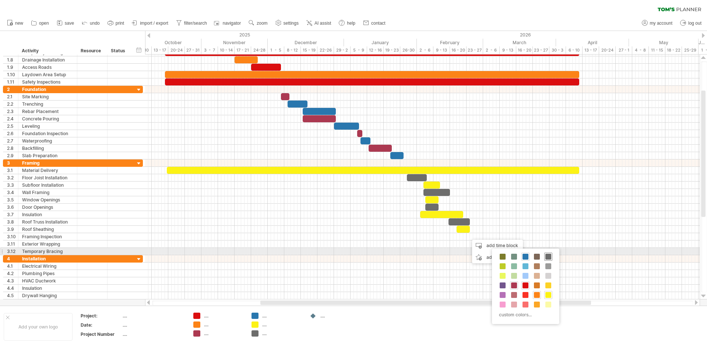
click at [550, 255] on span at bounding box center [548, 257] width 6 height 6
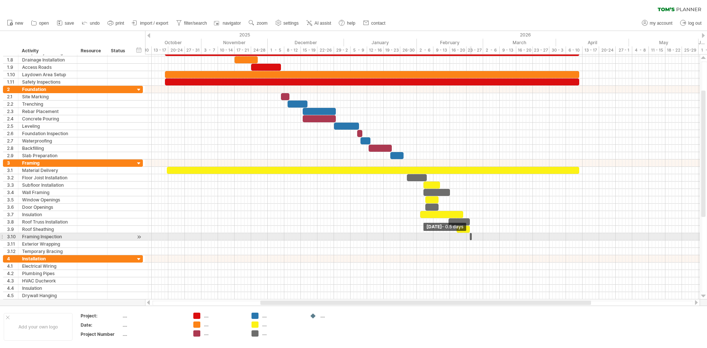
drag, startPoint x: 468, startPoint y: 236, endPoint x: 478, endPoint y: 236, distance: 9.9
click at [482, 236] on div "[DATE] - 4.0 days [DATE] - 0.5 days" at bounding box center [422, 176] width 555 height 245
drag, startPoint x: 471, startPoint y: 238, endPoint x: 494, endPoint y: 238, distance: 22.8
click at [494, 238] on span at bounding box center [494, 236] width 3 height 7
drag, startPoint x: 469, startPoint y: 236, endPoint x: 464, endPoint y: 237, distance: 4.6
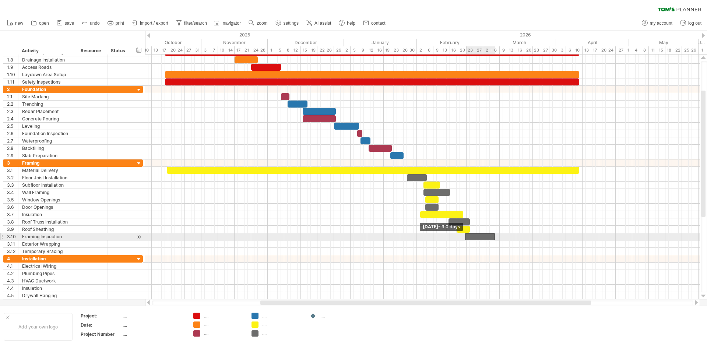
click at [464, 237] on span at bounding box center [465, 236] width 3 height 7
drag, startPoint x: 493, startPoint y: 237, endPoint x: 470, endPoint y: 238, distance: 23.6
click at [470, 238] on span at bounding box center [471, 236] width 3 height 7
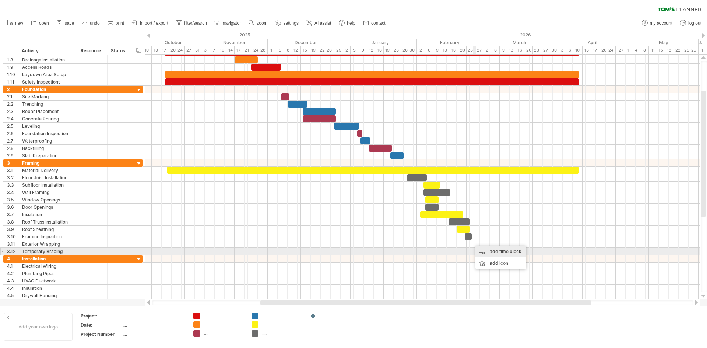
click at [485, 251] on div "add time block" at bounding box center [500, 252] width 51 height 12
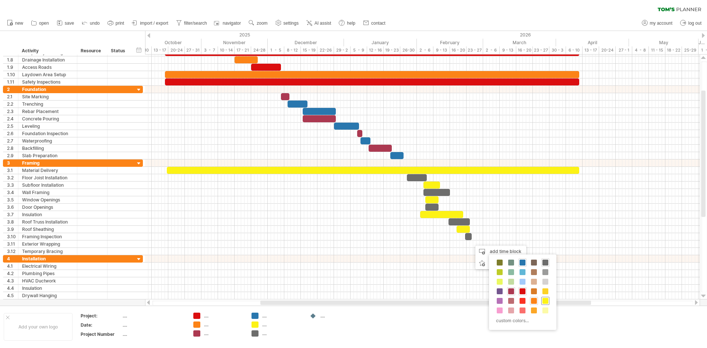
drag, startPoint x: 546, startPoint y: 300, endPoint x: 537, endPoint y: 307, distance: 11.0
click at [545, 301] on span at bounding box center [545, 301] width 6 height 6
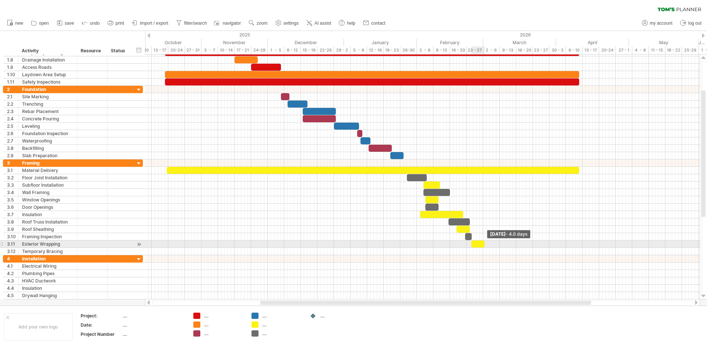
drag, startPoint x: 475, startPoint y: 245, endPoint x: 484, endPoint y: 245, distance: 9.6
click at [484, 245] on span at bounding box center [484, 243] width 3 height 7
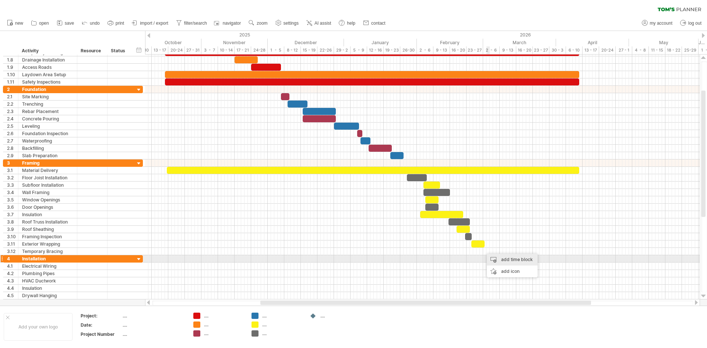
click at [504, 256] on div "add time block" at bounding box center [512, 260] width 51 height 12
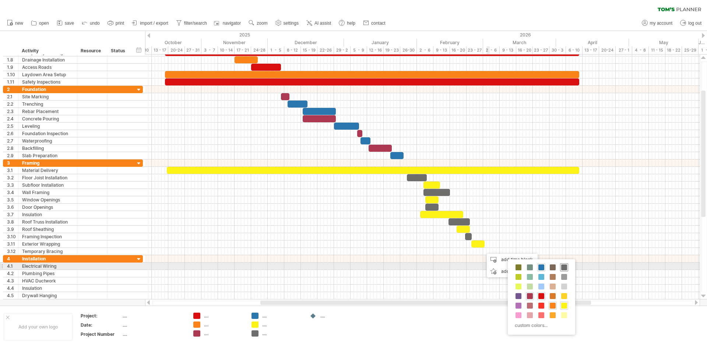
click at [562, 268] on span at bounding box center [564, 267] width 6 height 6
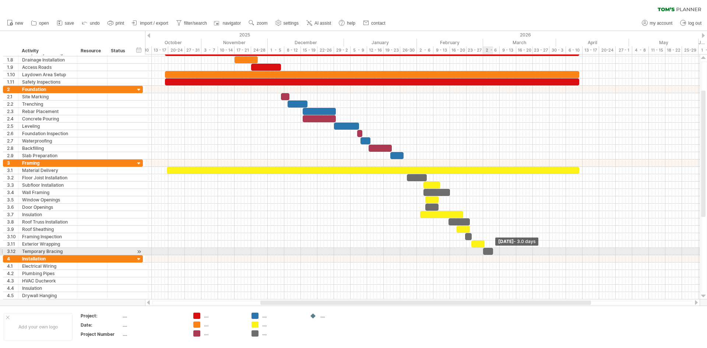
drag, startPoint x: 485, startPoint y: 254, endPoint x: 492, endPoint y: 254, distance: 6.3
click at [492, 254] on span at bounding box center [493, 251] width 3 height 7
drag, startPoint x: 493, startPoint y: 253, endPoint x: 516, endPoint y: 250, distance: 22.7
click at [516, 250] on span at bounding box center [516, 251] width 3 height 7
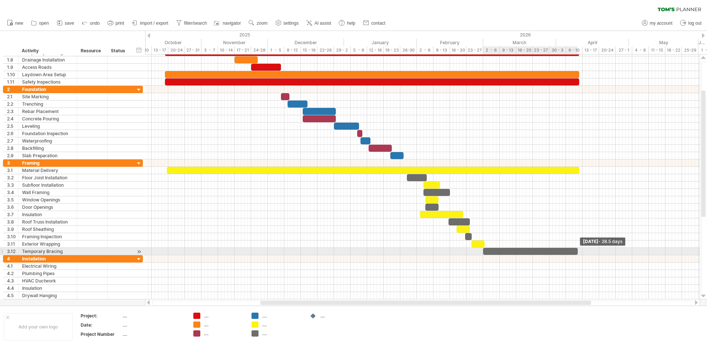
drag, startPoint x: 516, startPoint y: 252, endPoint x: 577, endPoint y: 254, distance: 61.2
click at [577, 254] on span at bounding box center [577, 251] width 3 height 7
click at [579, 250] on span at bounding box center [579, 251] width 3 height 7
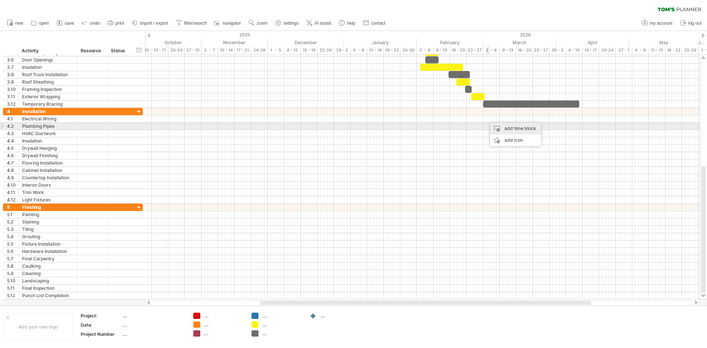
click at [518, 129] on div "add time block" at bounding box center [515, 129] width 51 height 12
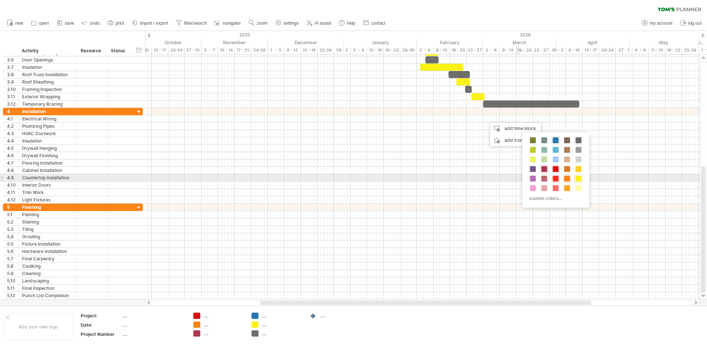
click at [554, 179] on span at bounding box center [556, 179] width 6 height 6
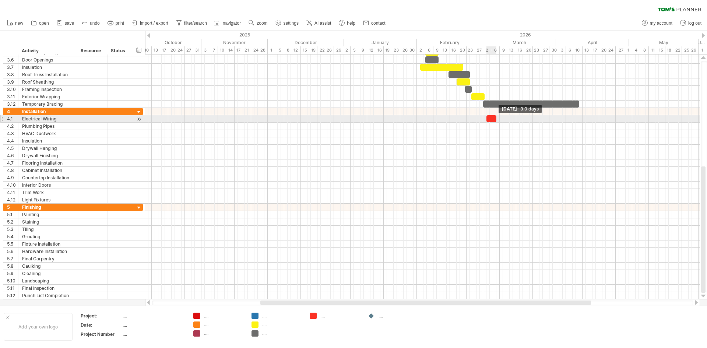
drag, startPoint x: 489, startPoint y: 119, endPoint x: 496, endPoint y: 119, distance: 6.6
click at [496, 119] on span at bounding box center [496, 118] width 3 height 7
click at [486, 119] on span at bounding box center [486, 118] width 3 height 7
click at [498, 120] on span at bounding box center [499, 118] width 3 height 7
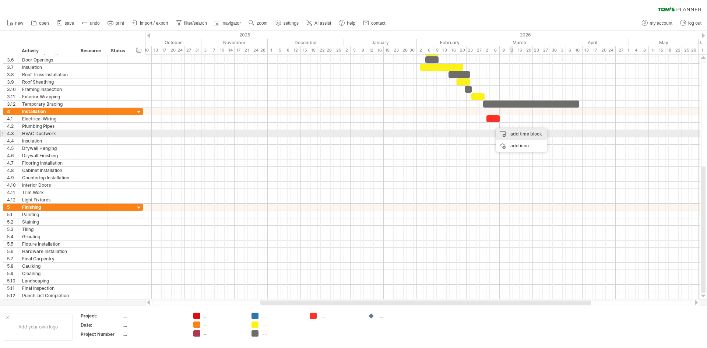
click at [525, 134] on div "add time block" at bounding box center [521, 134] width 51 height 12
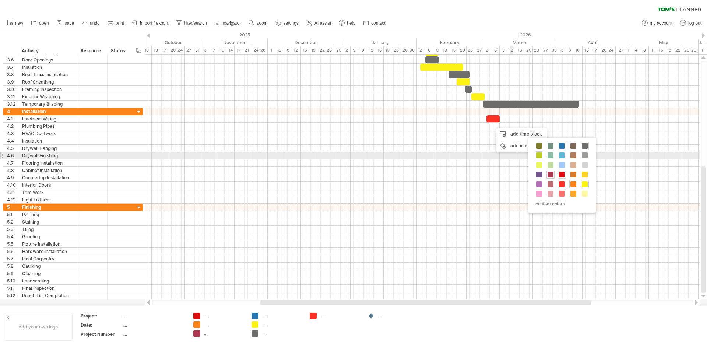
click at [538, 156] on span at bounding box center [539, 155] width 6 height 6
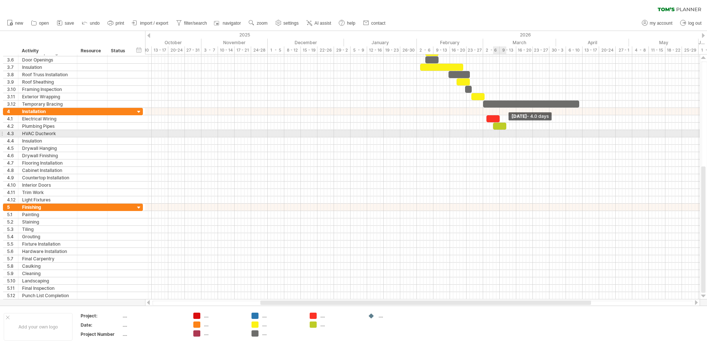
drag, startPoint x: 496, startPoint y: 129, endPoint x: 506, endPoint y: 131, distance: 10.2
click at [506, 131] on div "[DATE] - 4.0 days [DATE] - 3.0 days" at bounding box center [422, 176] width 555 height 245
click at [519, 142] on div "add time block" at bounding box center [528, 143] width 51 height 12
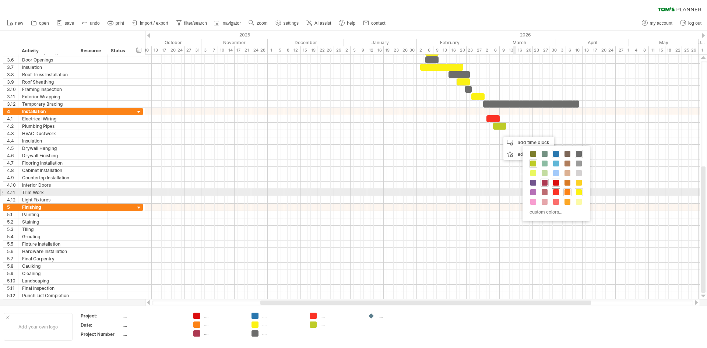
drag, startPoint x: 555, startPoint y: 191, endPoint x: 522, endPoint y: 161, distance: 44.6
click at [555, 189] on span at bounding box center [556, 192] width 6 height 6
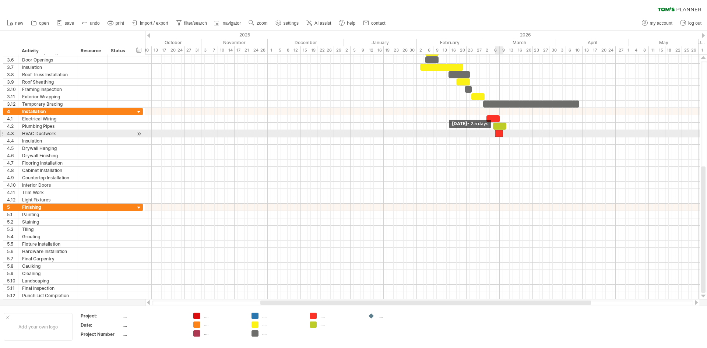
drag, startPoint x: 500, startPoint y: 134, endPoint x: 495, endPoint y: 134, distance: 5.6
click at [495, 134] on span at bounding box center [494, 133] width 3 height 7
drag, startPoint x: 493, startPoint y: 125, endPoint x: 486, endPoint y: 126, distance: 7.0
click at [486, 126] on span at bounding box center [486, 126] width 3 height 7
drag, startPoint x: 505, startPoint y: 126, endPoint x: 499, endPoint y: 127, distance: 6.3
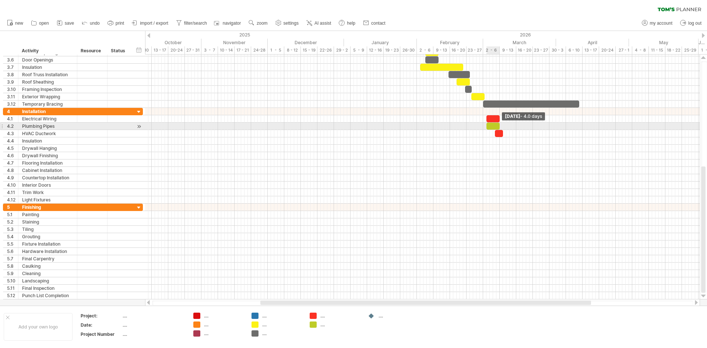
click at [499, 127] on span at bounding box center [499, 126] width 3 height 7
drag, startPoint x: 495, startPoint y: 136, endPoint x: 486, endPoint y: 135, distance: 8.1
click at [486, 135] on span at bounding box center [486, 133] width 3 height 7
click at [502, 131] on span at bounding box center [503, 133] width 3 height 7
click at [499, 134] on span at bounding box center [499, 133] width 3 height 7
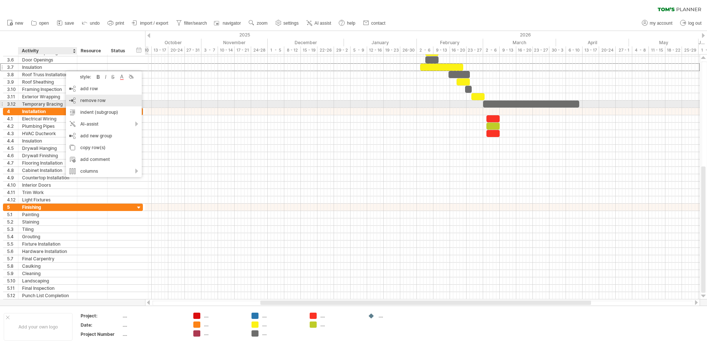
click at [107, 103] on div "remove row remove selected rows" at bounding box center [104, 101] width 76 height 12
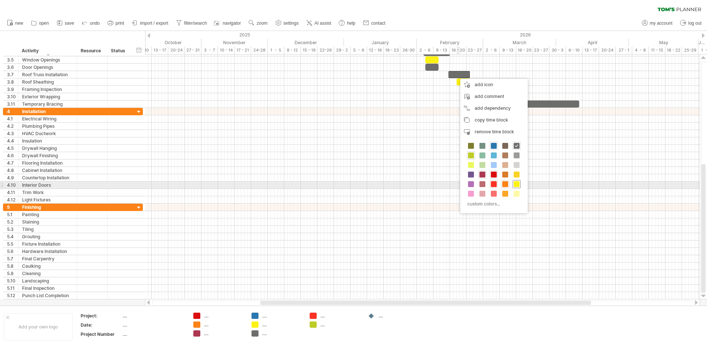
click at [516, 184] on span at bounding box center [517, 184] width 6 height 6
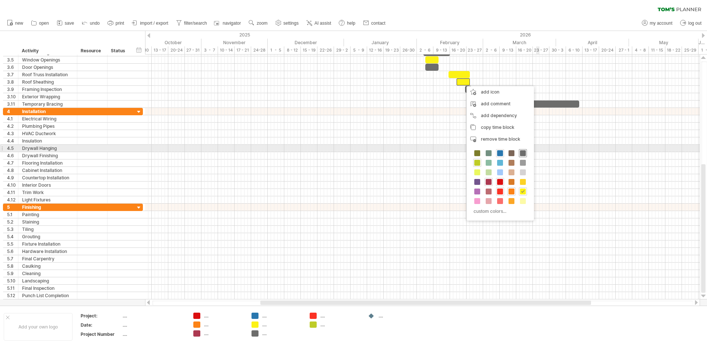
click at [523, 151] on span at bounding box center [523, 153] width 6 height 6
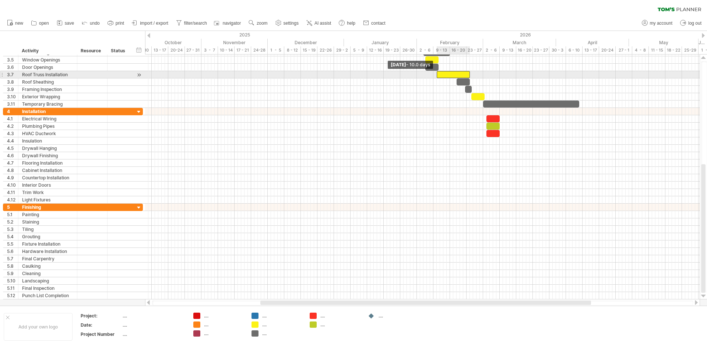
drag, startPoint x: 449, startPoint y: 75, endPoint x: 437, endPoint y: 77, distance: 12.3
click at [437, 77] on span at bounding box center [436, 74] width 3 height 7
drag, startPoint x: 470, startPoint y: 77, endPoint x: 454, endPoint y: 78, distance: 15.9
click at [454, 78] on span at bounding box center [453, 74] width 3 height 7
drag, startPoint x: 457, startPoint y: 84, endPoint x: 453, endPoint y: 84, distance: 4.4
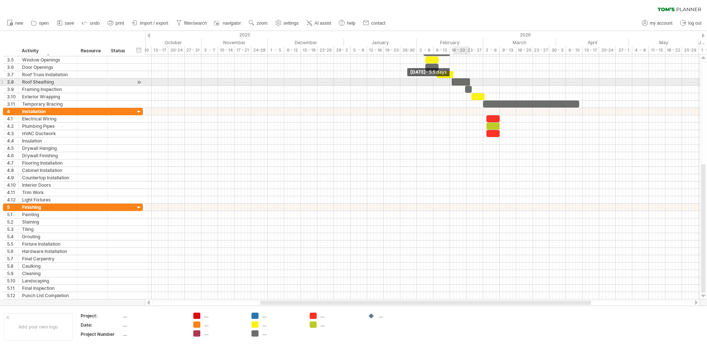
click at [453, 84] on span at bounding box center [451, 81] width 3 height 7
drag, startPoint x: 470, startPoint y: 83, endPoint x: 465, endPoint y: 84, distance: 4.8
click at [465, 84] on span at bounding box center [465, 81] width 3 height 7
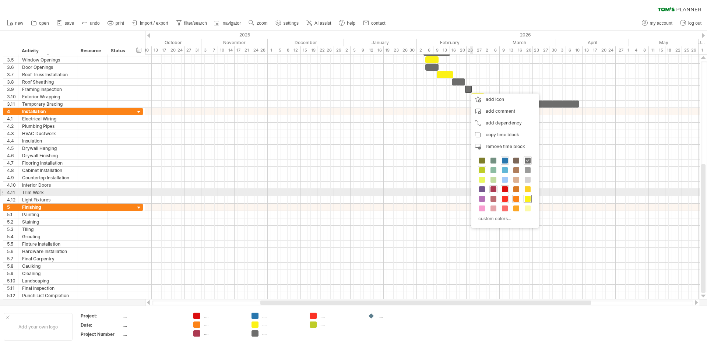
click at [530, 196] on div at bounding box center [528, 199] width 8 height 8
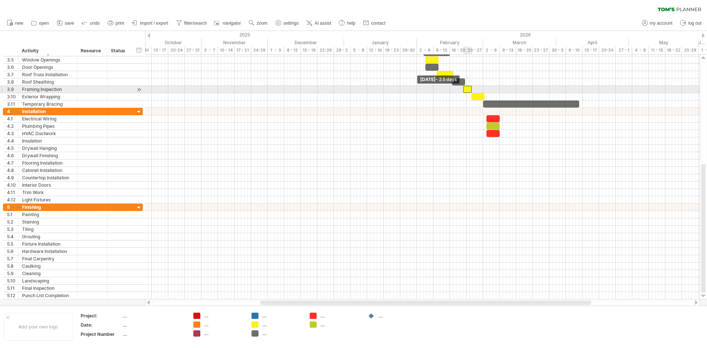
click at [463, 90] on span at bounding box center [463, 89] width 3 height 7
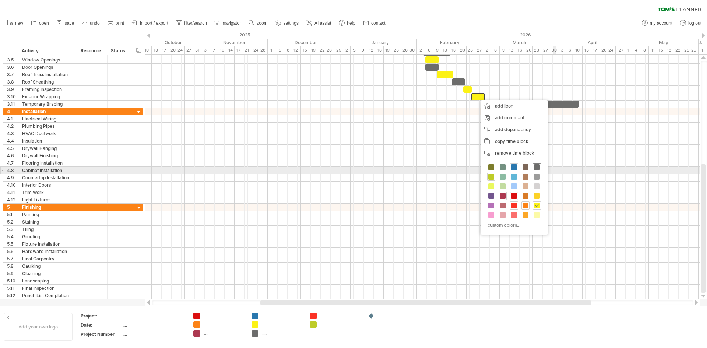
click at [537, 168] on span at bounding box center [537, 167] width 6 height 6
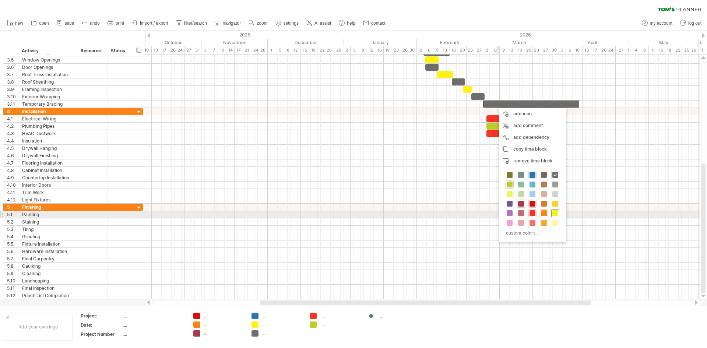
click at [556, 213] on span at bounding box center [555, 213] width 6 height 6
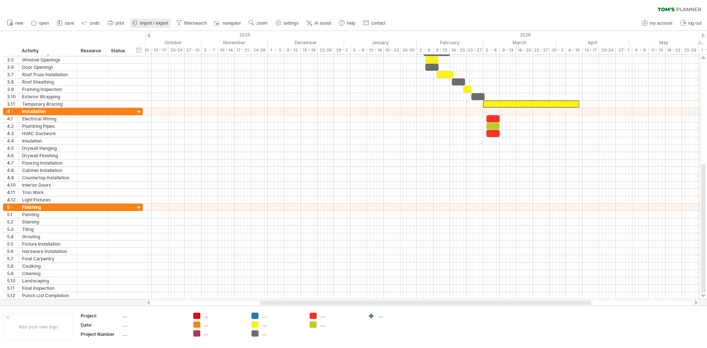
click at [157, 20] on link "import / export" at bounding box center [150, 23] width 41 height 10
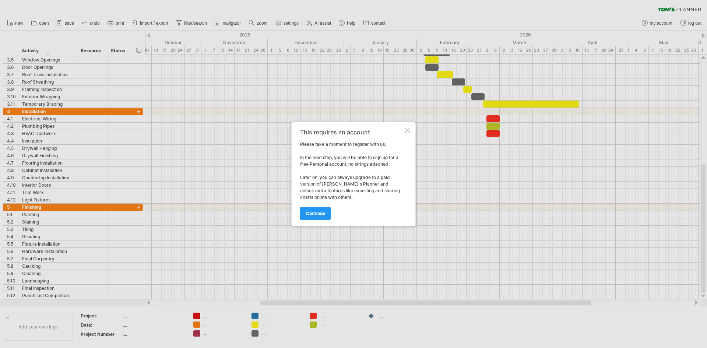
click at [408, 132] on div at bounding box center [408, 130] width 6 height 6
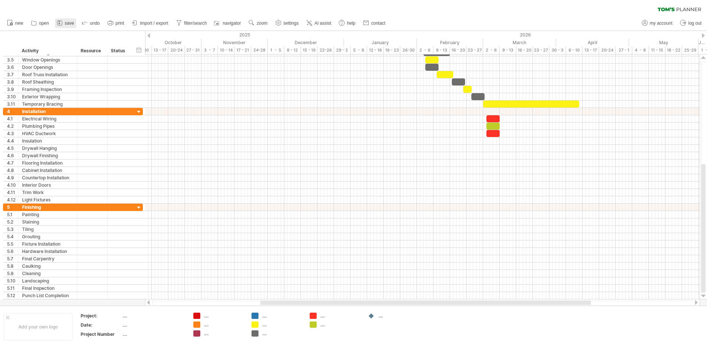
click at [63, 21] on icon at bounding box center [59, 22] width 7 height 7
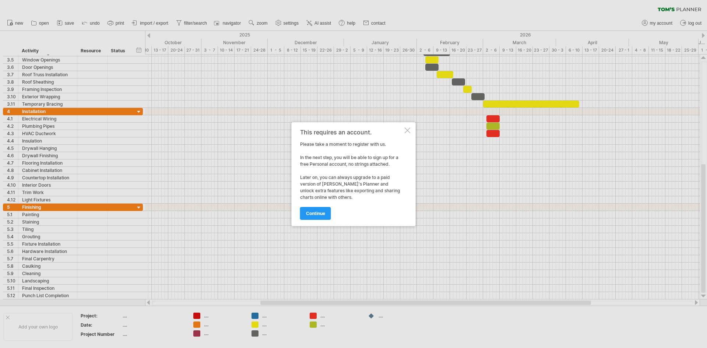
click at [407, 130] on div at bounding box center [408, 130] width 6 height 6
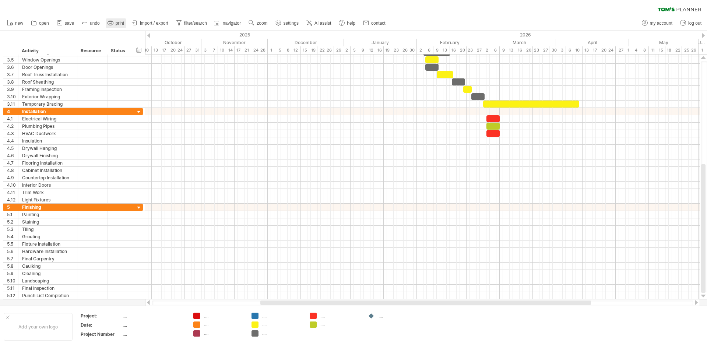
click at [119, 25] on span "print" at bounding box center [120, 23] width 8 height 5
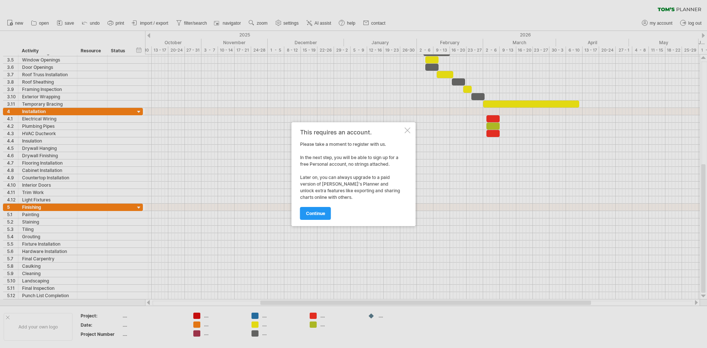
click at [408, 130] on div at bounding box center [408, 130] width 6 height 6
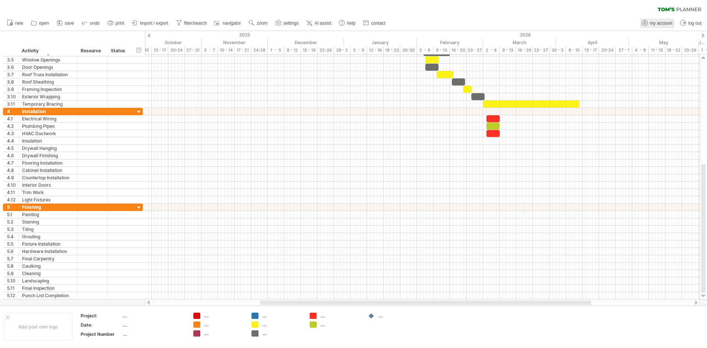
click at [660, 24] on span "my account" at bounding box center [661, 23] width 22 height 5
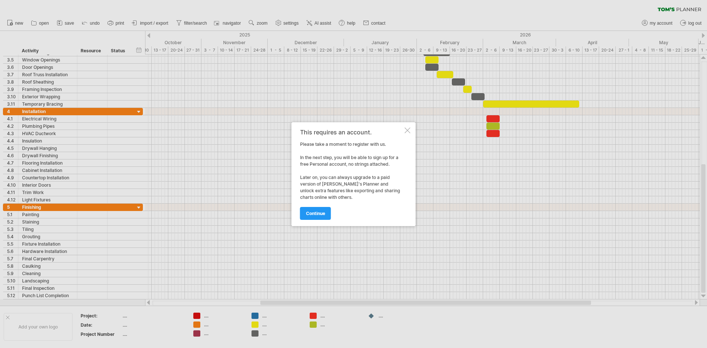
click at [314, 212] on span "continue" at bounding box center [315, 214] width 19 height 6
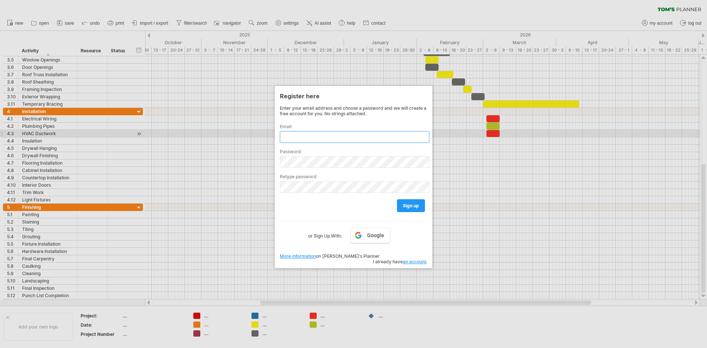
click at [341, 137] on input "text" at bounding box center [355, 137] width 150 height 12
type input "**********"
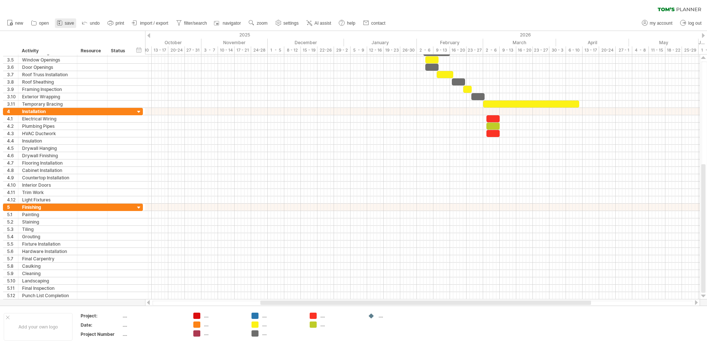
click at [68, 21] on span "save" at bounding box center [69, 23] width 9 height 5
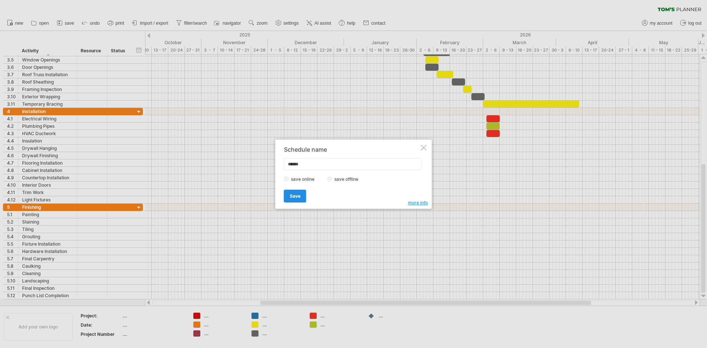
type input "******"
click at [296, 192] on link "Save" at bounding box center [295, 196] width 22 height 13
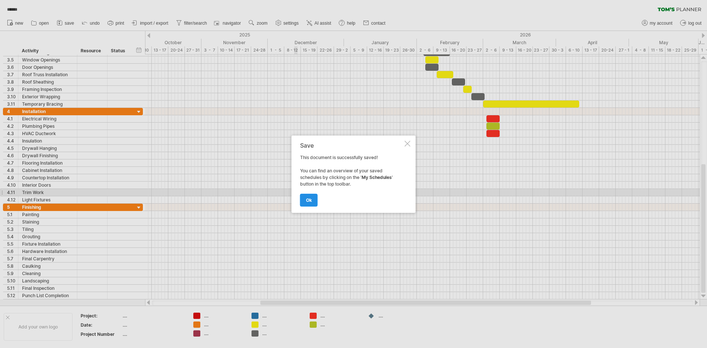
click at [310, 200] on span "ok" at bounding box center [309, 200] width 6 height 6
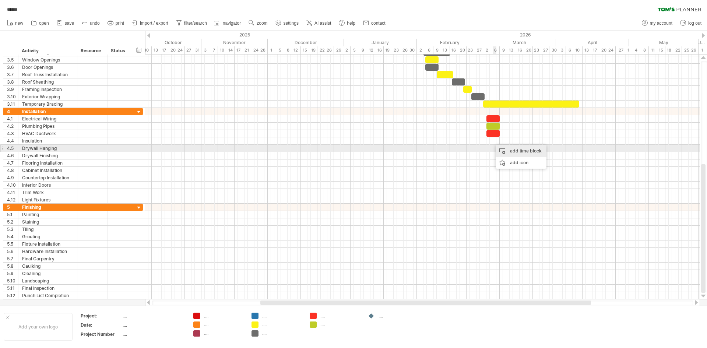
click at [513, 151] on div "add time block" at bounding box center [521, 151] width 51 height 12
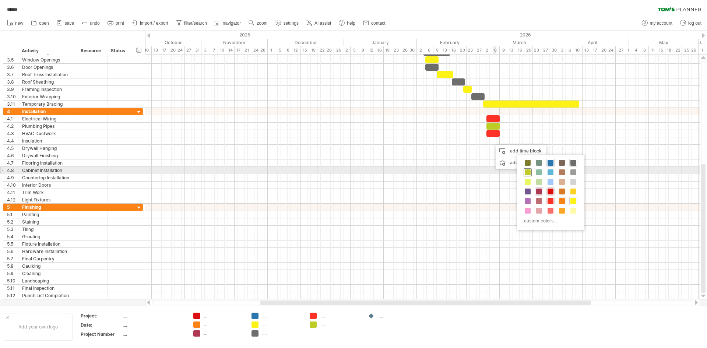
click at [527, 171] on span at bounding box center [528, 172] width 6 height 6
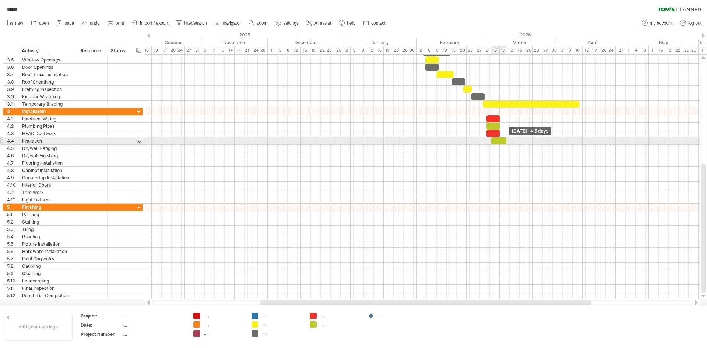
drag, startPoint x: 494, startPoint y: 142, endPoint x: 506, endPoint y: 141, distance: 11.8
click at [506, 141] on span at bounding box center [506, 140] width 3 height 7
drag, startPoint x: 492, startPoint y: 140, endPoint x: 499, endPoint y: 140, distance: 7.0
click at [497, 140] on span at bounding box center [496, 140] width 3 height 7
click at [504, 139] on div at bounding box center [501, 140] width 10 height 7
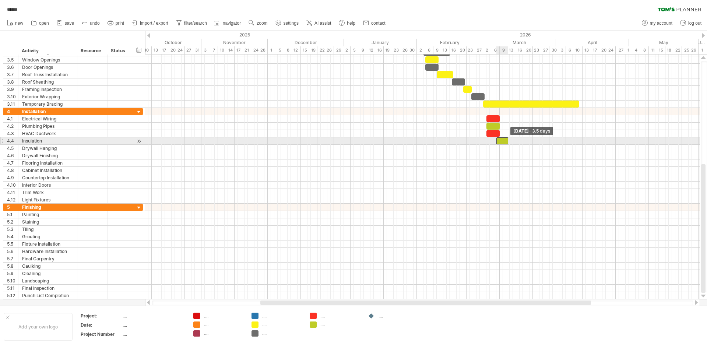
click at [508, 140] on span at bounding box center [508, 140] width 3 height 7
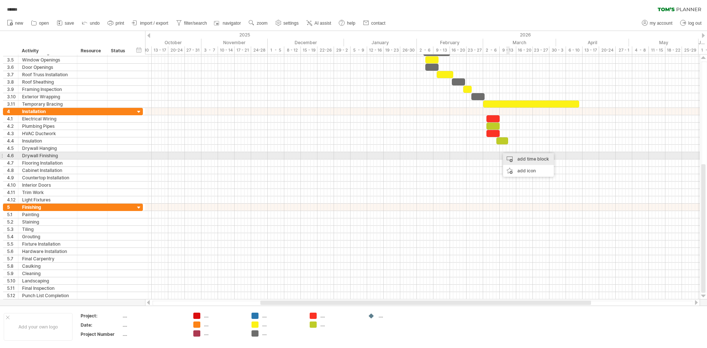
click at [526, 159] on div "add time block" at bounding box center [528, 159] width 51 height 12
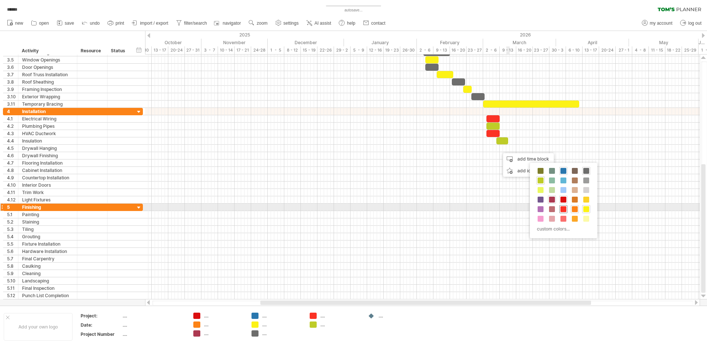
click at [562, 207] on span at bounding box center [563, 209] width 6 height 6
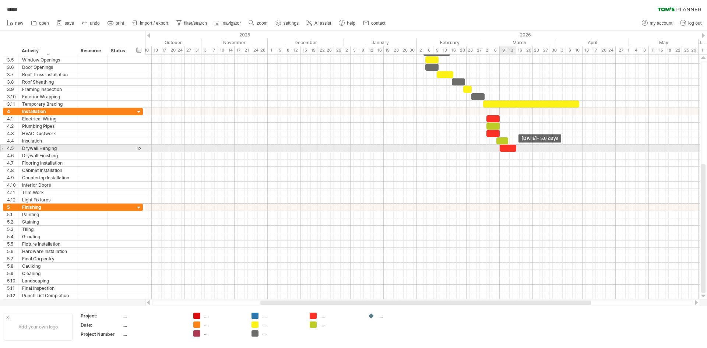
click at [515, 151] on span at bounding box center [516, 148] width 3 height 7
click at [504, 150] on span at bounding box center [503, 148] width 3 height 7
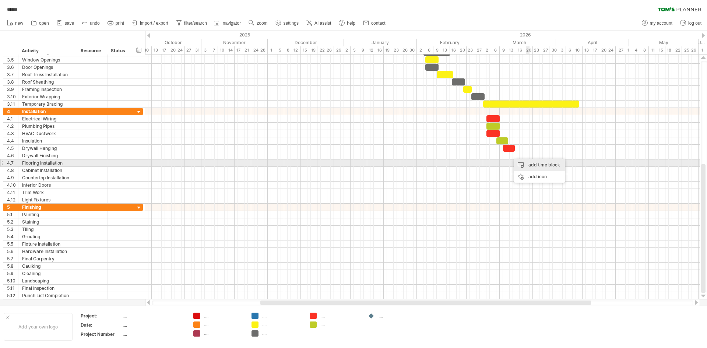
click at [536, 164] on div "add time block" at bounding box center [539, 165] width 51 height 12
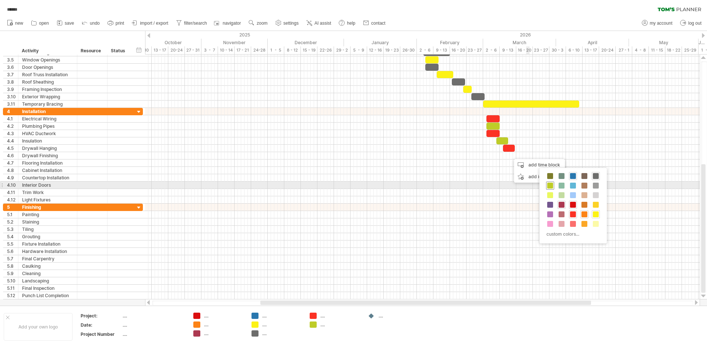
click at [549, 184] on span at bounding box center [550, 186] width 6 height 6
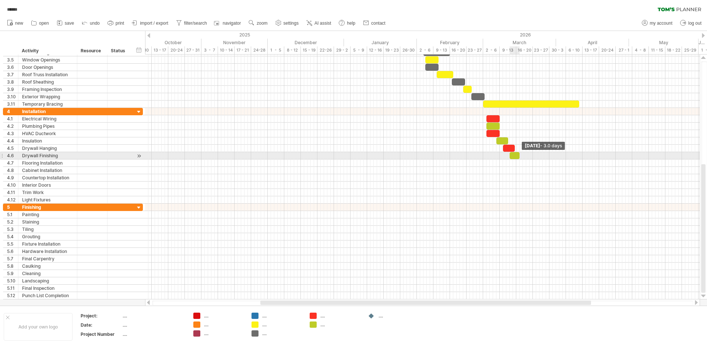
drag, startPoint x: 514, startPoint y: 158, endPoint x: 521, endPoint y: 158, distance: 6.6
click at [521, 158] on span at bounding box center [519, 155] width 3 height 7
click at [514, 157] on span at bounding box center [512, 155] width 3 height 7
click at [523, 154] on span at bounding box center [522, 155] width 3 height 7
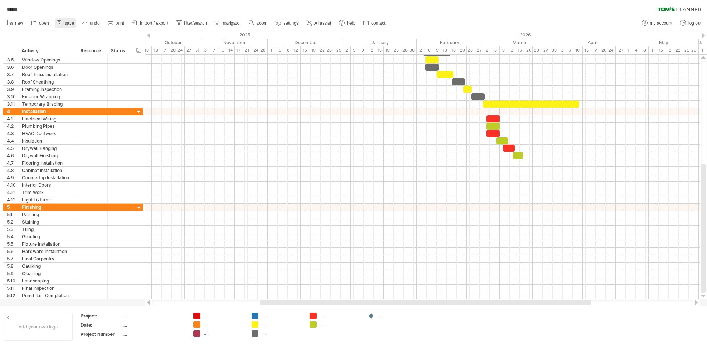
click at [67, 24] on span "save" at bounding box center [69, 23] width 9 height 5
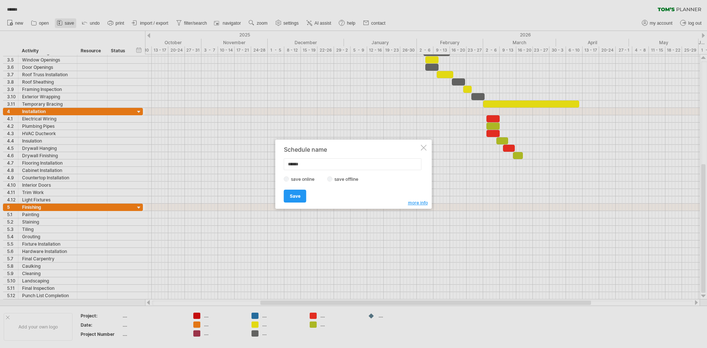
click at [67, 24] on div at bounding box center [353, 174] width 707 height 348
click at [67, 24] on span "save" at bounding box center [69, 23] width 9 height 5
click at [67, 24] on div at bounding box center [353, 174] width 707 height 348
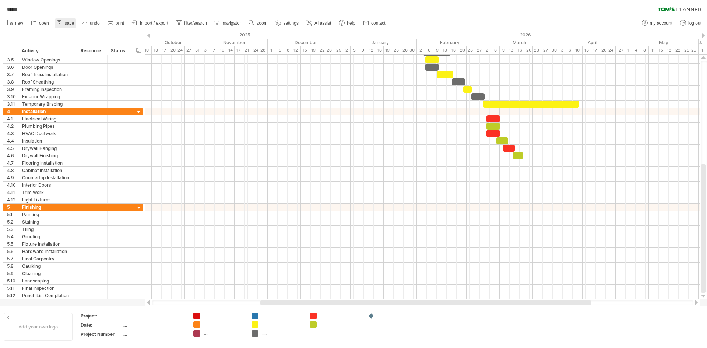
click at [68, 20] on link "save" at bounding box center [65, 23] width 21 height 10
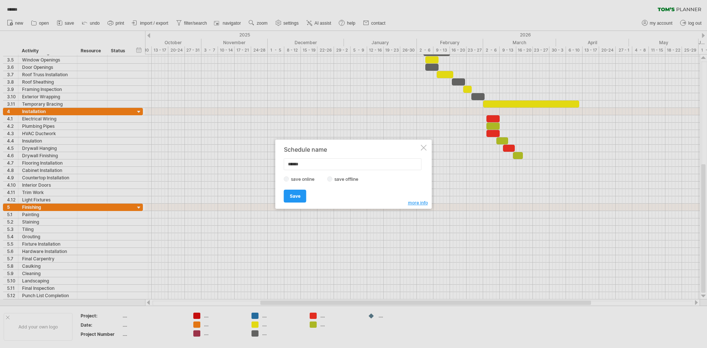
click at [304, 197] on link "Save" at bounding box center [295, 196] width 22 height 13
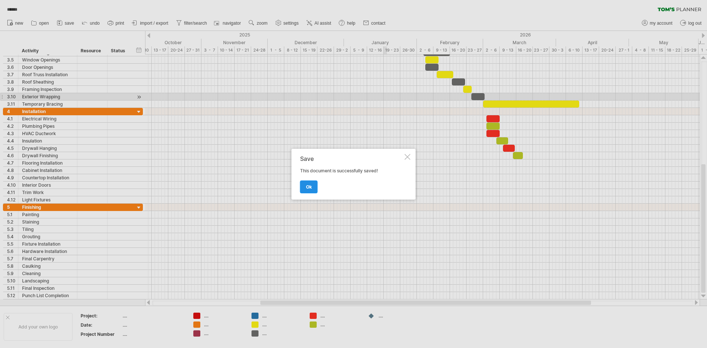
click at [306, 190] on link "ok" at bounding box center [309, 186] width 18 height 13
